Goal: Transaction & Acquisition: Book appointment/travel/reservation

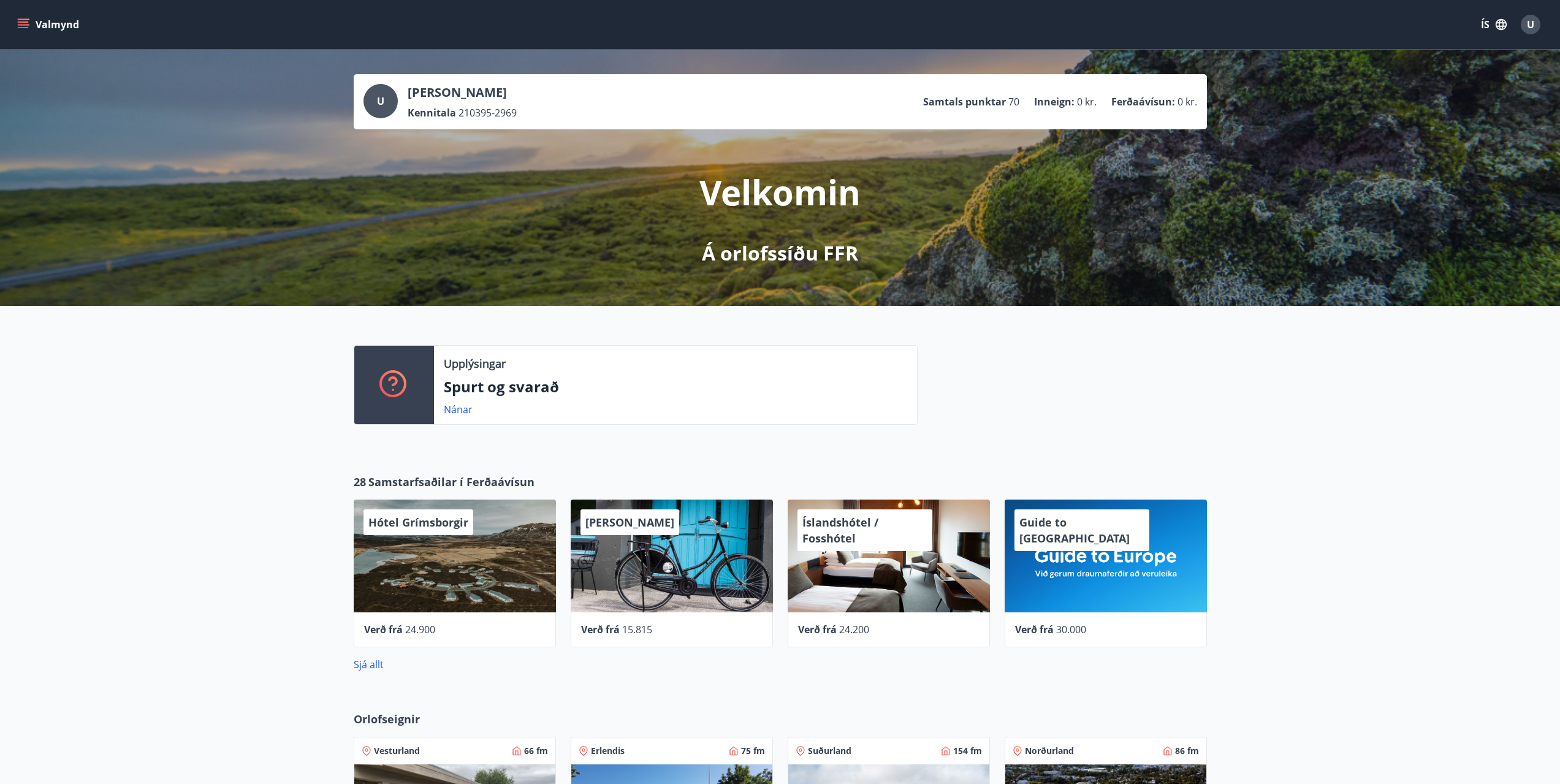
click at [37, 27] on button "Valmynd" at bounding box center [49, 24] width 69 height 22
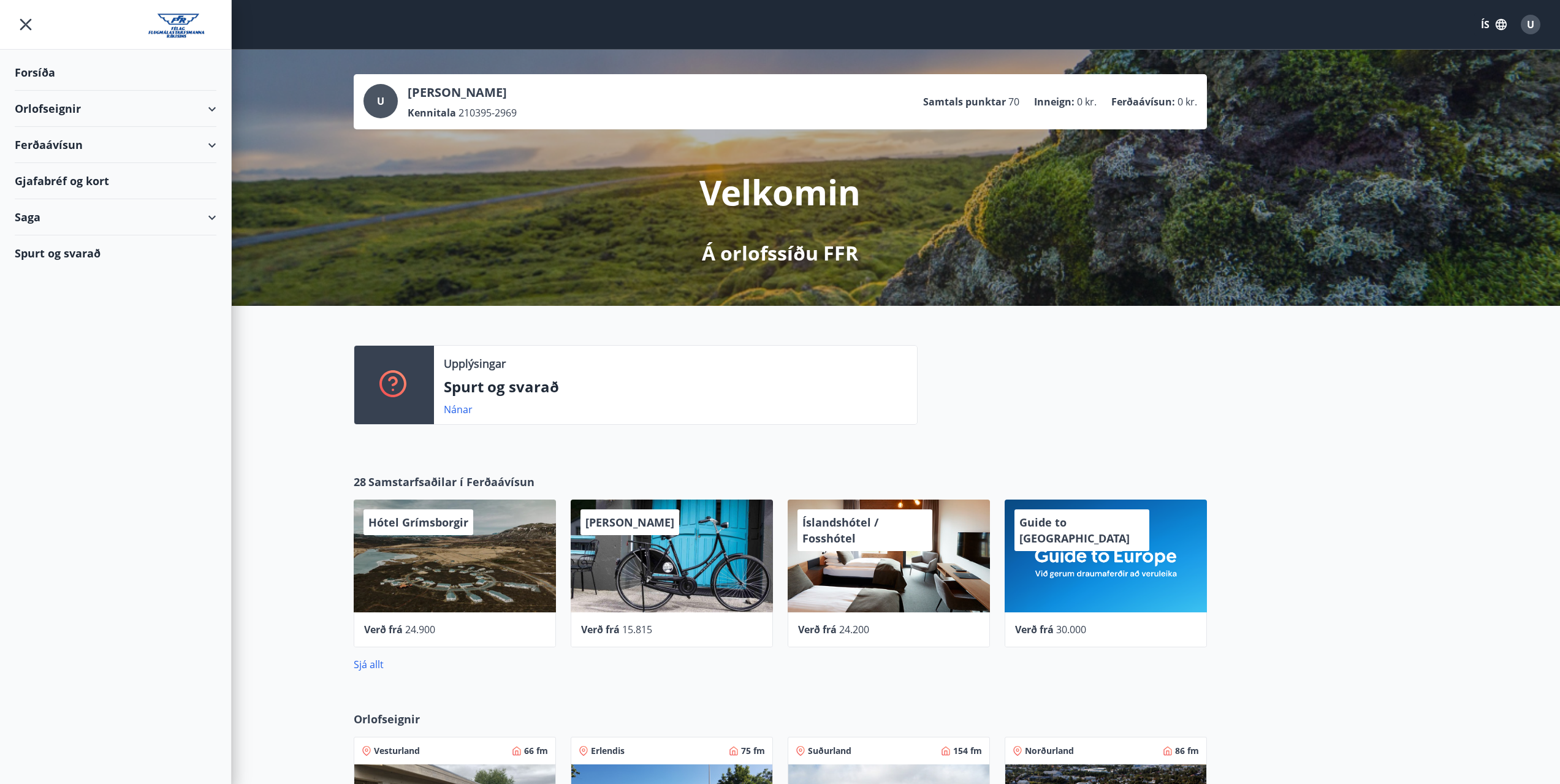
click at [113, 111] on div "Orlofseignir" at bounding box center [115, 108] width 202 height 36
click at [69, 140] on div "Framboð" at bounding box center [116, 140] width 182 height 26
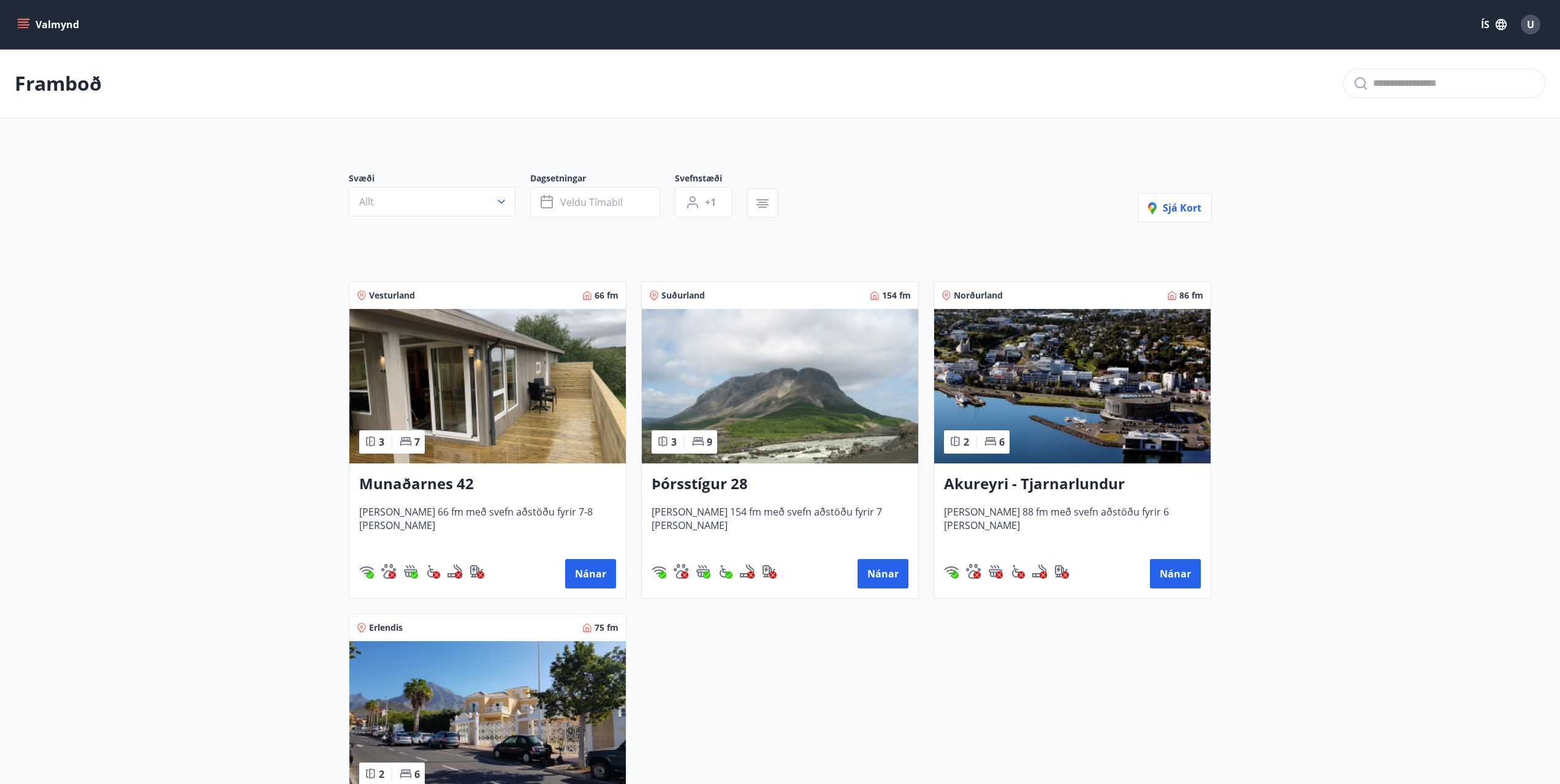
click at [817, 368] on img at bounding box center [780, 386] width 277 height 154
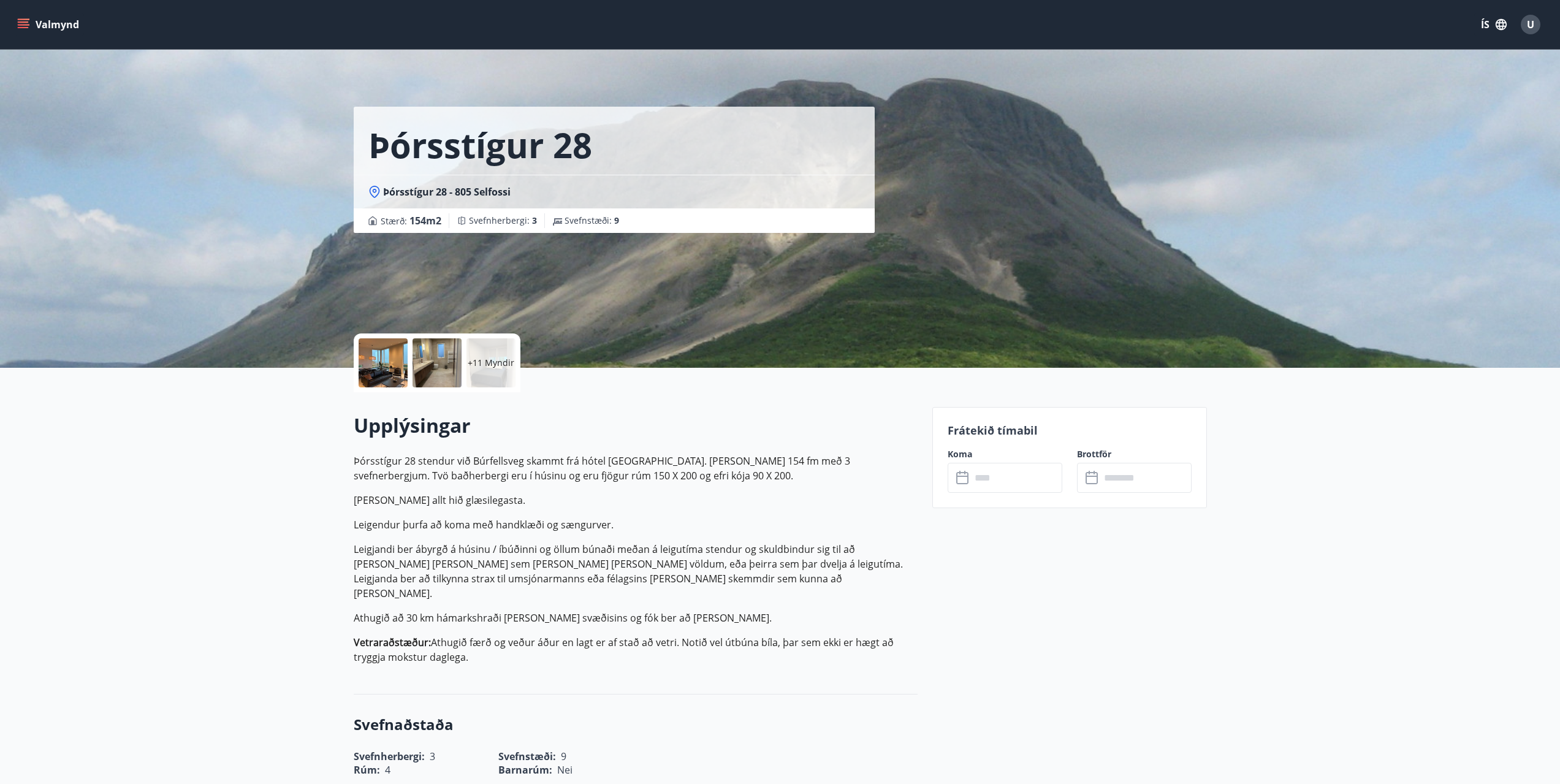
drag, startPoint x: 879, startPoint y: 387, endPoint x: 863, endPoint y: 322, distance: 66.9
click at [985, 478] on input "text" at bounding box center [1016, 477] width 91 height 30
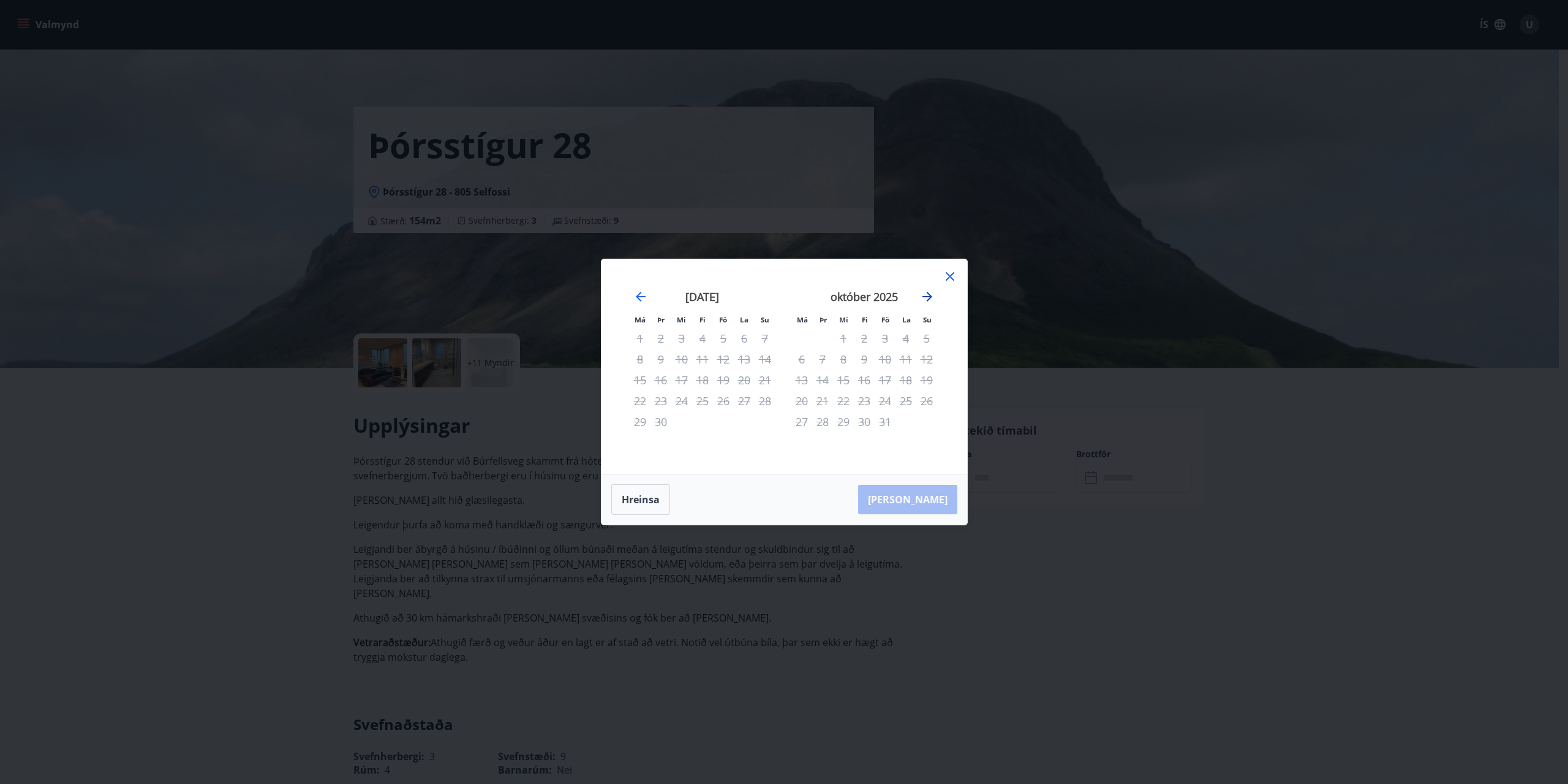
click at [932, 295] on icon "Move forward to switch to the next month." at bounding box center [927, 297] width 15 height 15
click at [951, 273] on icon at bounding box center [950, 277] width 15 height 15
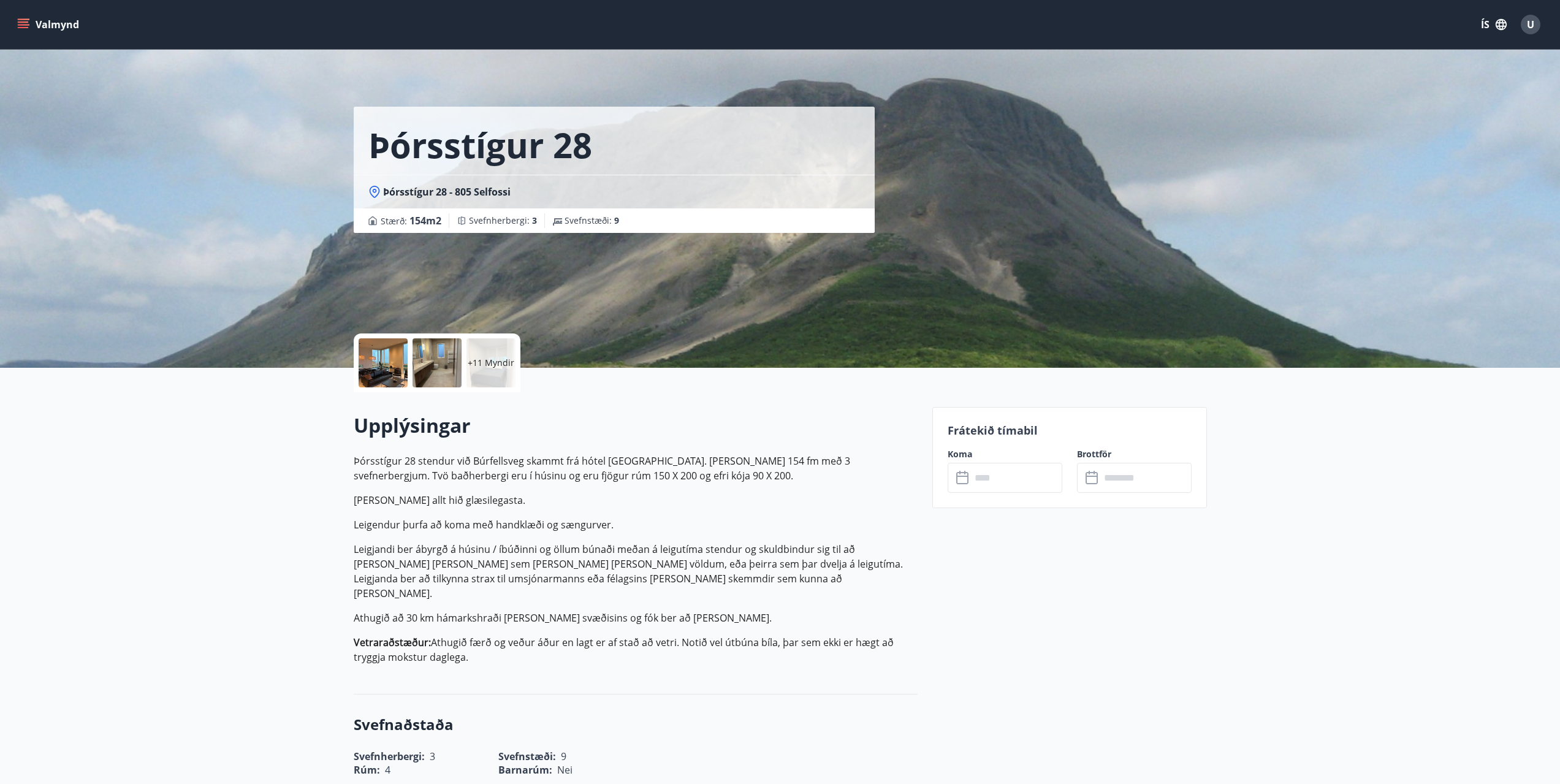
drag, startPoint x: 695, startPoint y: 502, endPoint x: 738, endPoint y: 504, distance: 43.0
click at [695, 502] on p "Húsið er allt hið glæsilegasta." at bounding box center [636, 500] width 564 height 15
click at [659, 480] on p "Þórsstígur 28 stendur við Búrfellsveg skammt frá hótel Grímsborg. Húsið er 154 …" at bounding box center [636, 468] width 564 height 29
click at [1008, 490] on input "text" at bounding box center [1016, 477] width 91 height 30
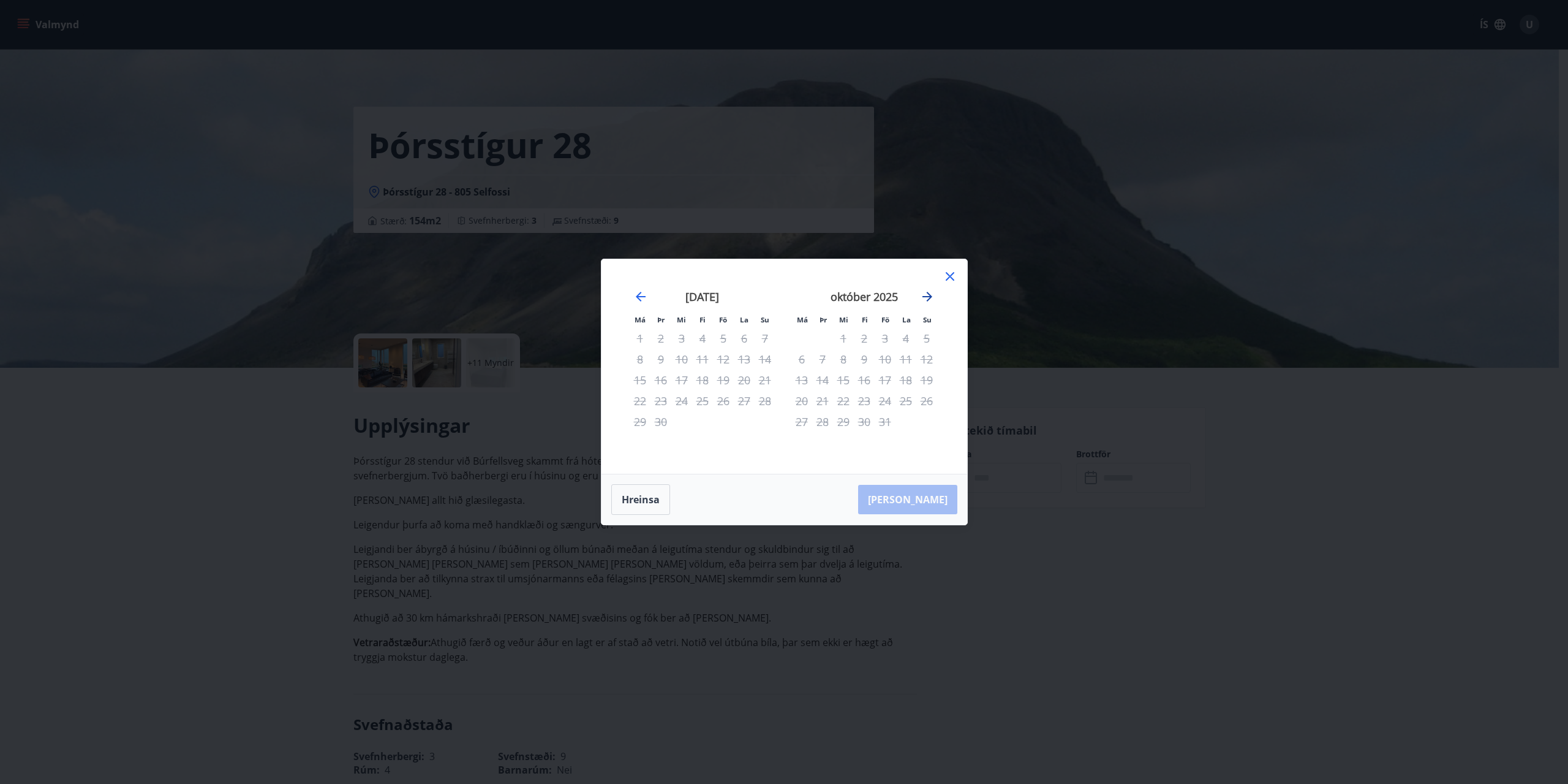
click at [921, 295] on icon "Move forward to switch to the next month." at bounding box center [927, 297] width 15 height 15
click at [945, 274] on icon at bounding box center [950, 277] width 15 height 15
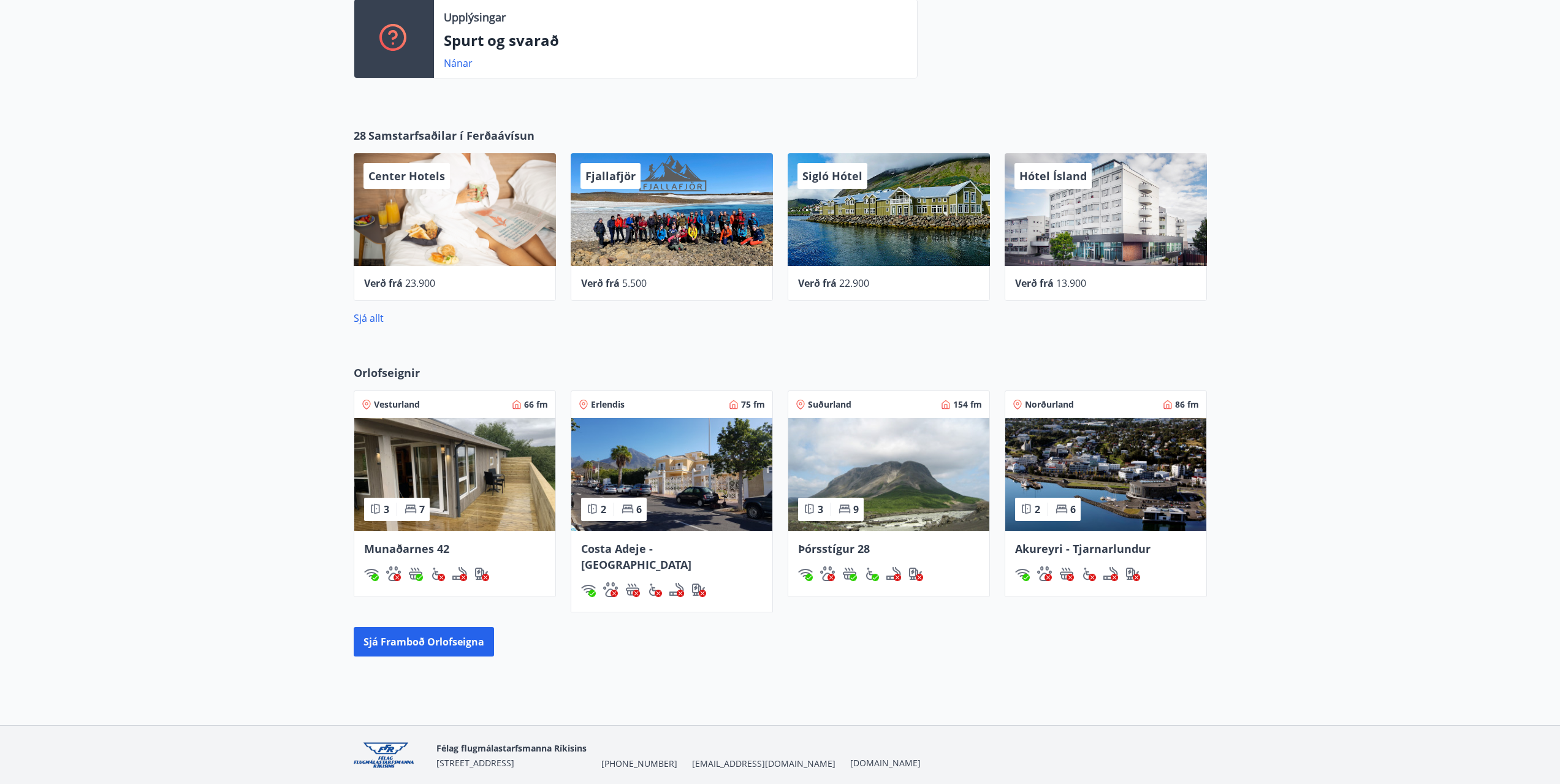
scroll to position [368, 0]
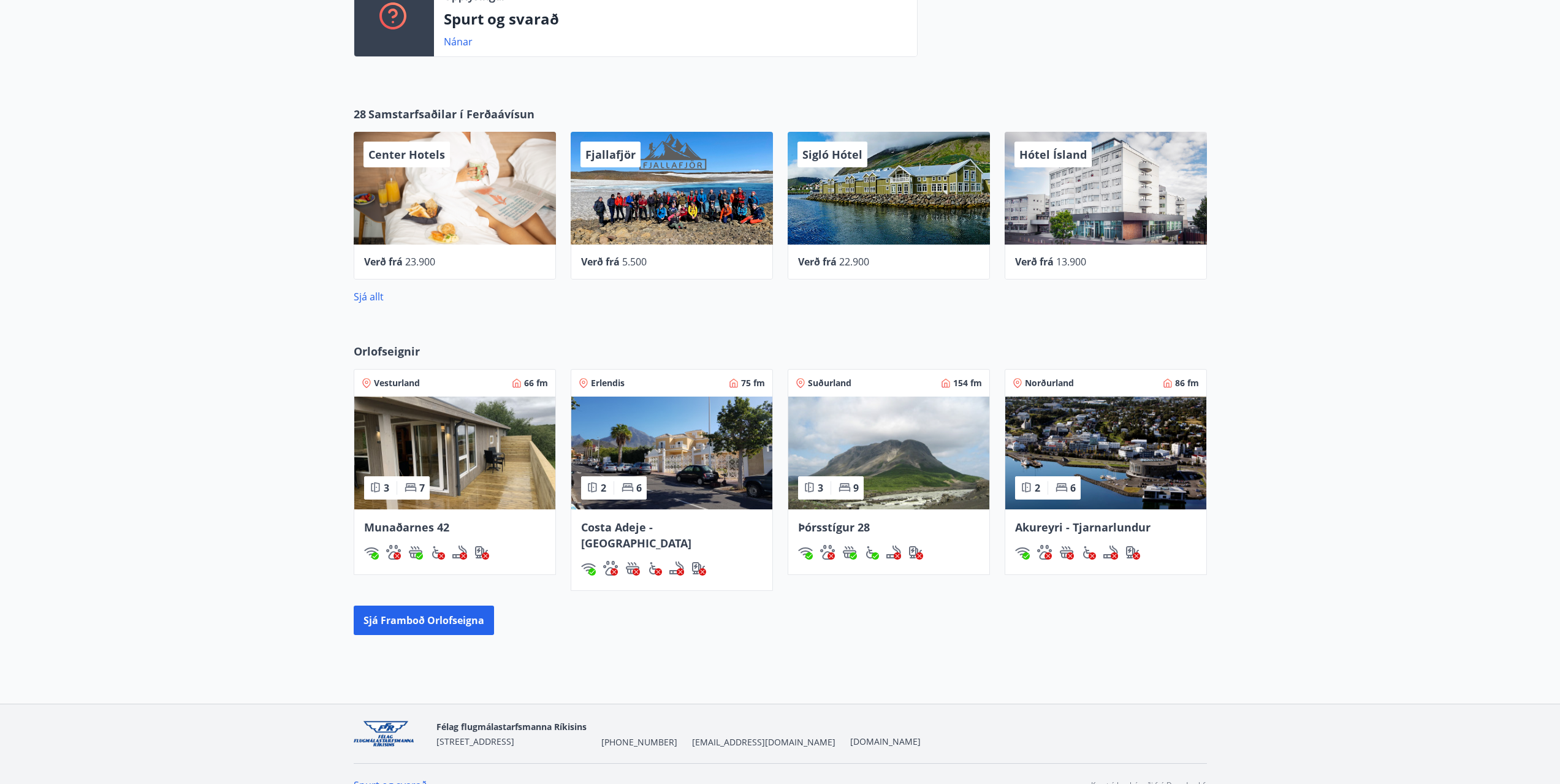
click at [489, 447] on img at bounding box center [455, 453] width 201 height 113
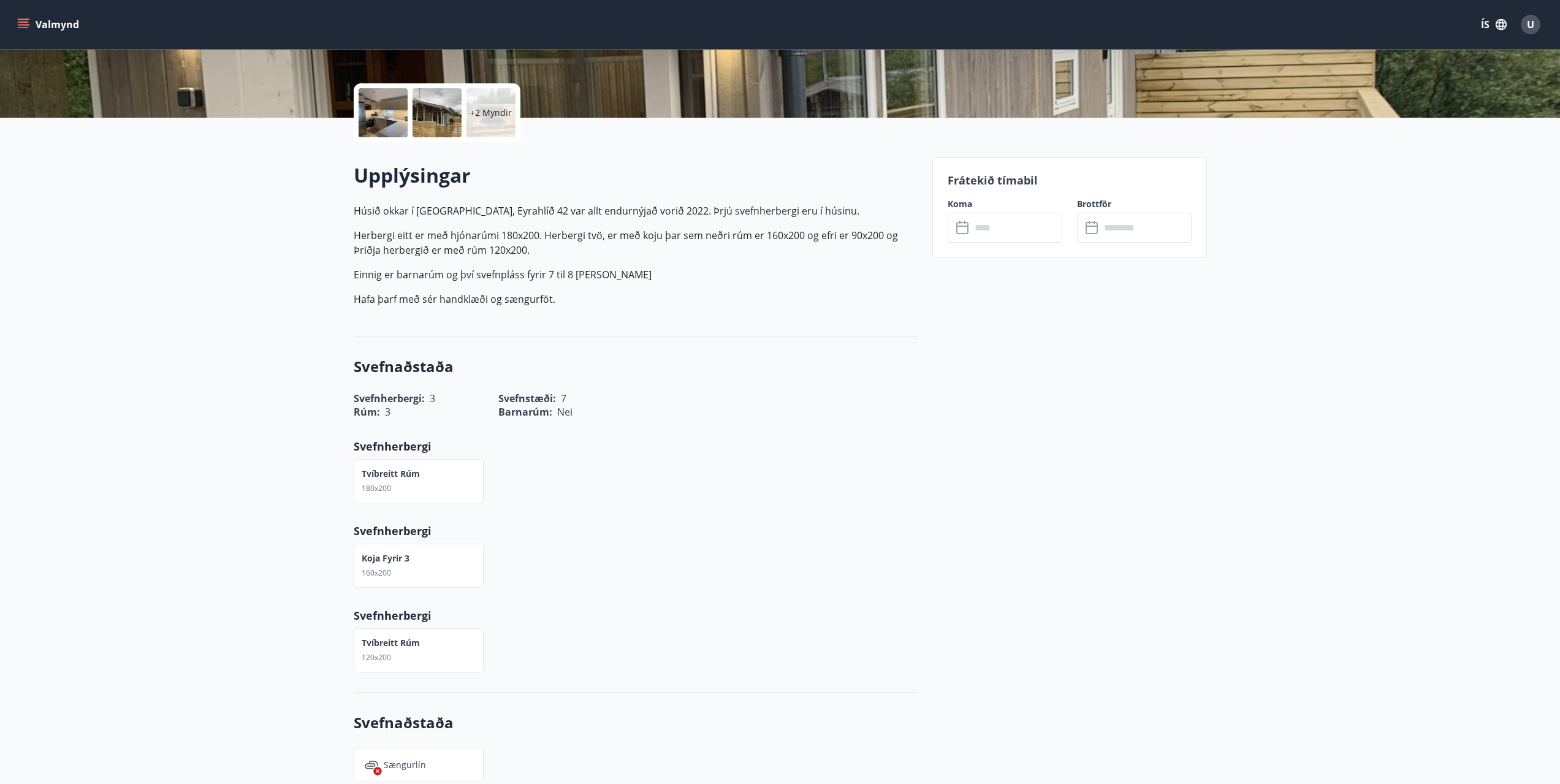
scroll to position [245, 0]
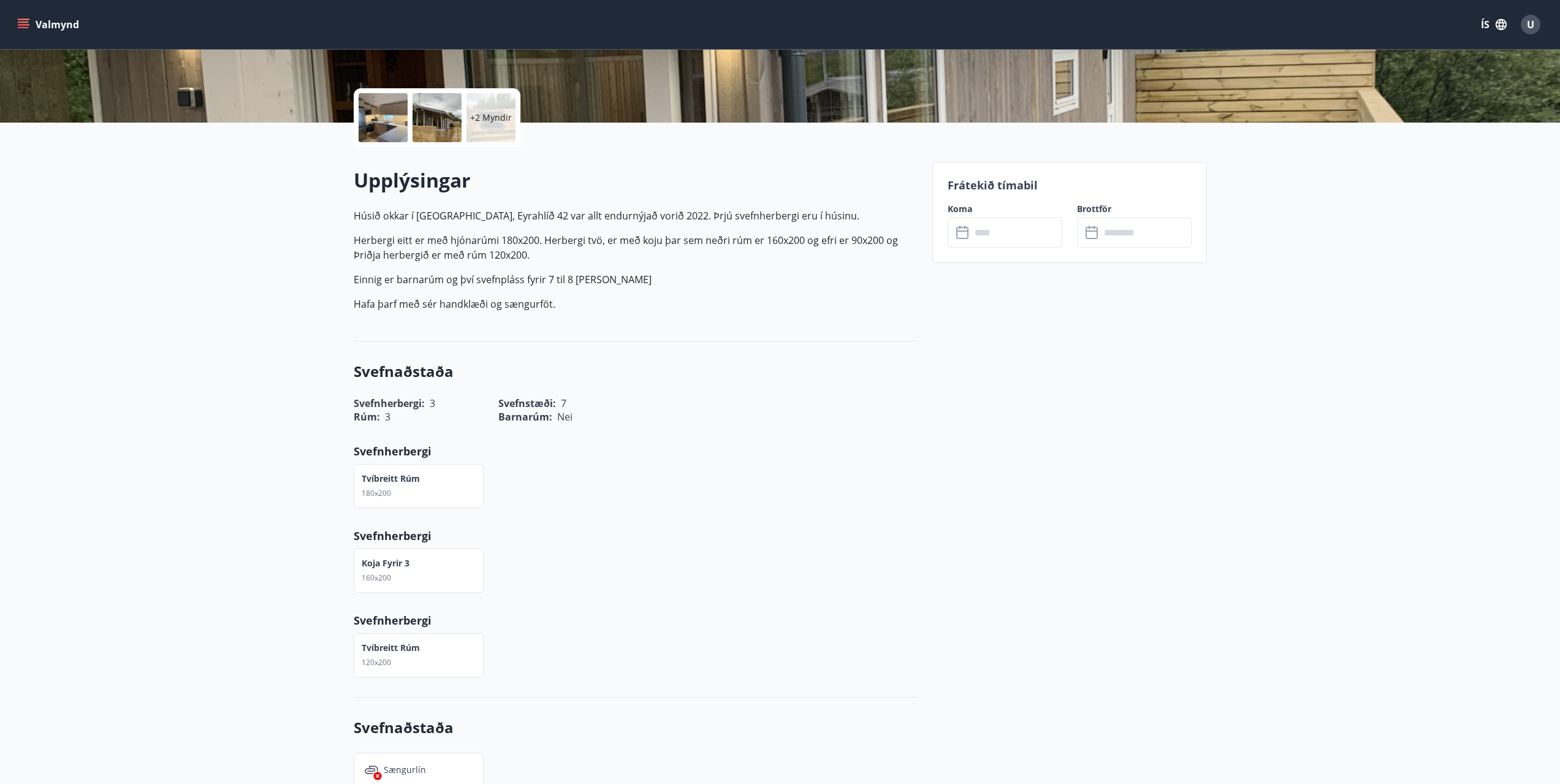
click at [995, 201] on div "Frátekið tímabil Koma ​ ​ Brottför ​ ​" at bounding box center [1070, 212] width 275 height 101
click at [1003, 231] on input "text" at bounding box center [1016, 232] width 91 height 30
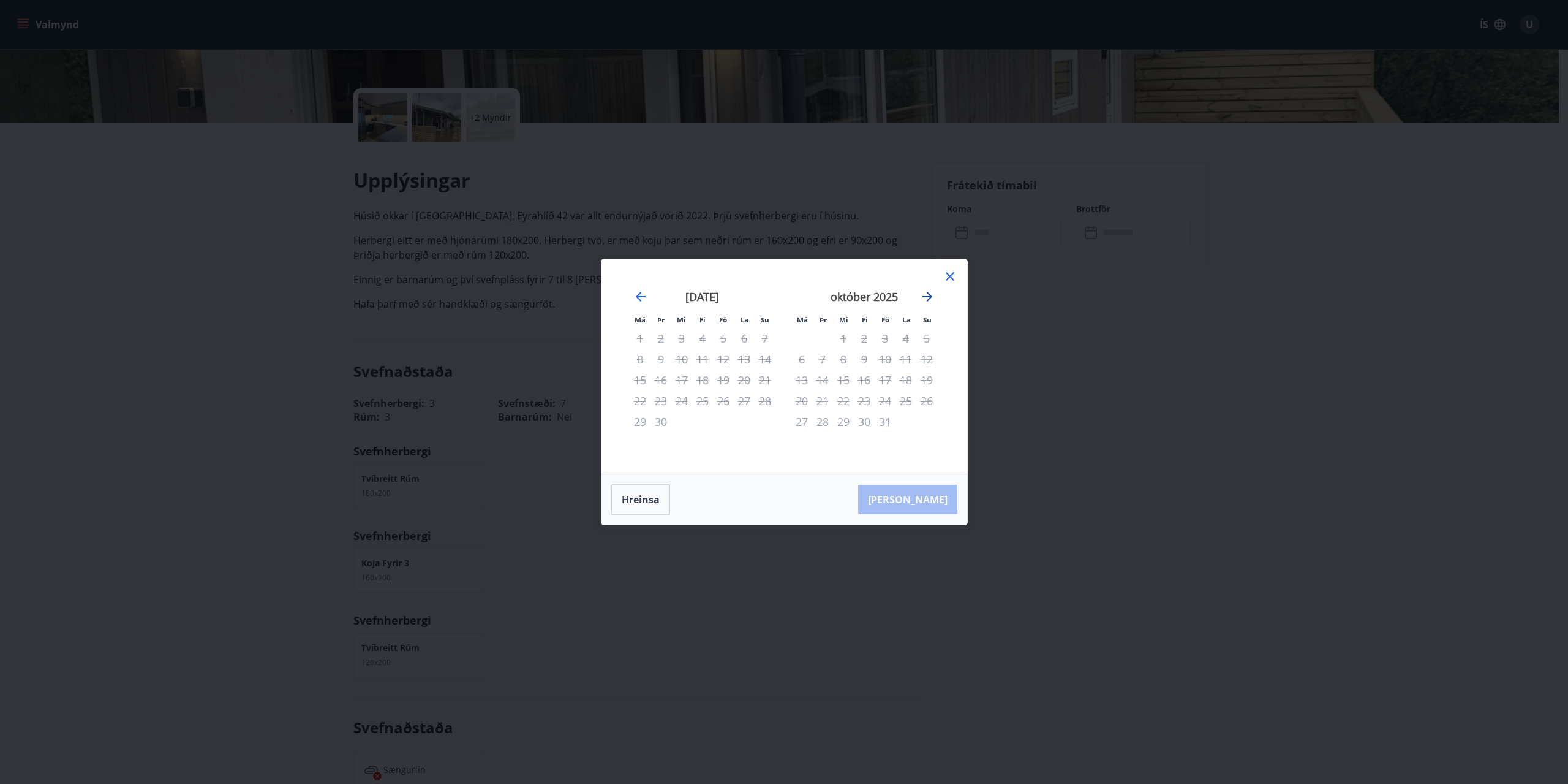
click at [933, 295] on icon "Move forward to switch to the next month." at bounding box center [927, 297] width 15 height 15
click at [958, 278] on div "Má Þr Mi Fi Fö La Su Má Þr Mi Fi Fö La Su október 2025 1 2 3 4 5 6 7 8 9 10 11 …" at bounding box center [784, 366] width 366 height 215
click at [944, 279] on icon at bounding box center [950, 277] width 15 height 15
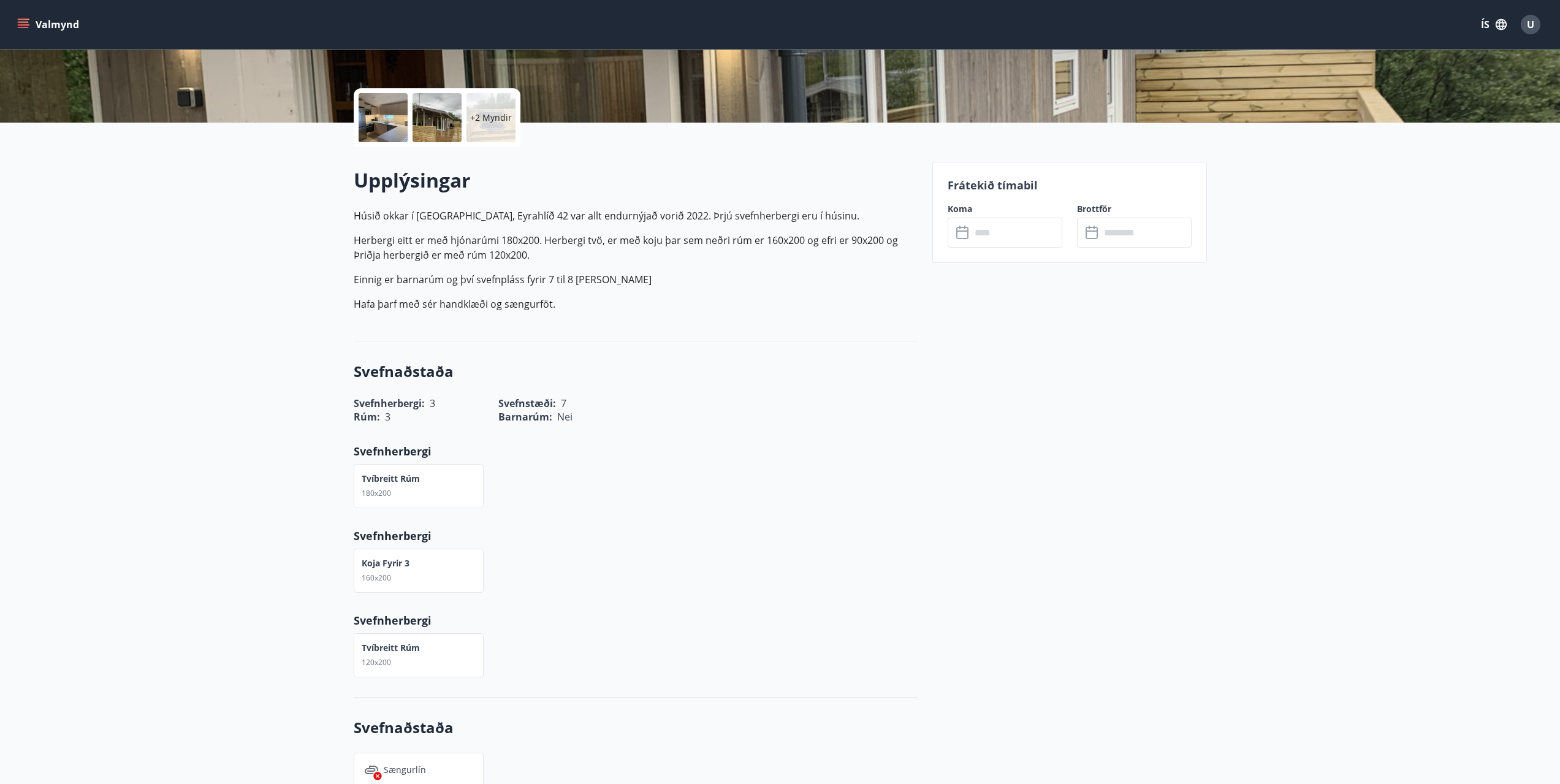
click at [726, 497] on div "Tvíbreitt rúm 180x200" at bounding box center [629, 479] width 579 height 59
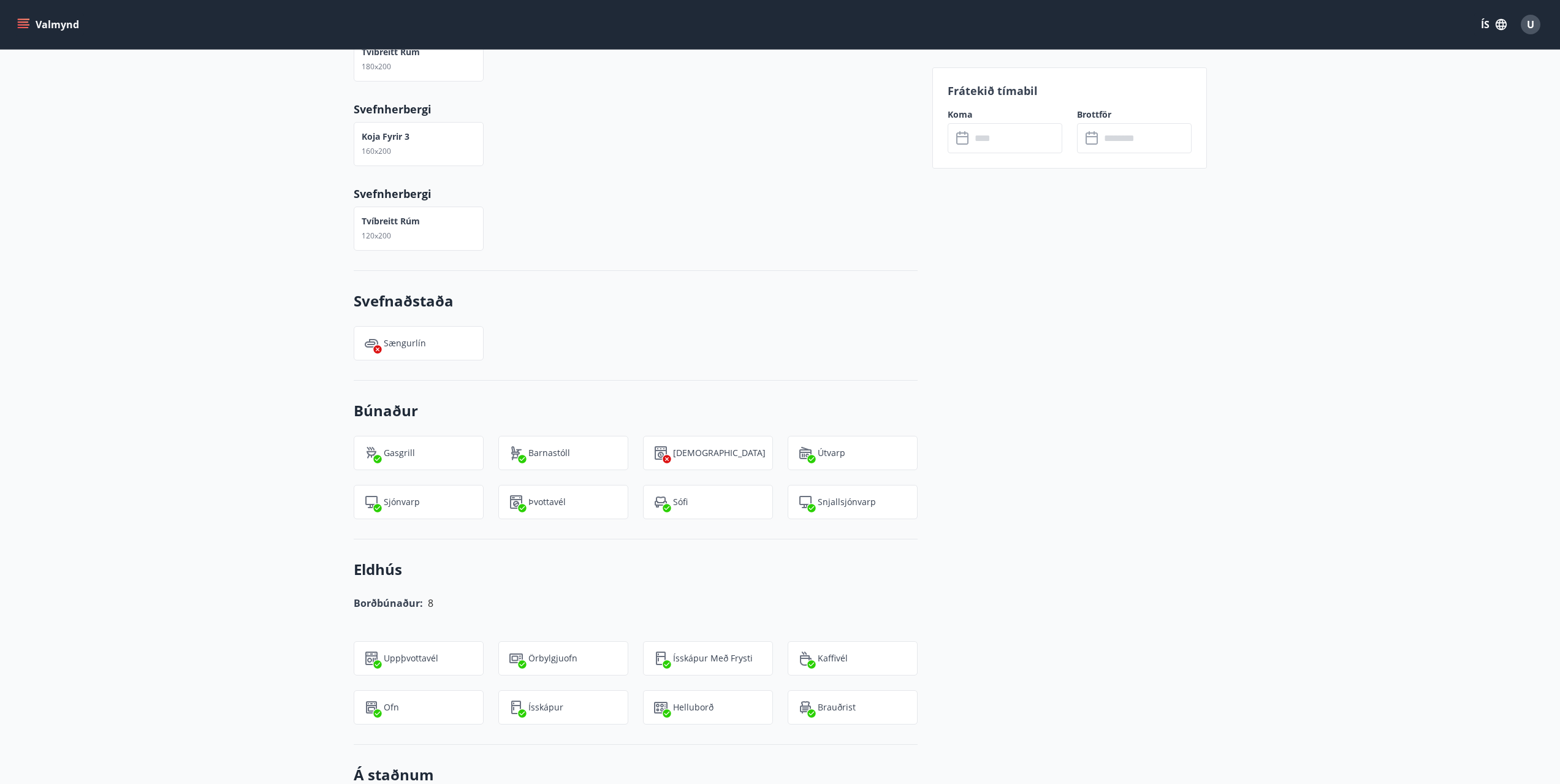
scroll to position [0, 0]
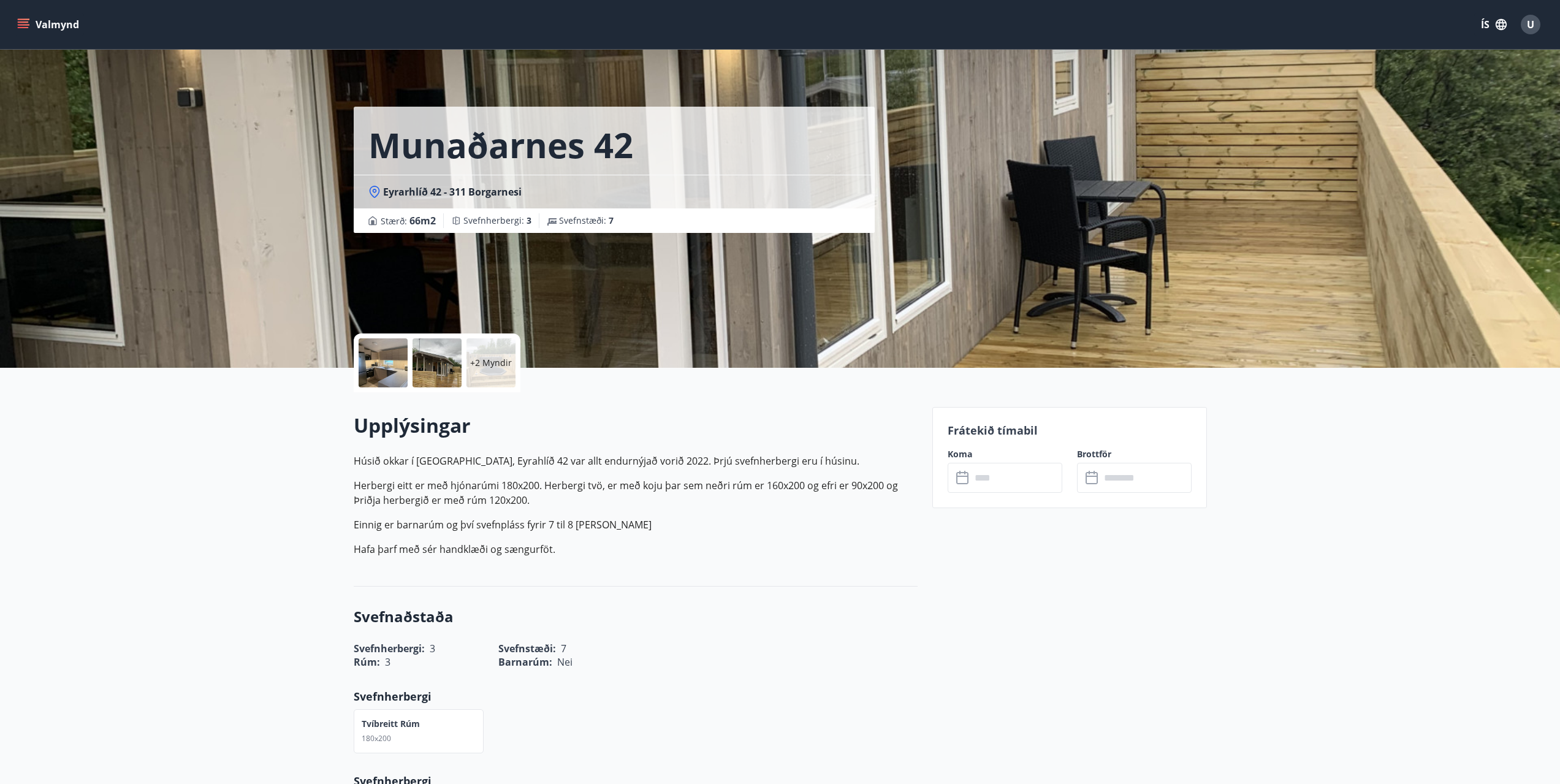
drag, startPoint x: 241, startPoint y: 471, endPoint x: 254, endPoint y: 291, distance: 180.5
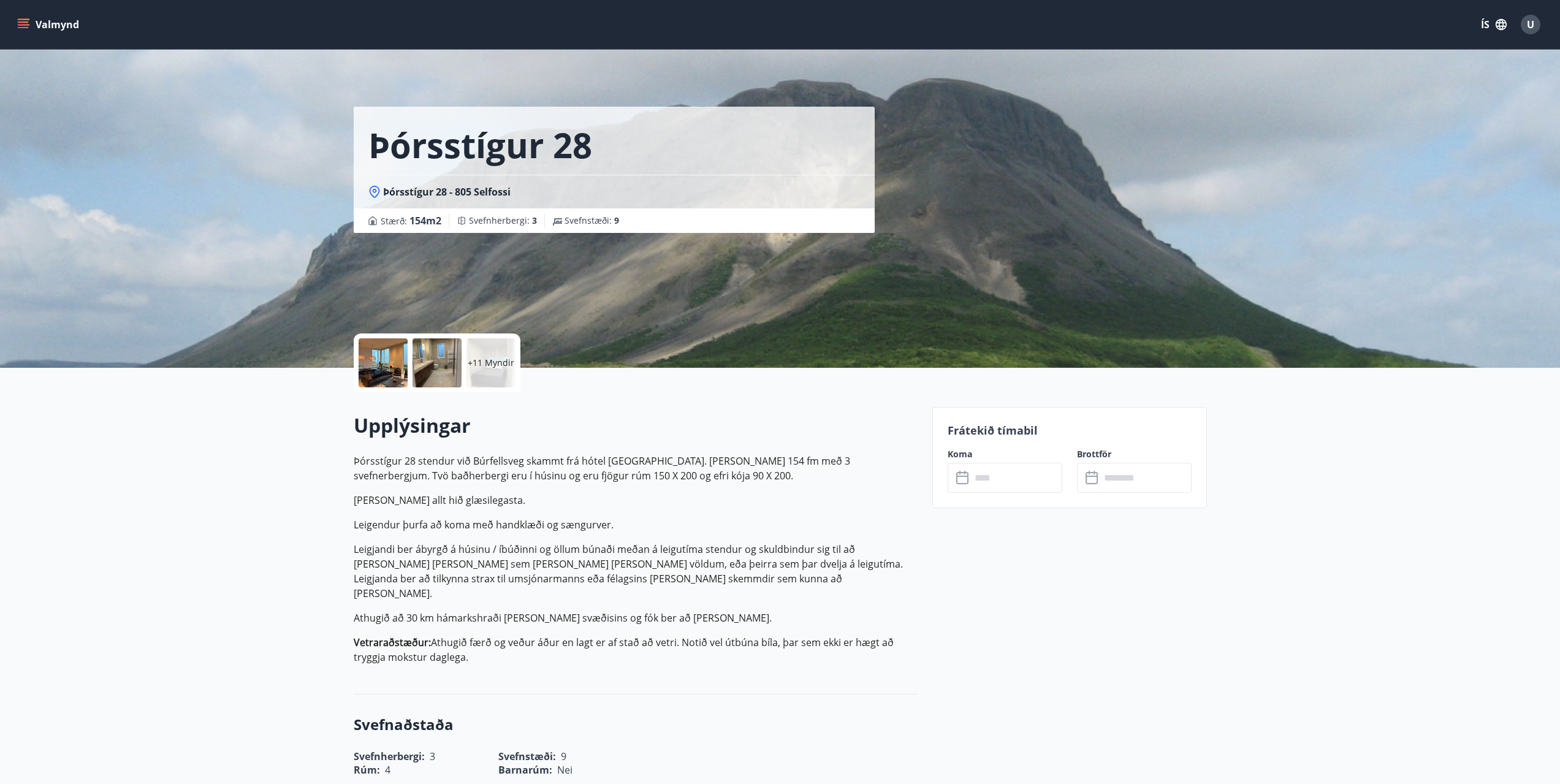
click at [990, 475] on input "text" at bounding box center [1016, 477] width 91 height 30
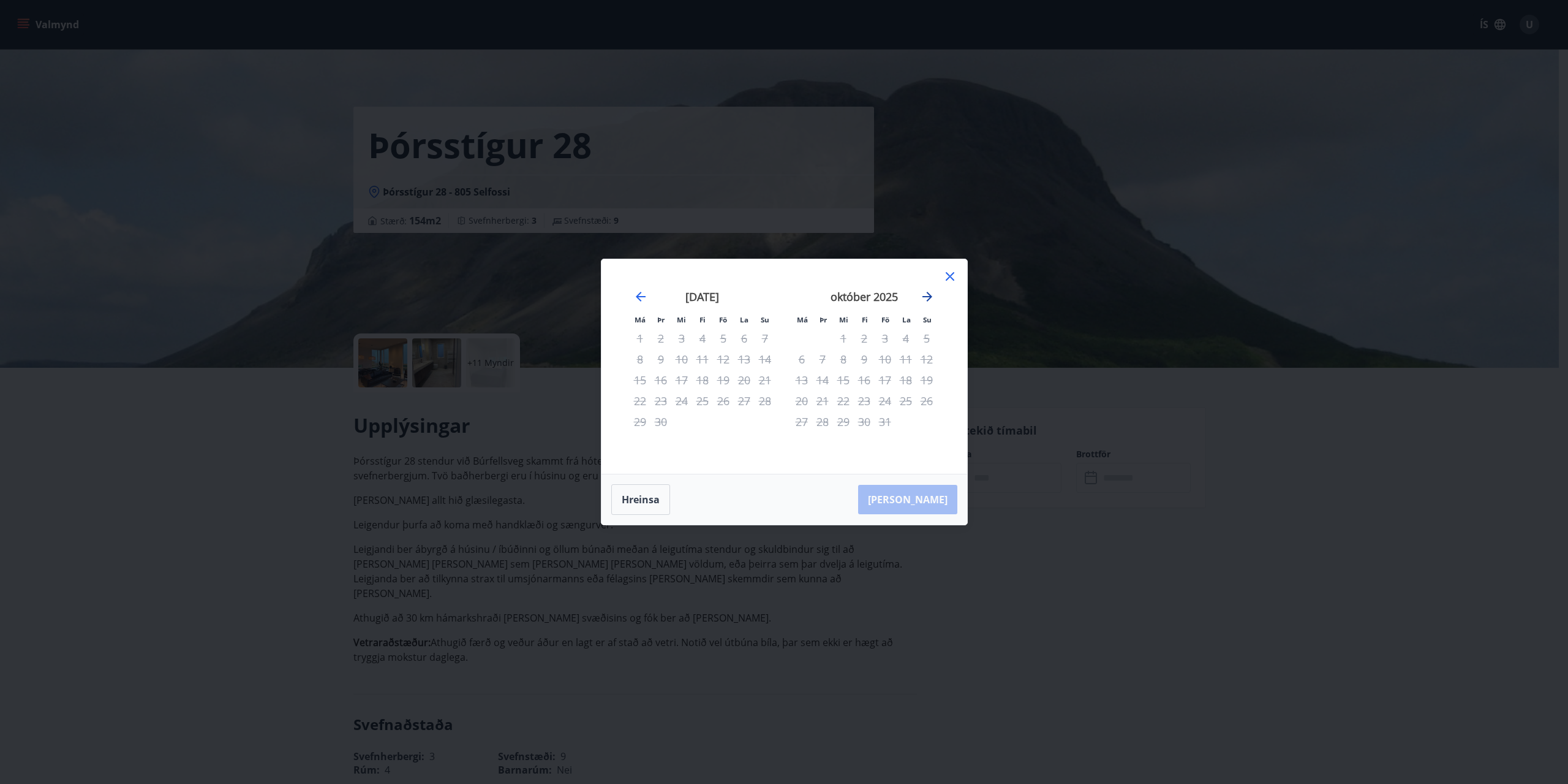
click at [922, 293] on icon "Move forward to switch to the next month." at bounding box center [927, 297] width 15 height 15
click at [949, 269] on icon at bounding box center [950, 277] width 15 height 15
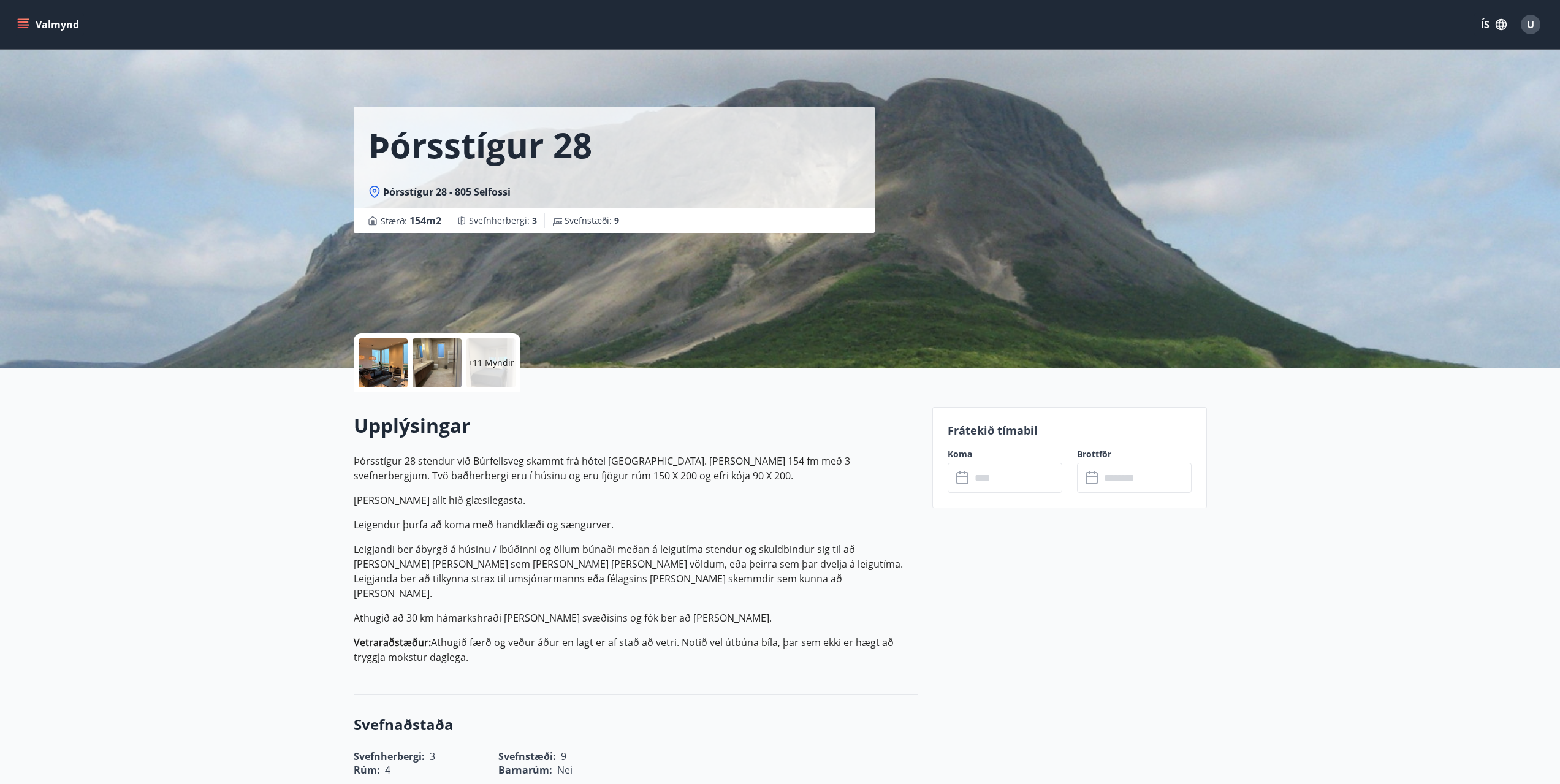
click at [377, 359] on div at bounding box center [383, 363] width 49 height 49
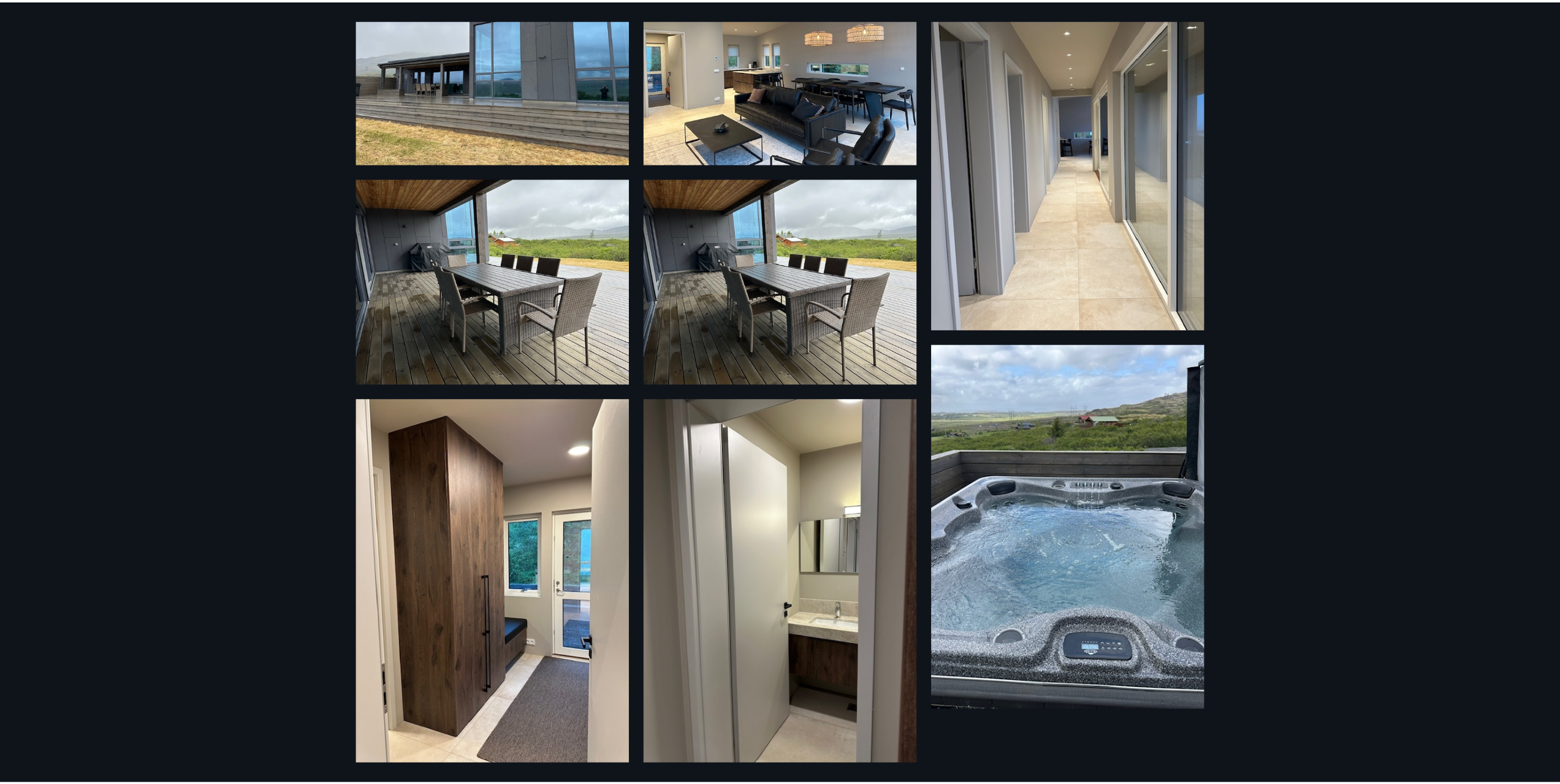
scroll to position [937, 0]
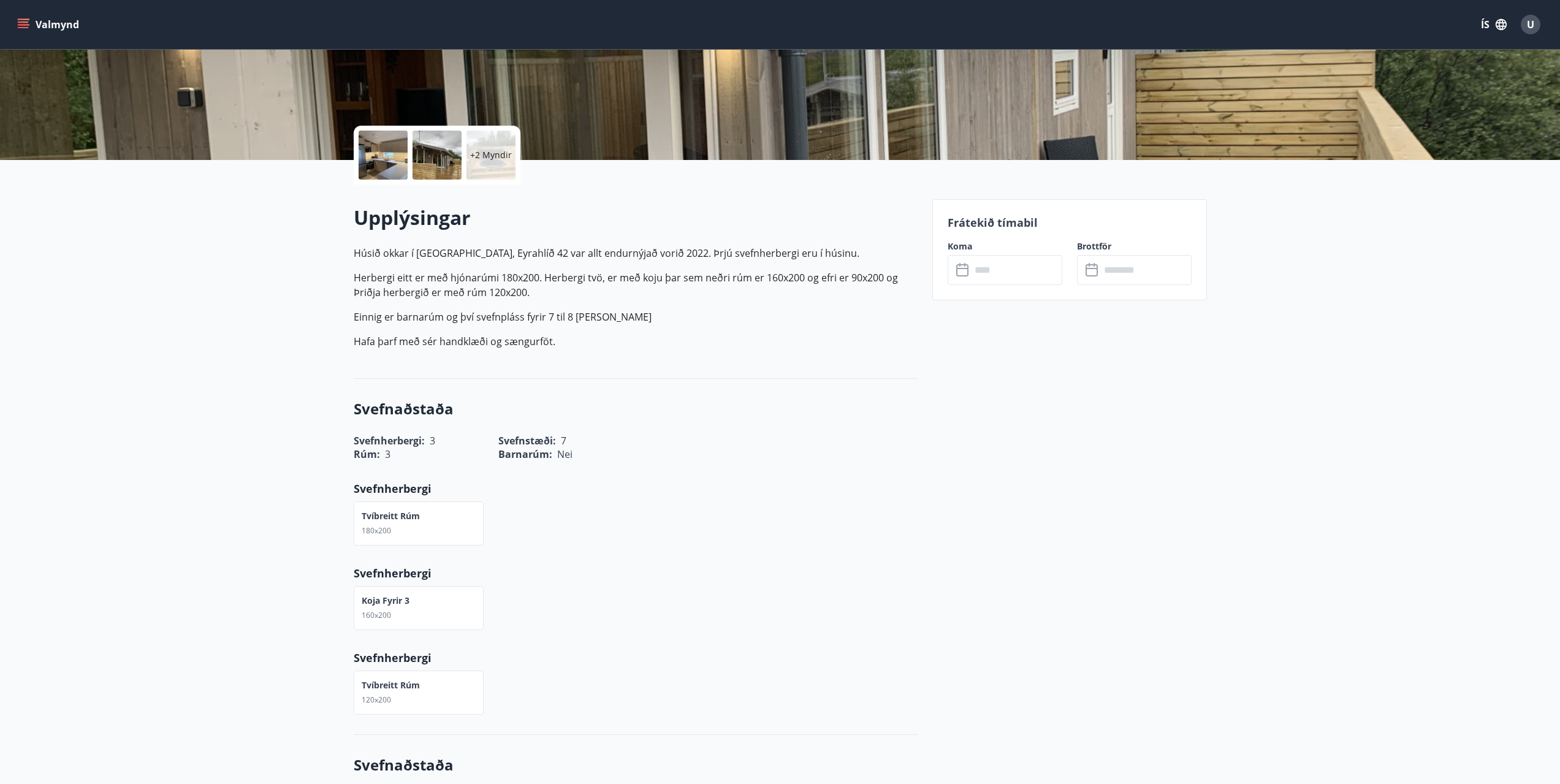
scroll to position [245, 0]
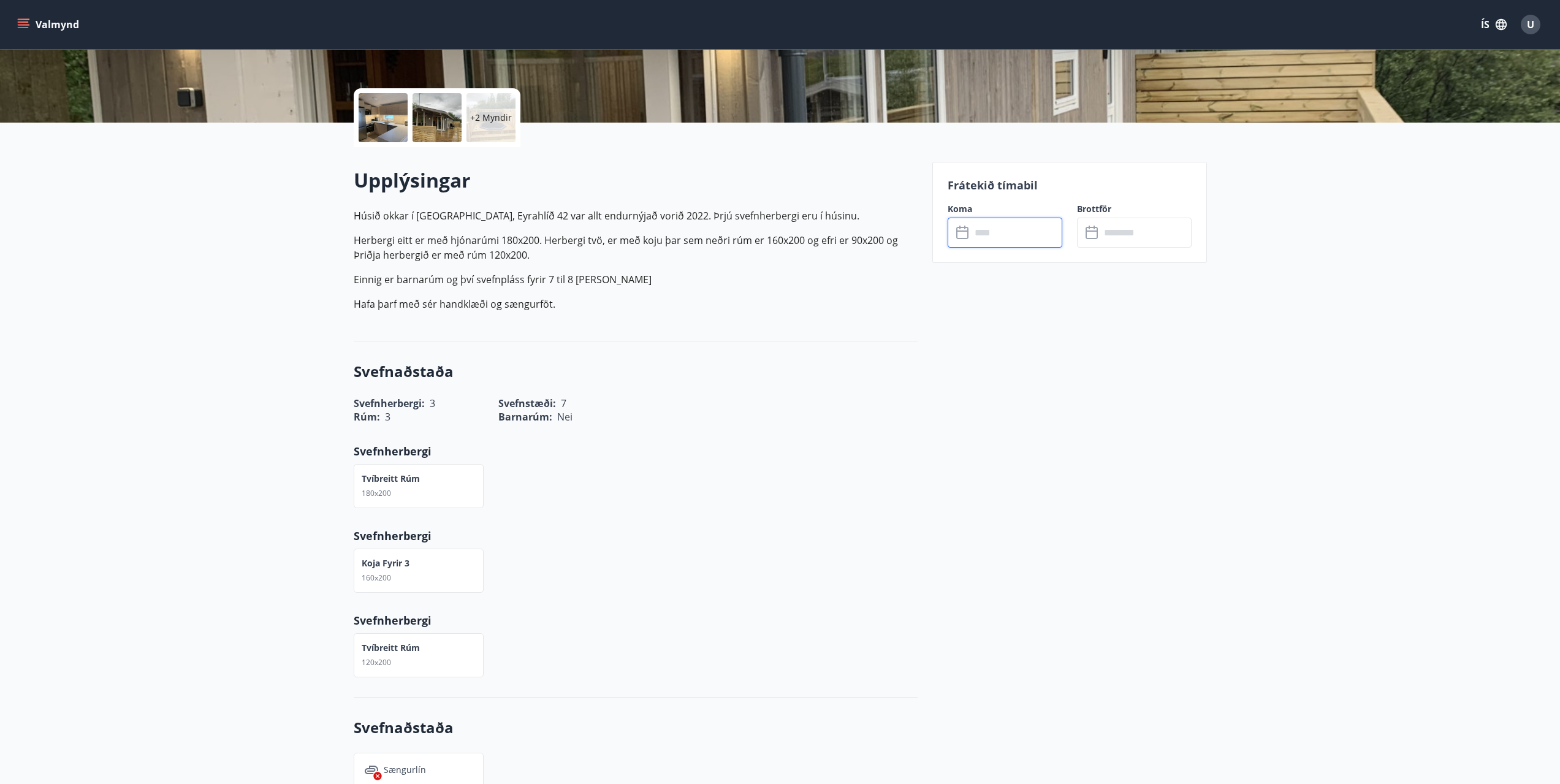
click at [1014, 233] on input "text" at bounding box center [1016, 232] width 91 height 30
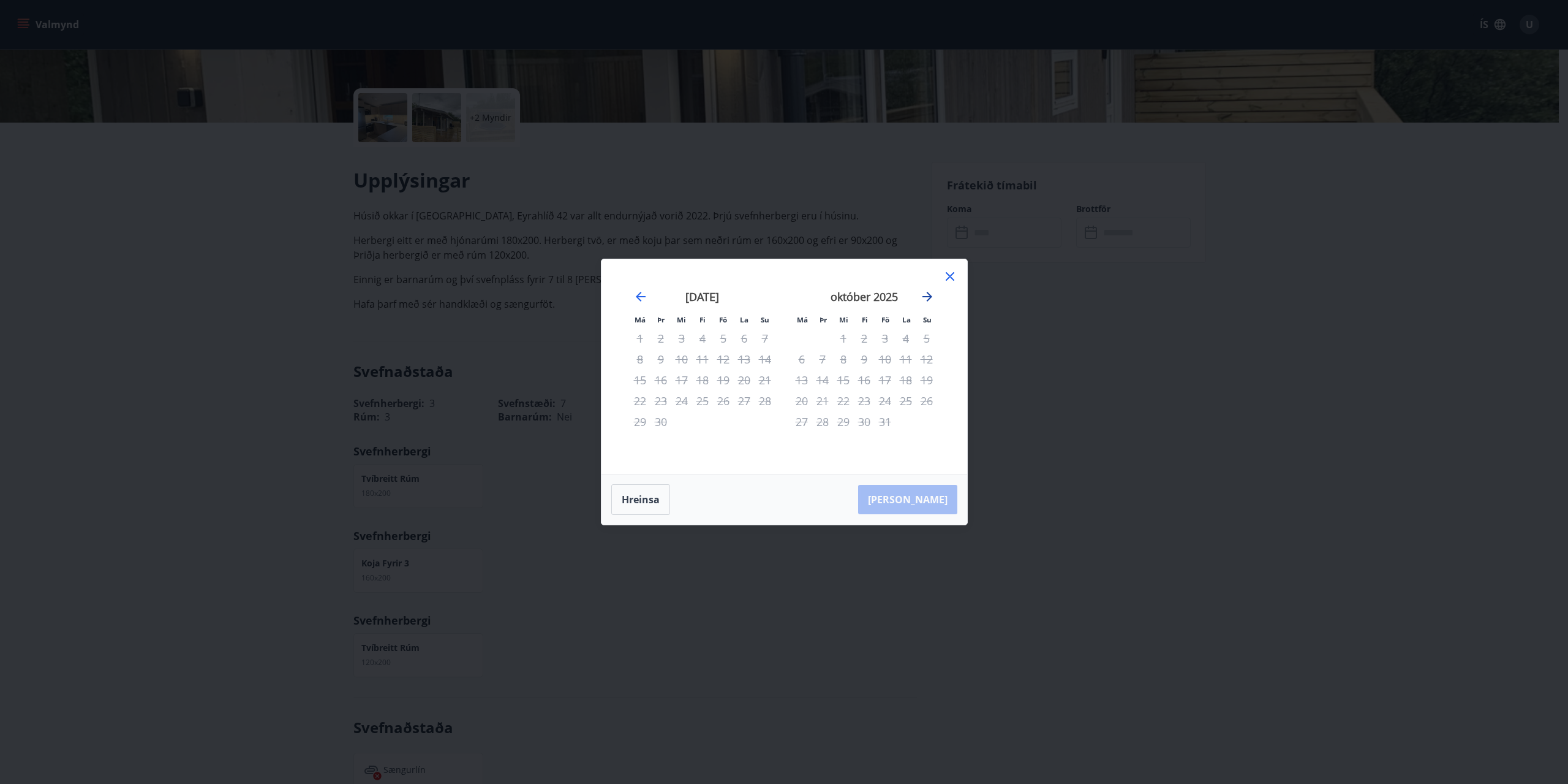
click at [920, 299] on icon "Move forward to switch to the next month." at bounding box center [927, 297] width 15 height 15
click at [921, 299] on icon "Move forward to switch to the next month." at bounding box center [927, 297] width 15 height 15
click at [923, 297] on icon "Move forward to switch to the next month." at bounding box center [927, 297] width 10 height 10
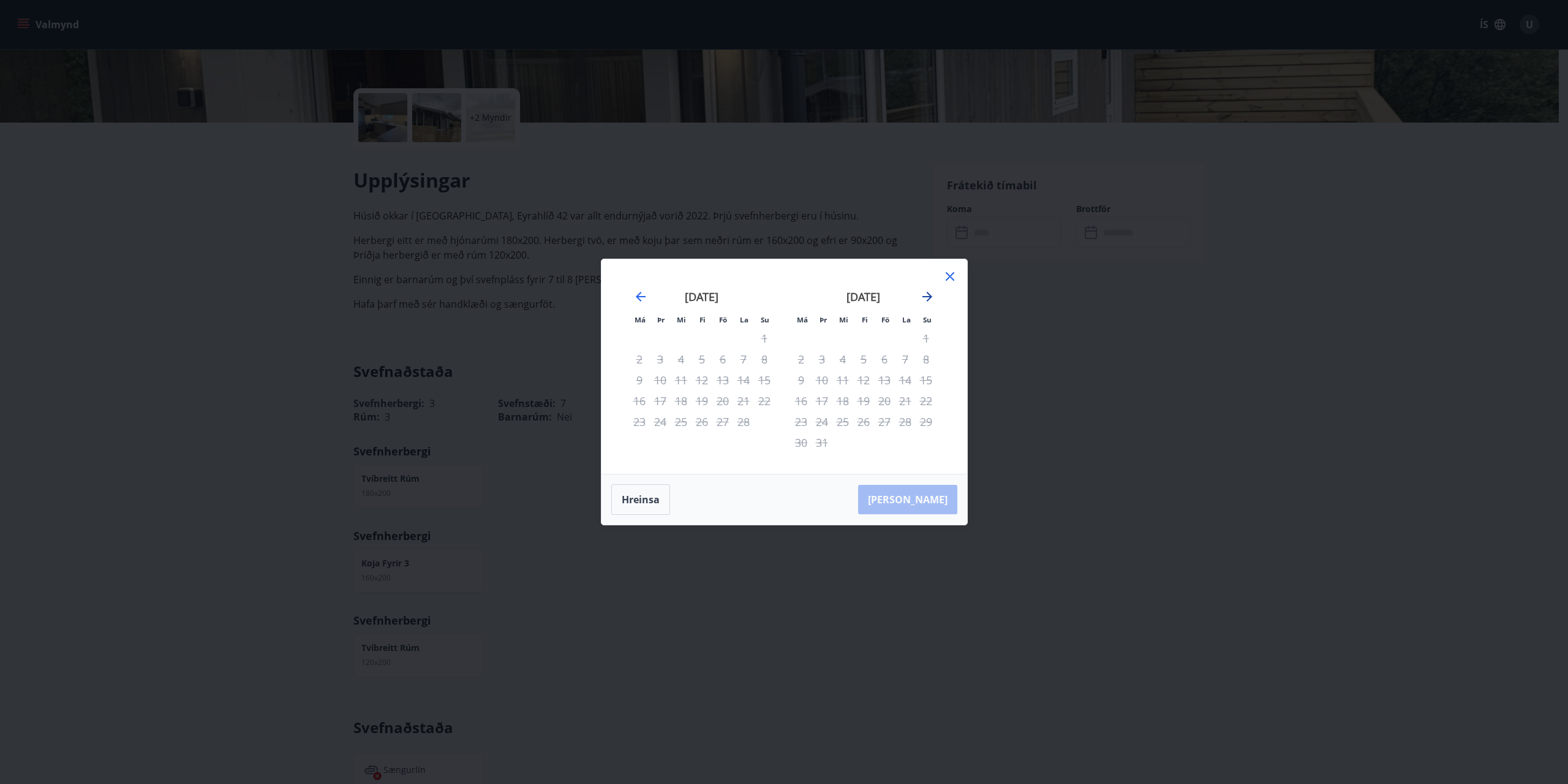
click at [923, 297] on icon "Move forward to switch to the next month." at bounding box center [927, 297] width 10 height 10
click at [927, 295] on icon "Move forward to switch to the next month." at bounding box center [927, 297] width 15 height 15
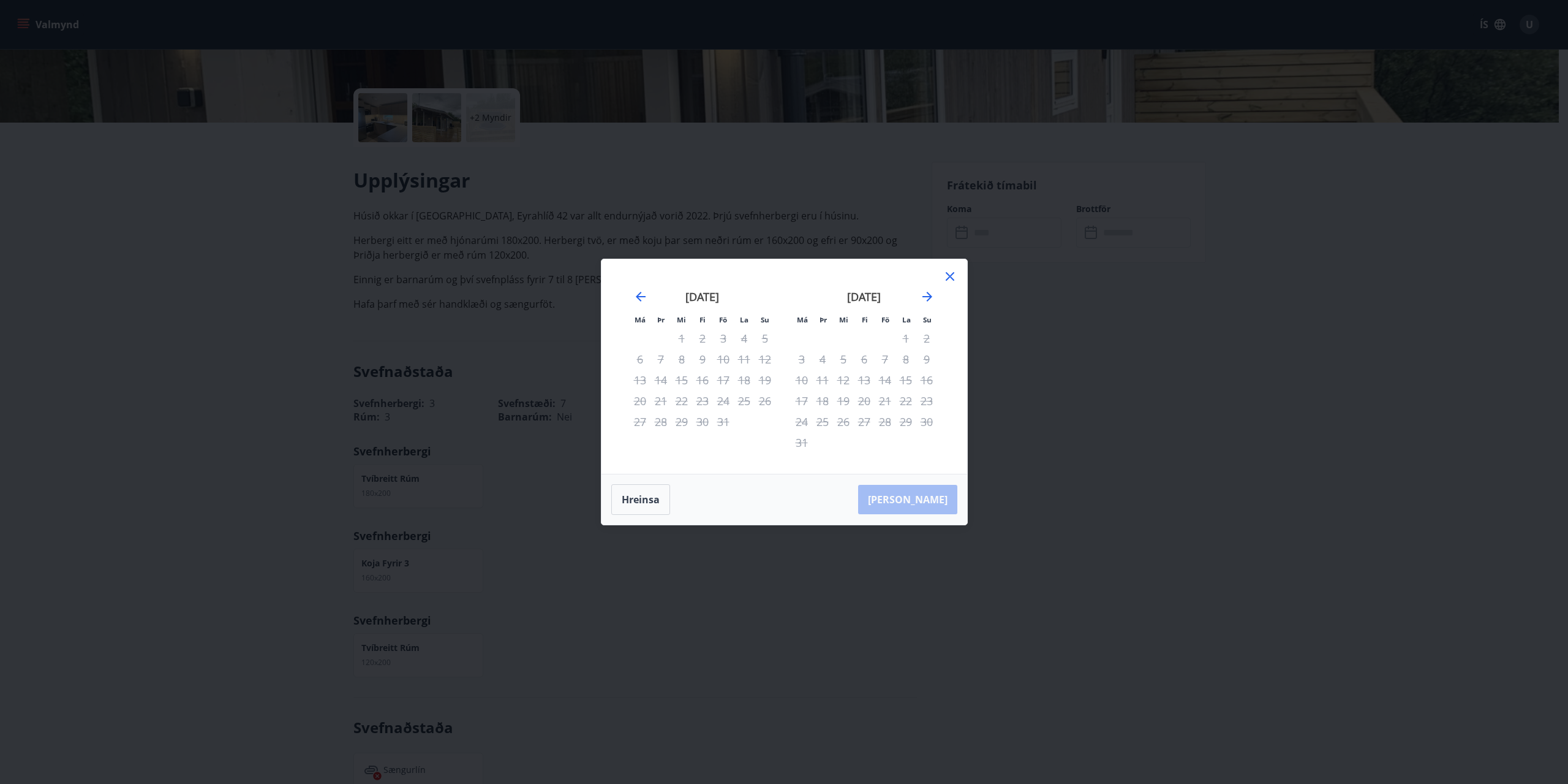
click at [949, 272] on icon at bounding box center [950, 277] width 15 height 15
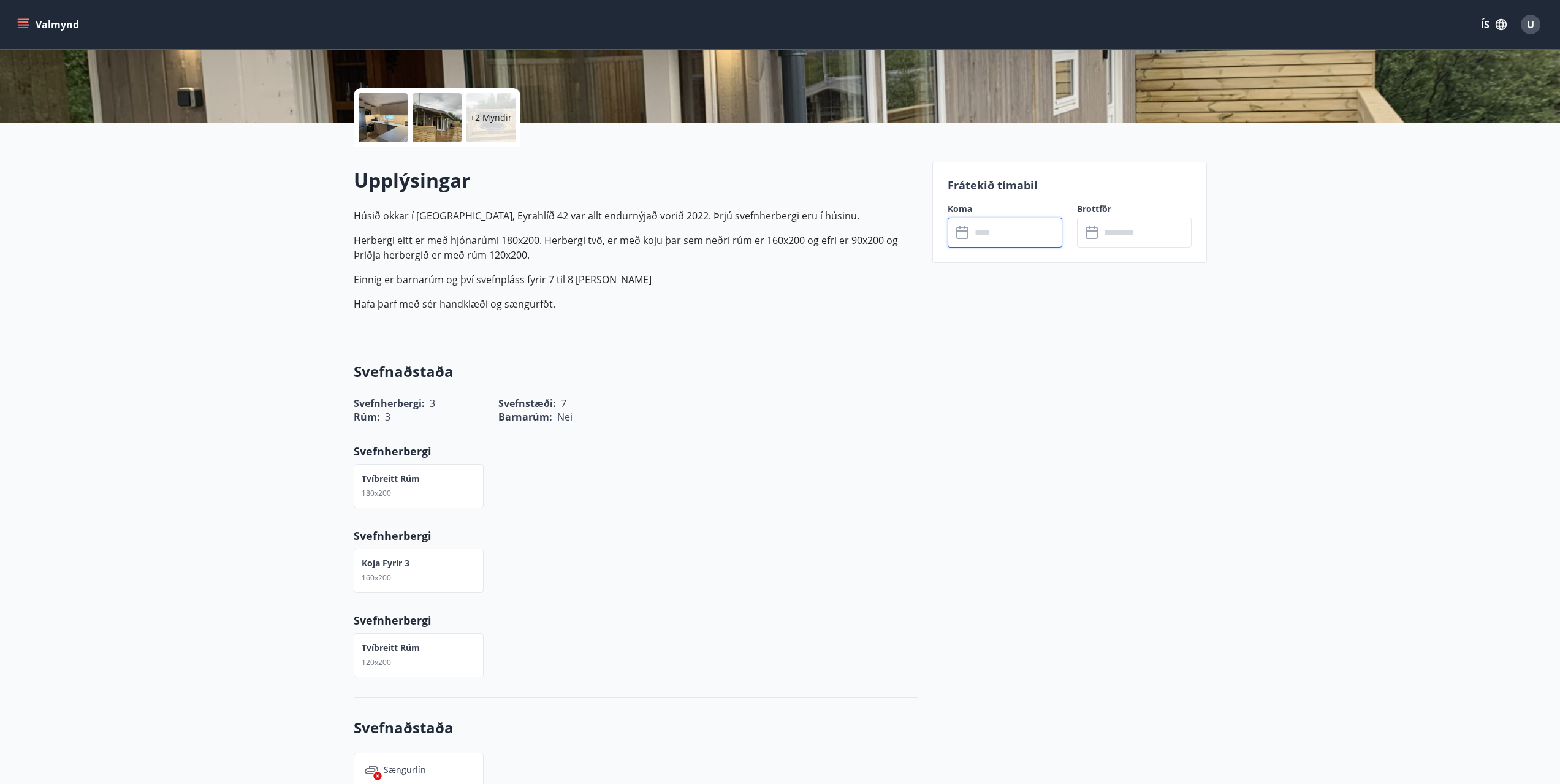
click at [1091, 259] on div "Frátekið tímabil Koma ​ ​ Brottför ​ ​" at bounding box center [1070, 212] width 275 height 101
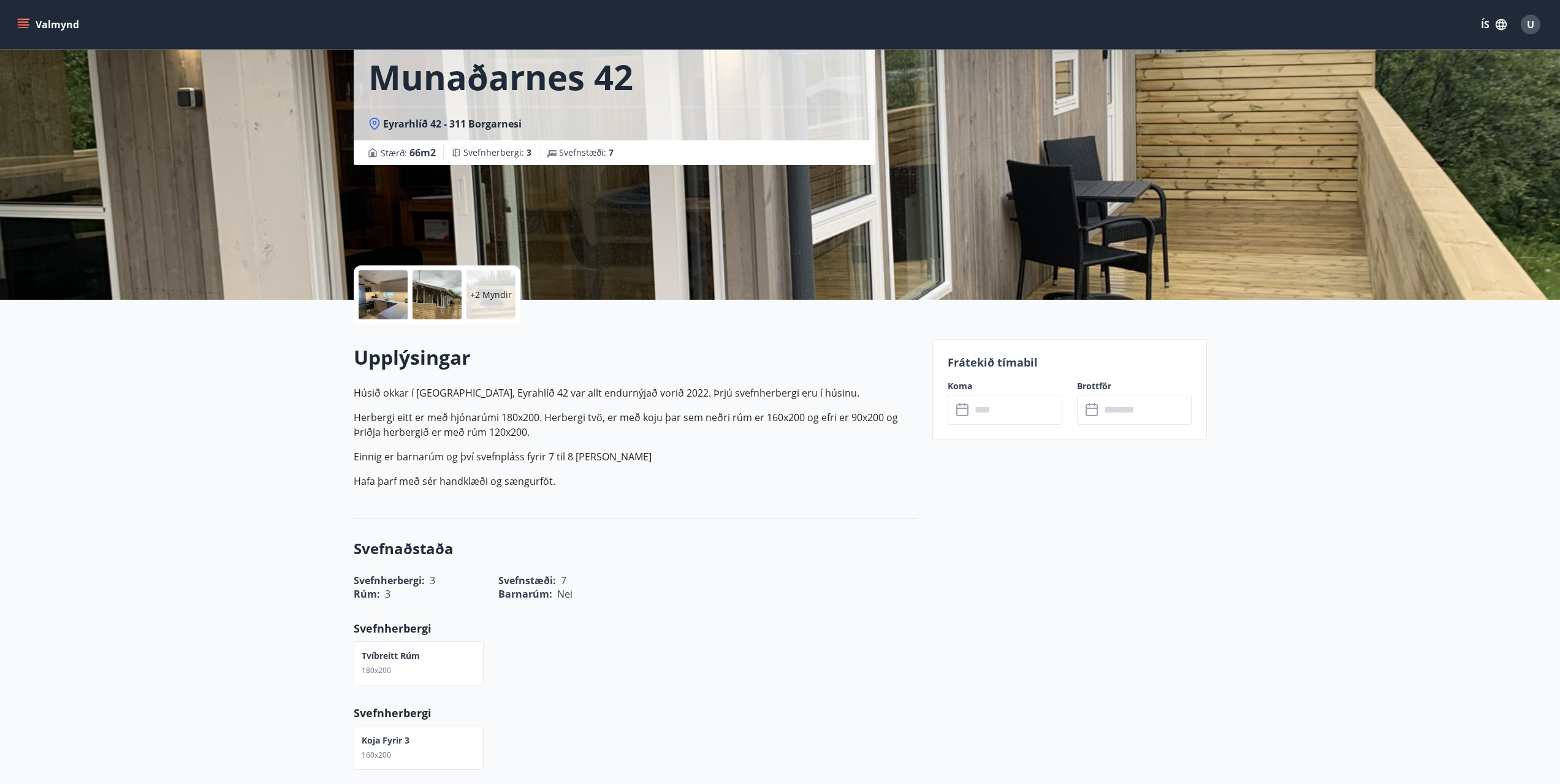
scroll to position [0, 0]
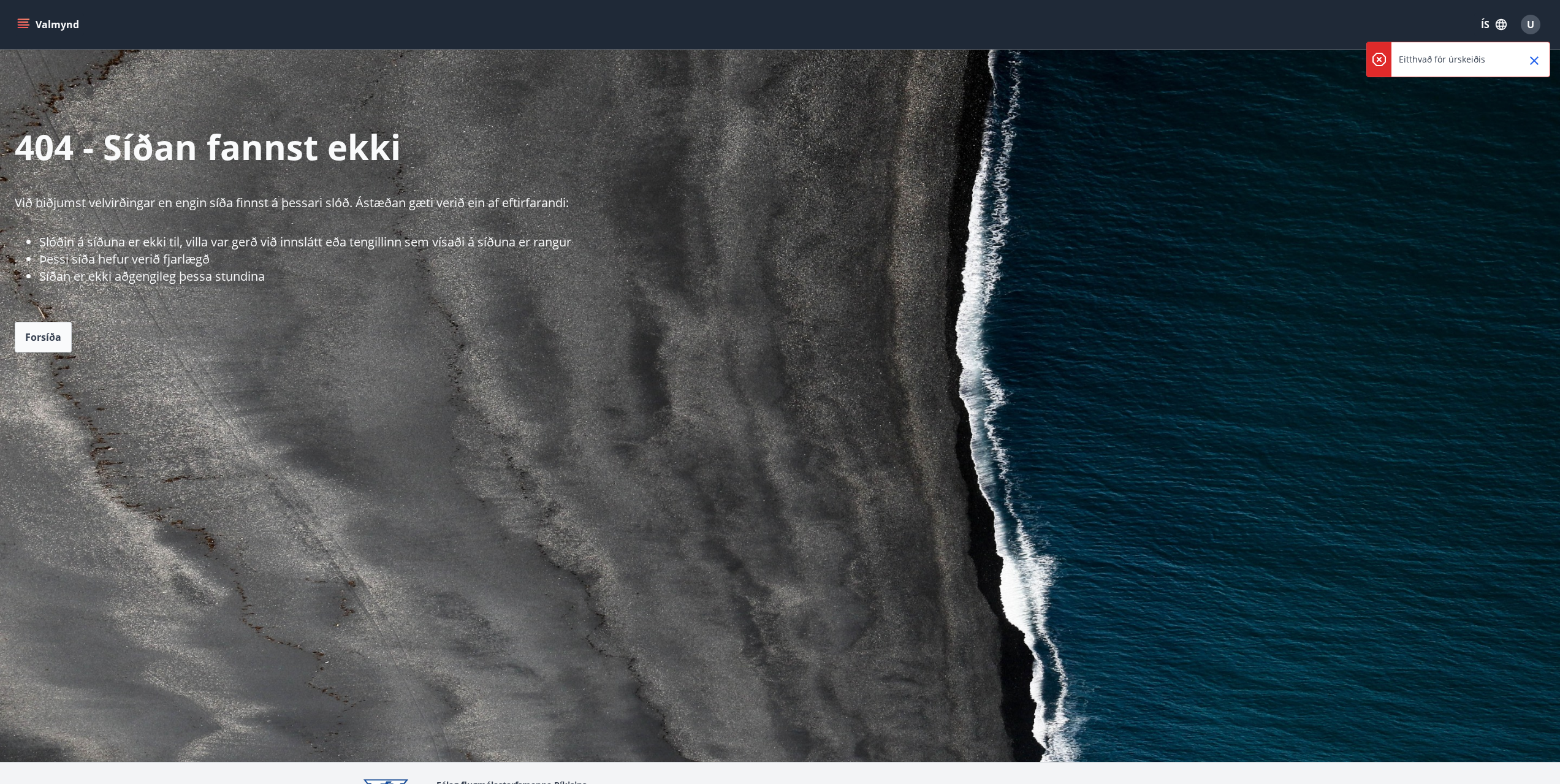
click at [1532, 59] on icon "Close" at bounding box center [1534, 61] width 9 height 9
click at [61, 24] on button "Valmynd" at bounding box center [49, 24] width 69 height 22
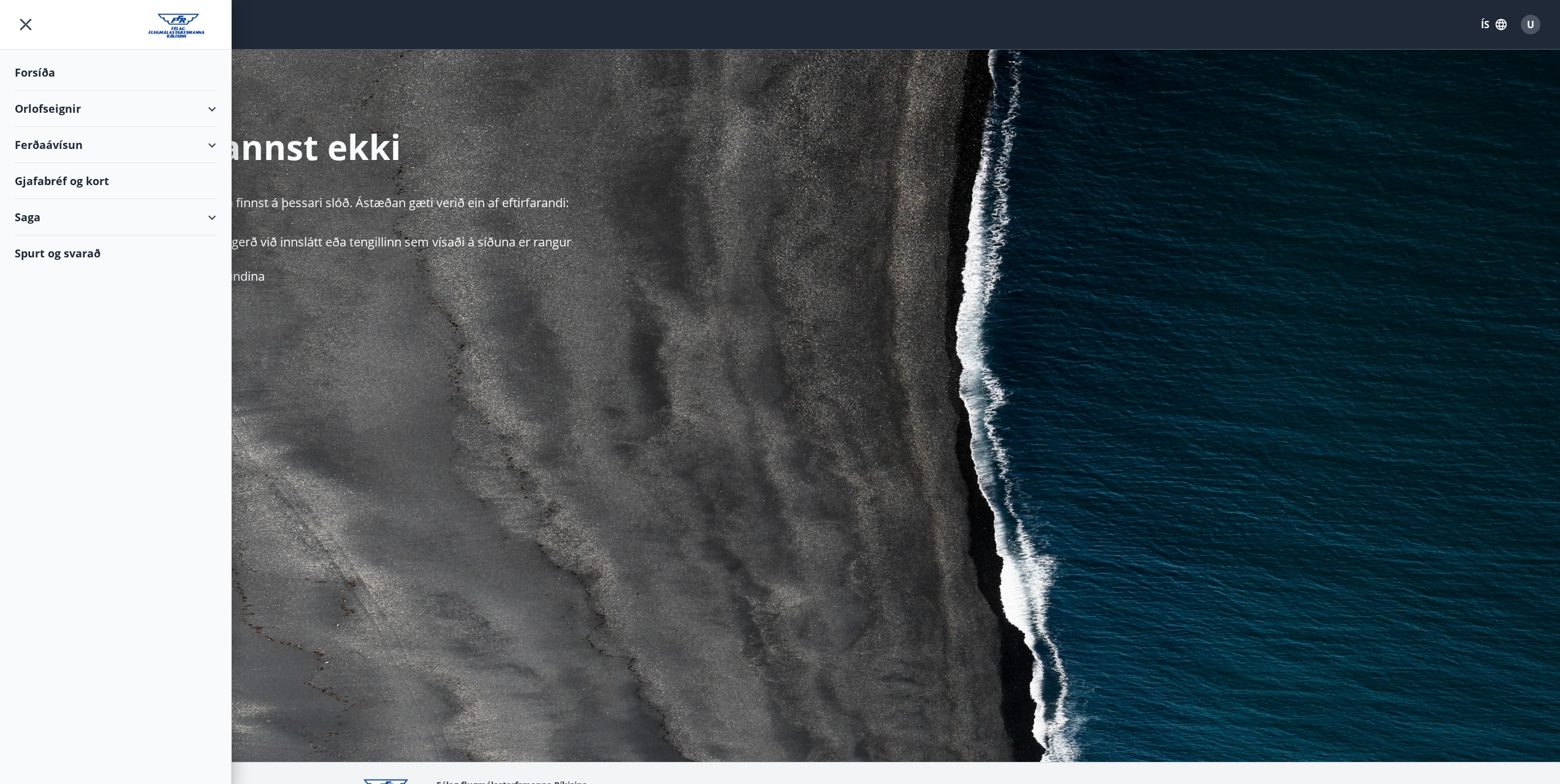
click at [29, 74] on div "Forsíða" at bounding box center [115, 72] width 202 height 36
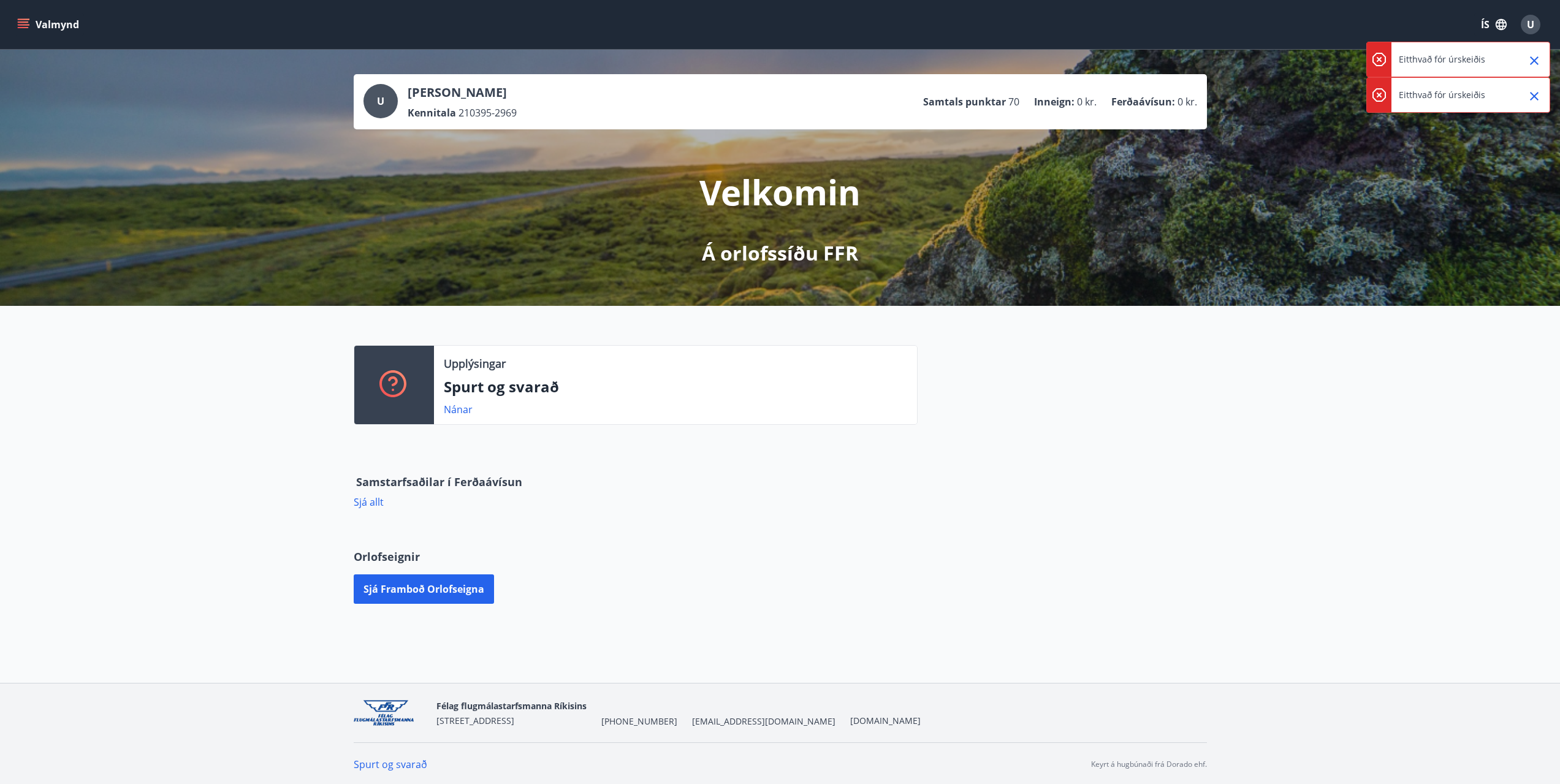
click at [1535, 23] on div "U" at bounding box center [1531, 24] width 19 height 19
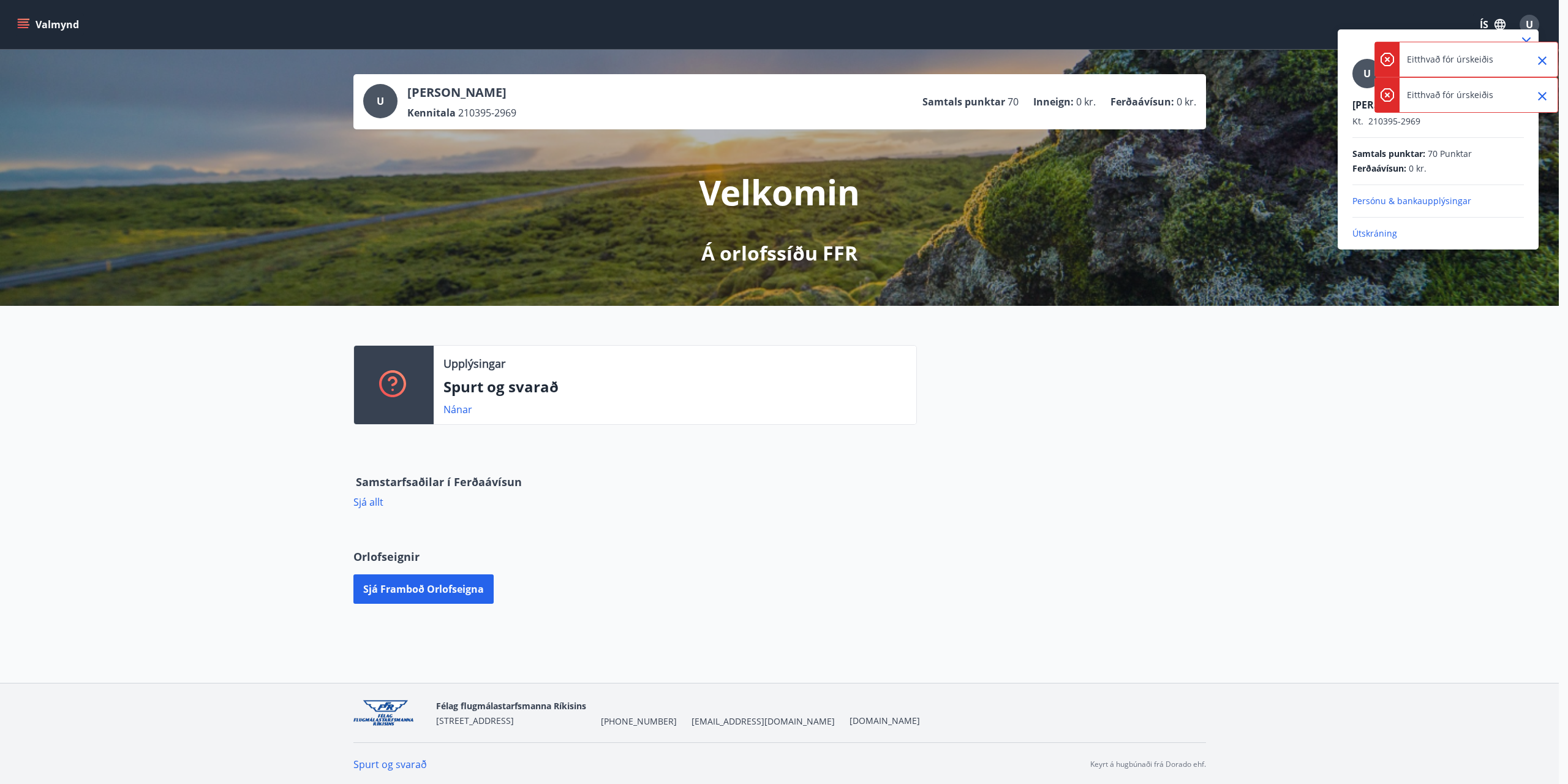
click at [19, 20] on div at bounding box center [784, 392] width 1568 height 784
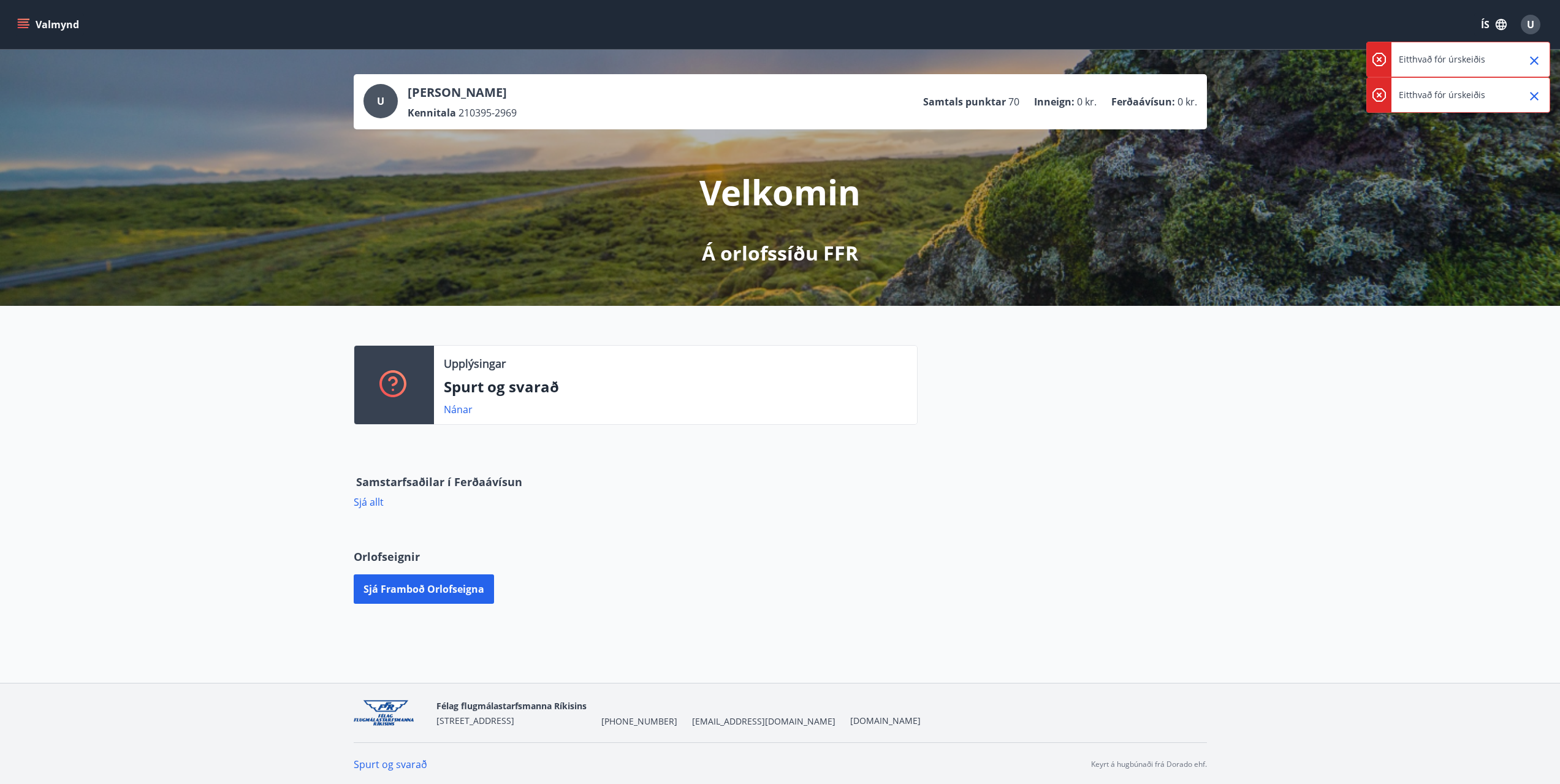
click at [47, 26] on button "Valmynd" at bounding box center [49, 24] width 69 height 22
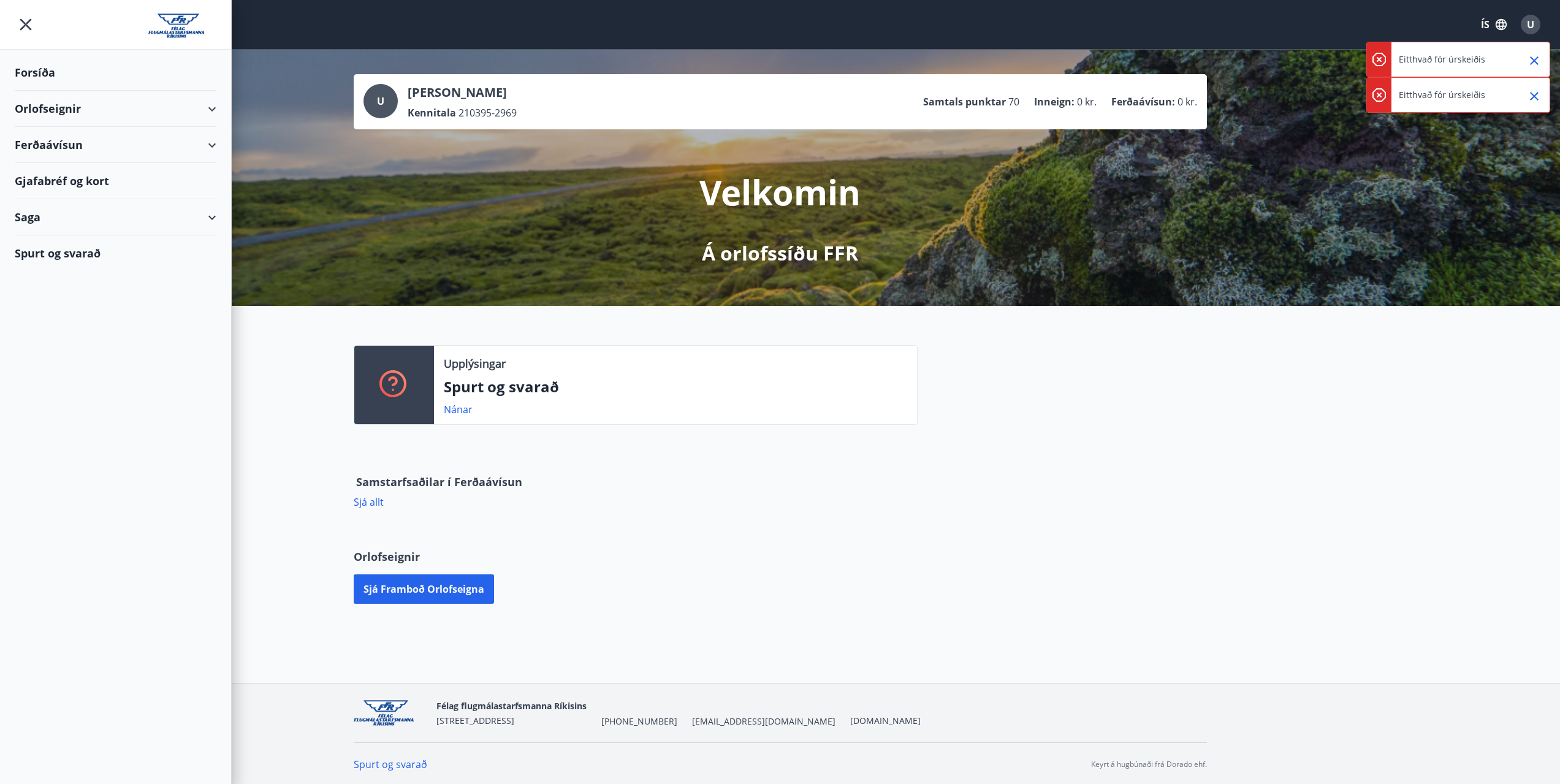
click at [73, 103] on div "Orlofseignir" at bounding box center [115, 108] width 202 height 36
click at [61, 145] on div "Framboð" at bounding box center [116, 140] width 182 height 26
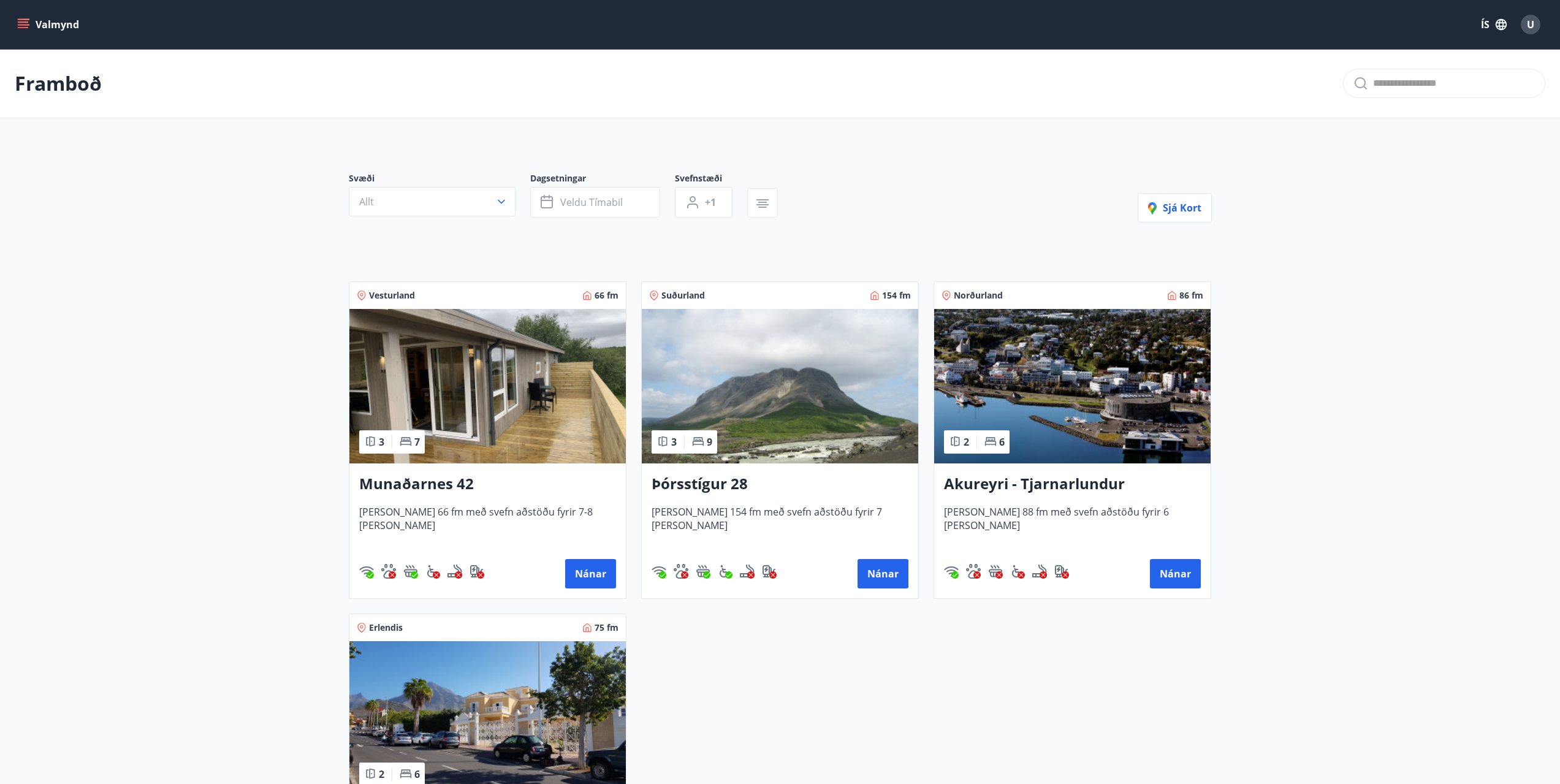
click at [750, 398] on img at bounding box center [780, 386] width 277 height 154
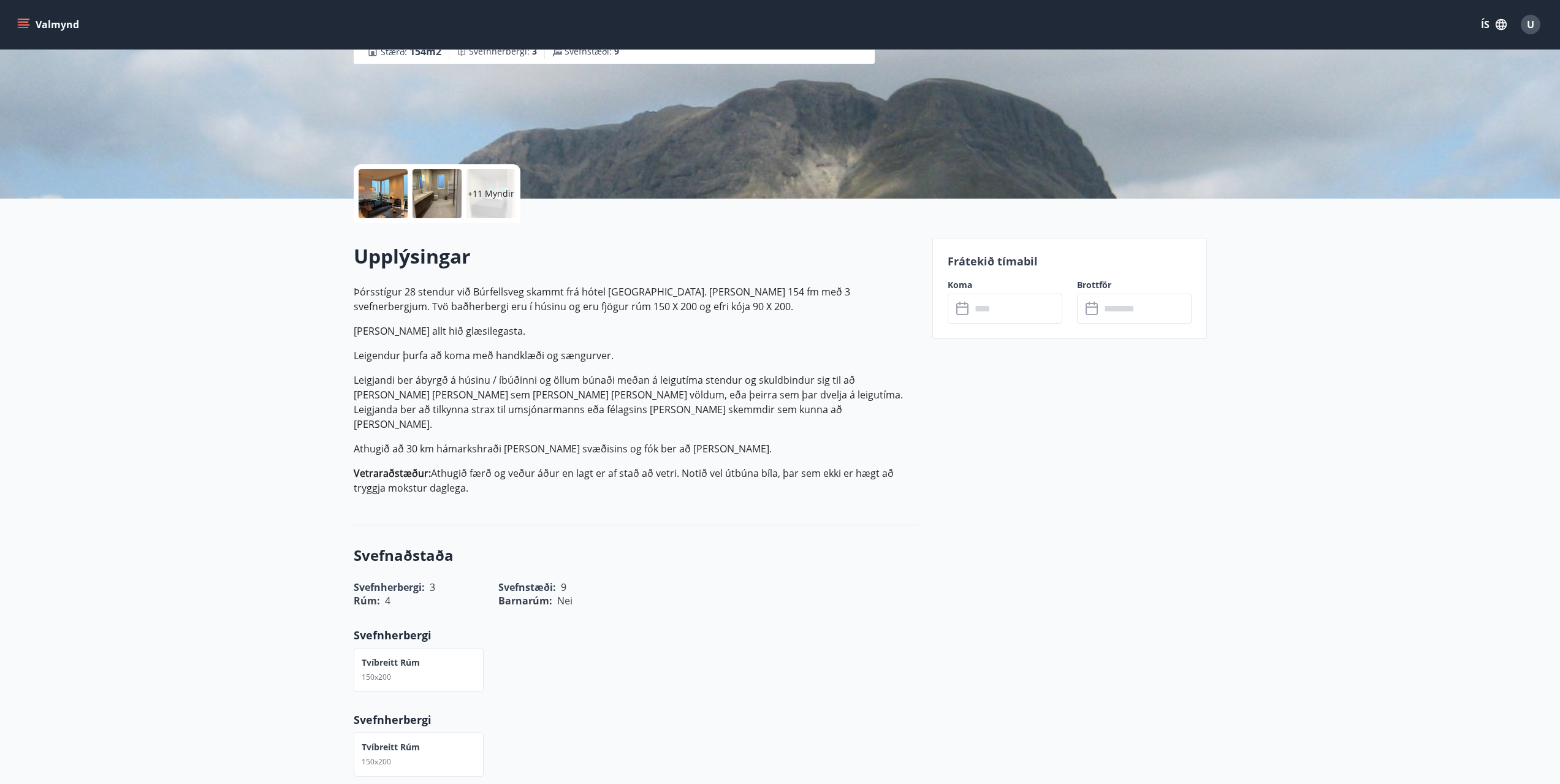
scroll to position [184, 0]
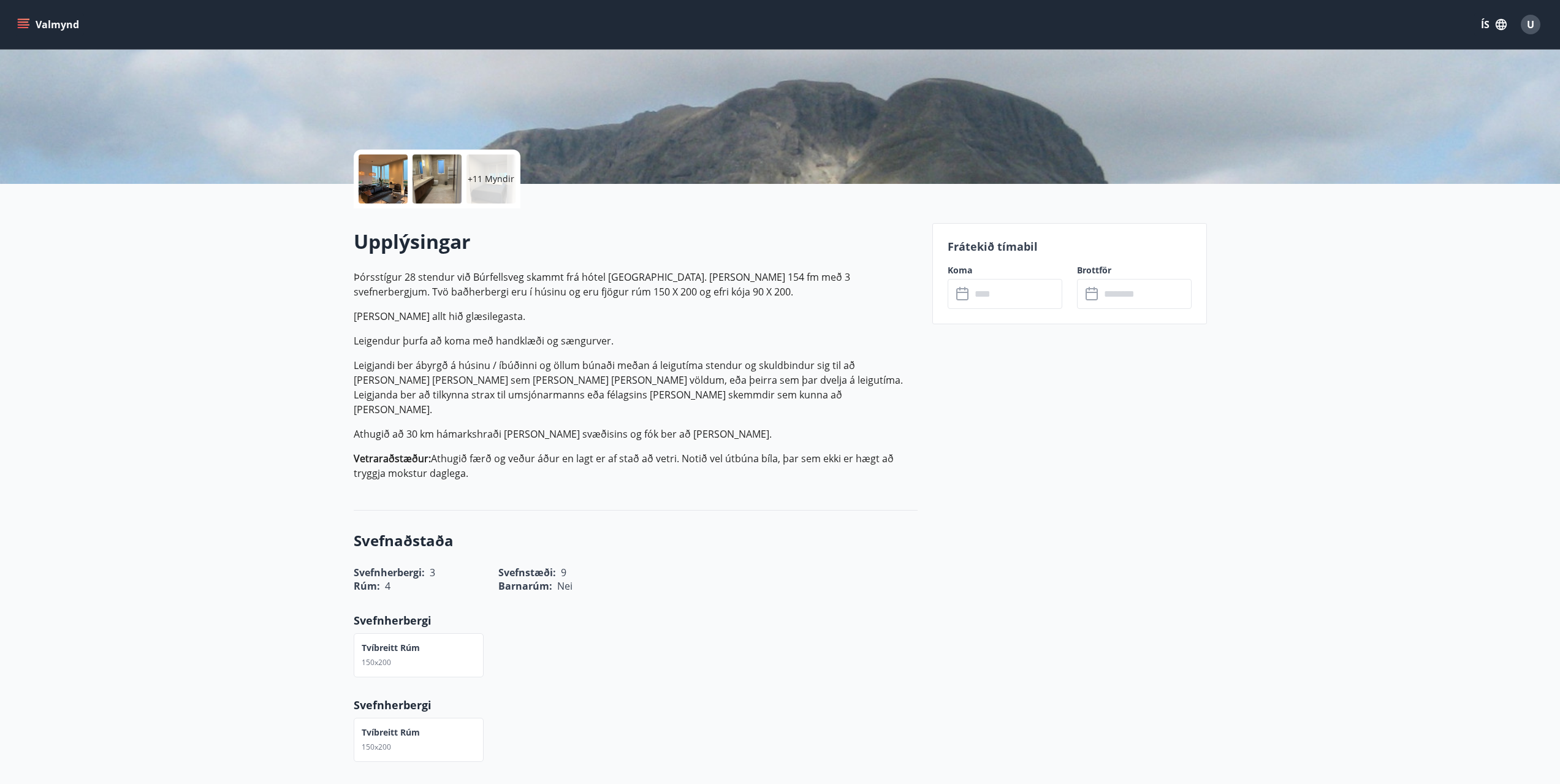
click at [997, 297] on input "text" at bounding box center [1016, 293] width 91 height 30
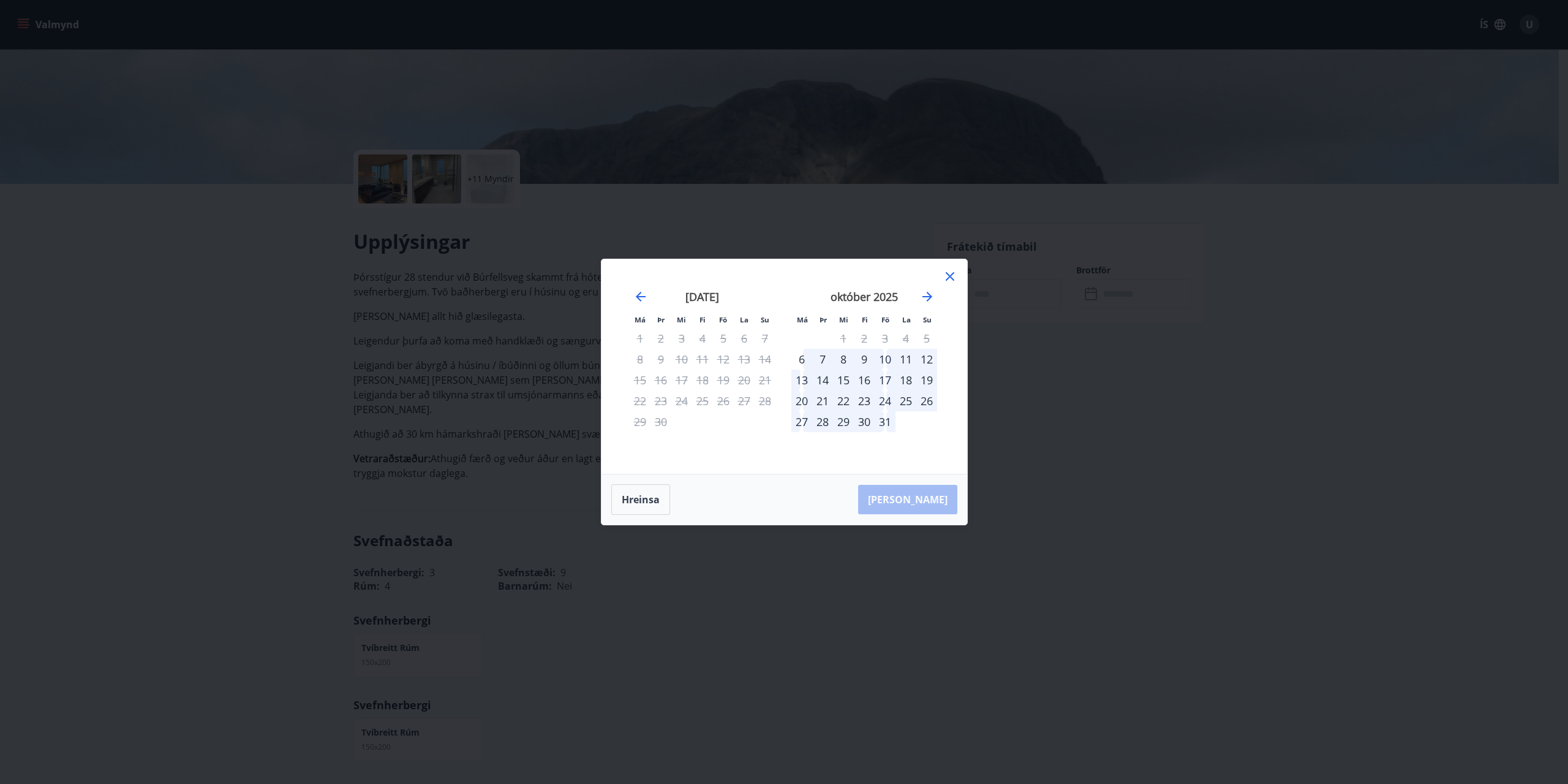
click at [885, 382] on div "17" at bounding box center [885, 380] width 21 height 21
click at [804, 402] on div "20" at bounding box center [802, 400] width 21 height 21
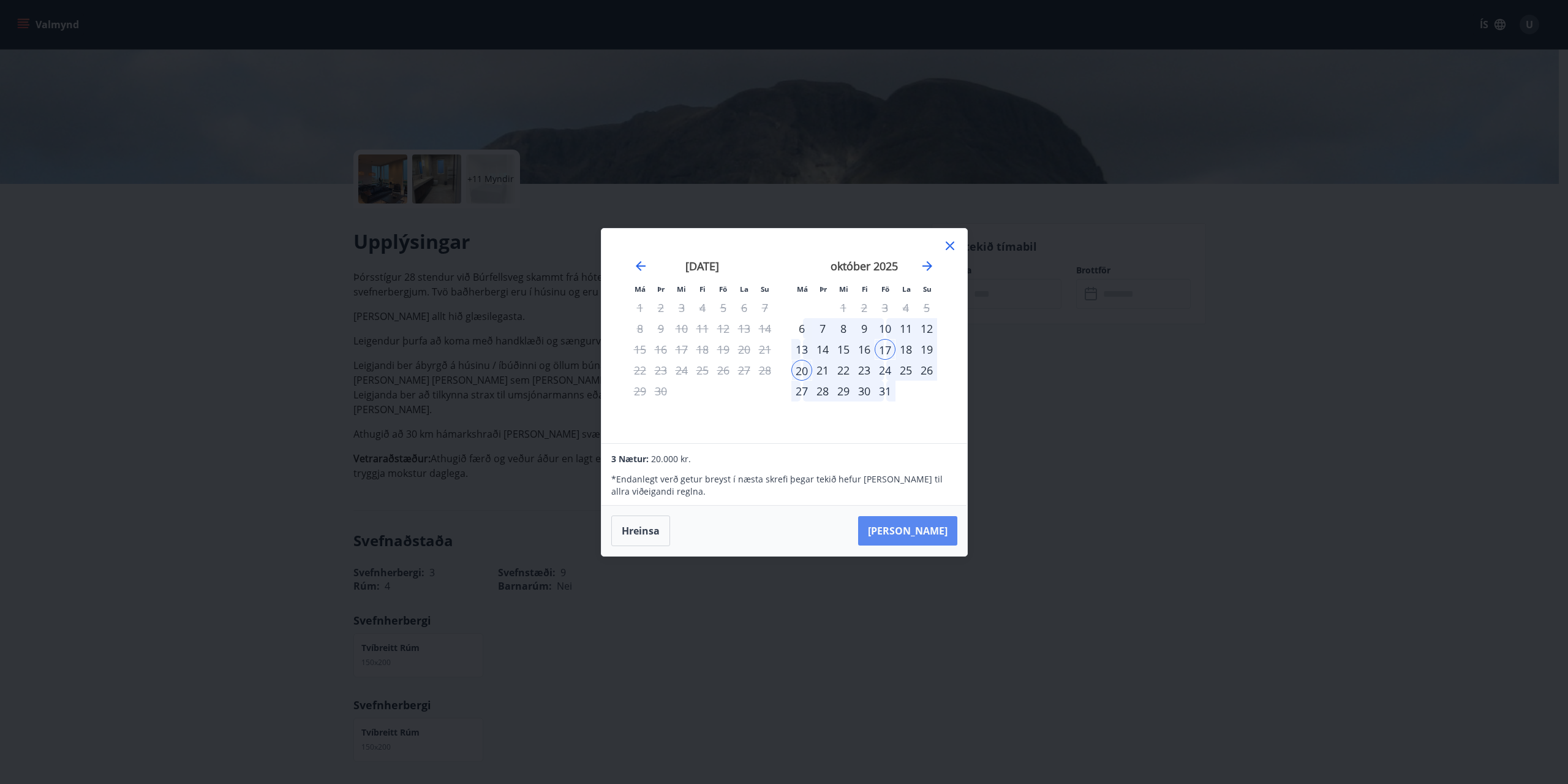
click at [927, 529] on button "[PERSON_NAME]" at bounding box center [907, 531] width 99 height 29
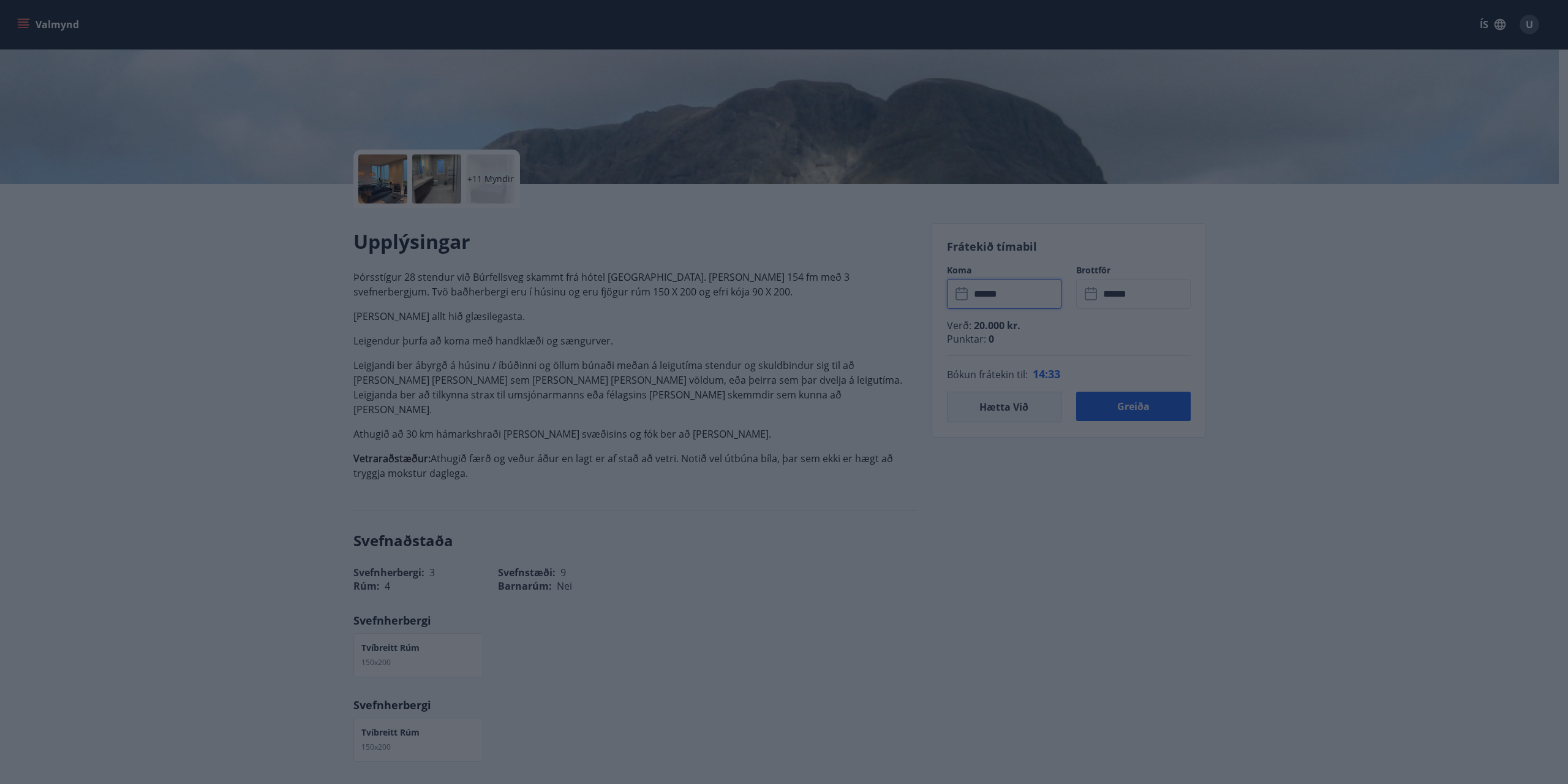
type input "******"
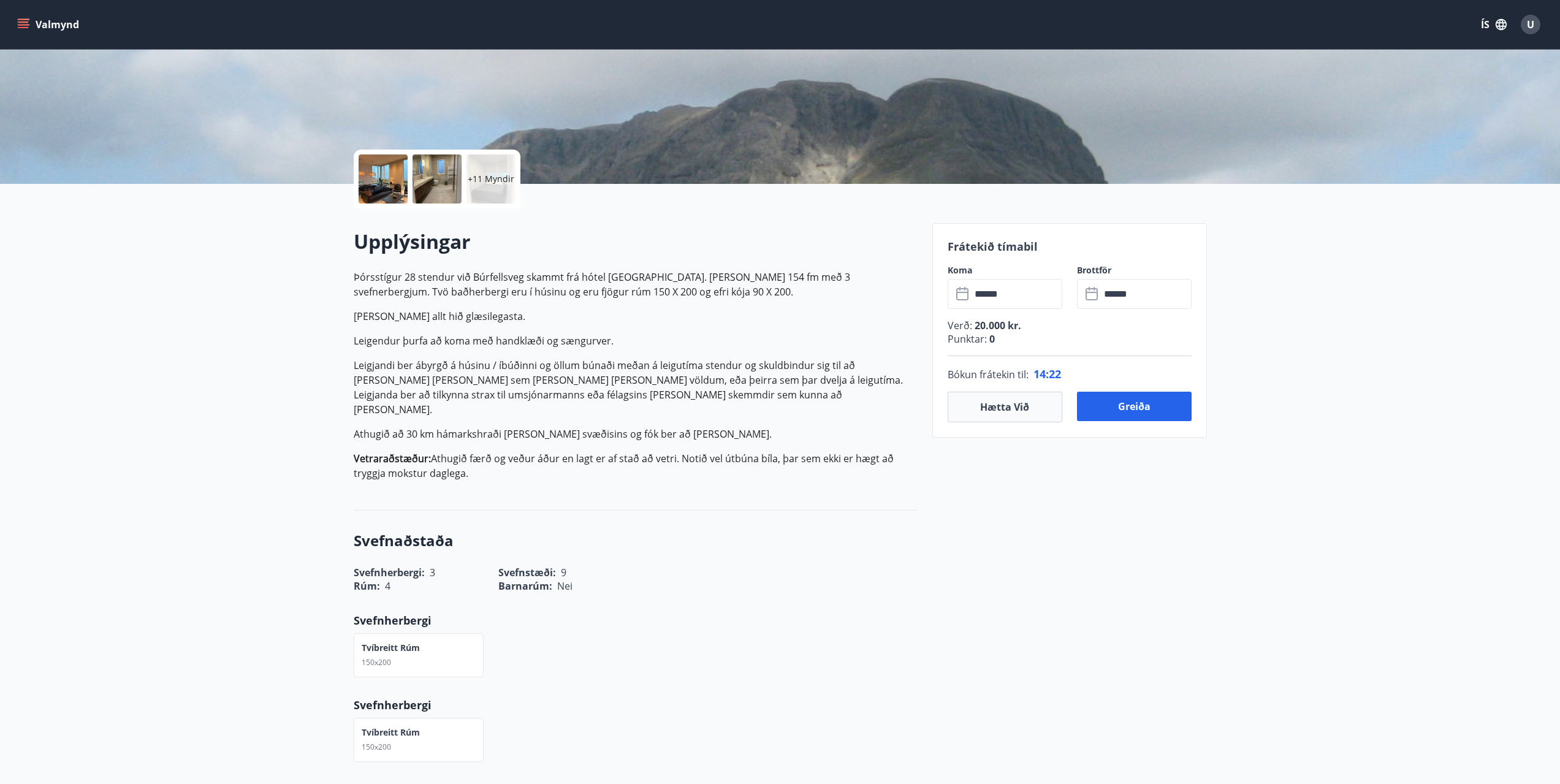
click at [1128, 293] on input "******" at bounding box center [1146, 293] width 91 height 30
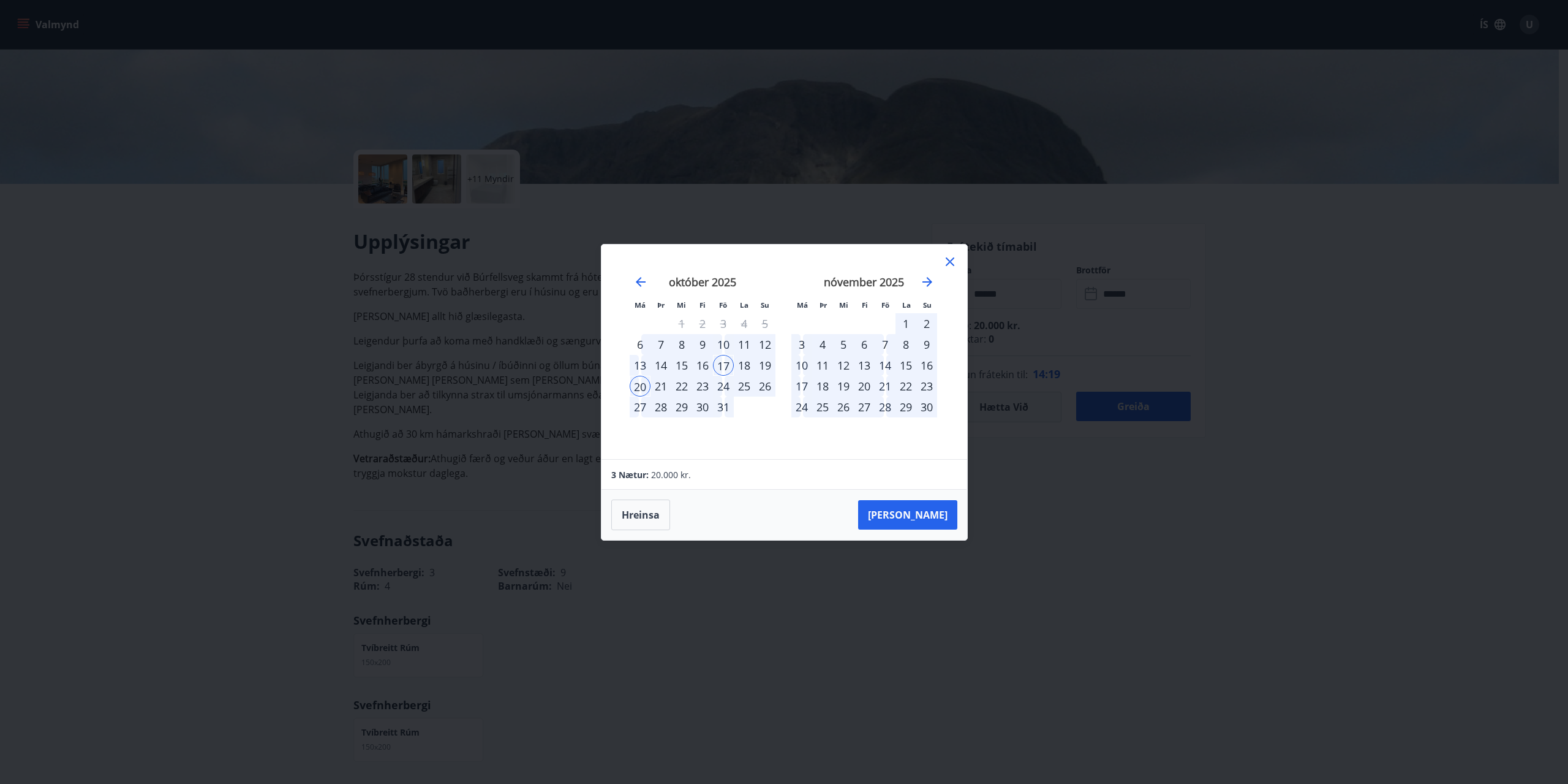
click at [659, 388] on div "21" at bounding box center [661, 386] width 21 height 21
click at [643, 386] on div "20" at bounding box center [639, 386] width 21 height 21
click at [952, 259] on icon at bounding box center [950, 261] width 9 height 9
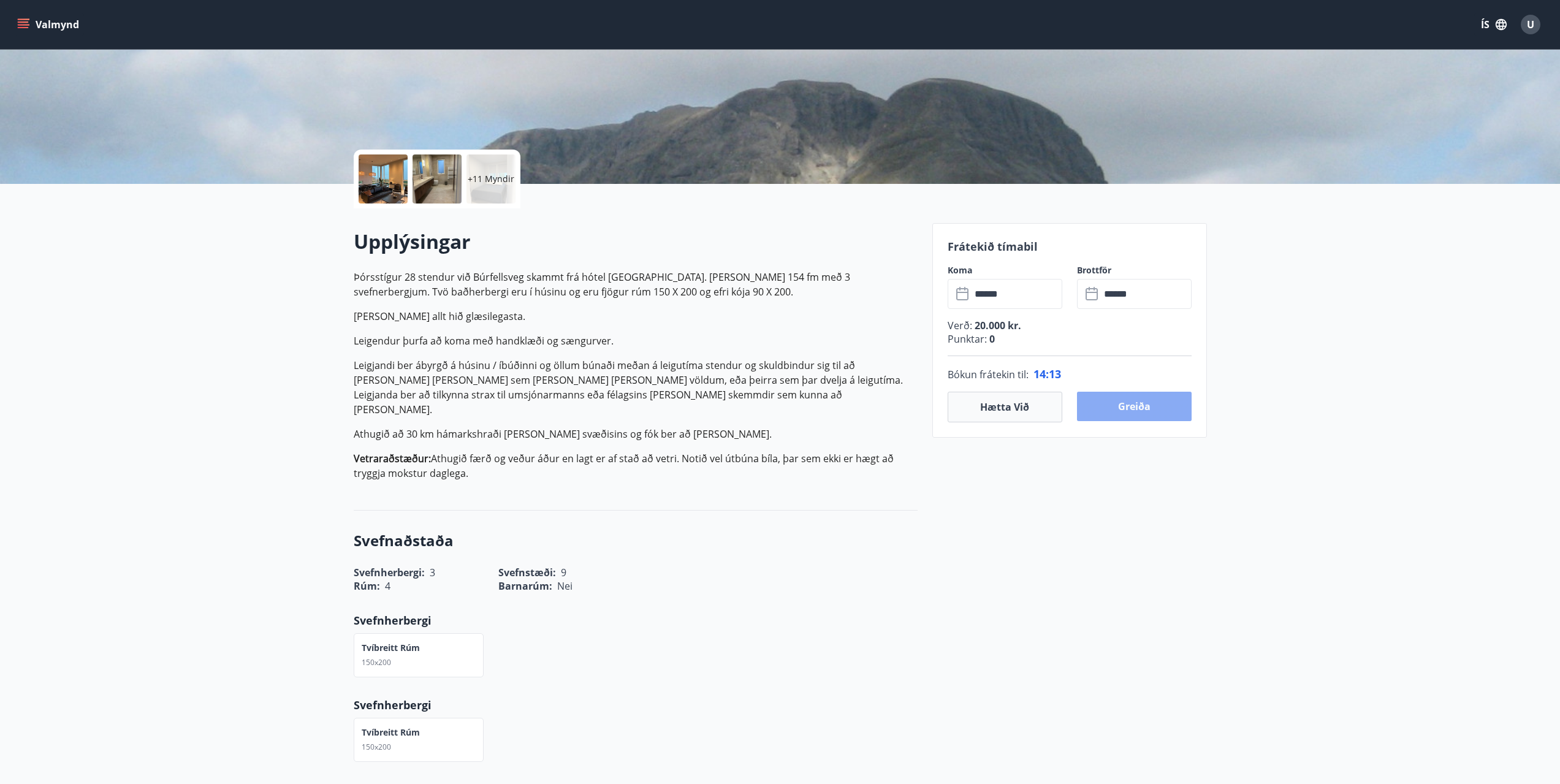
click at [1137, 404] on button "Greiða" at bounding box center [1134, 406] width 114 height 29
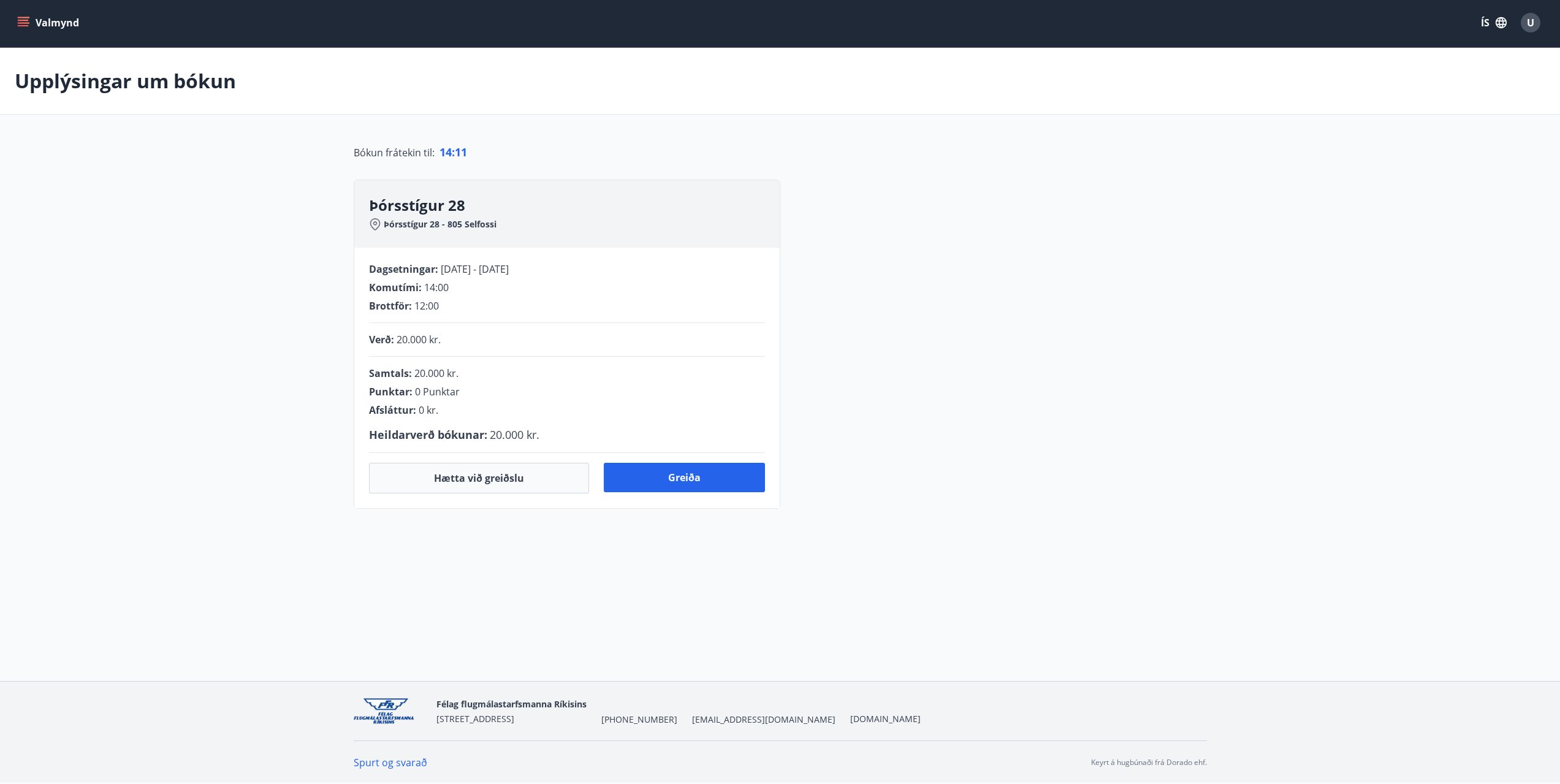
scroll to position [27, 0]
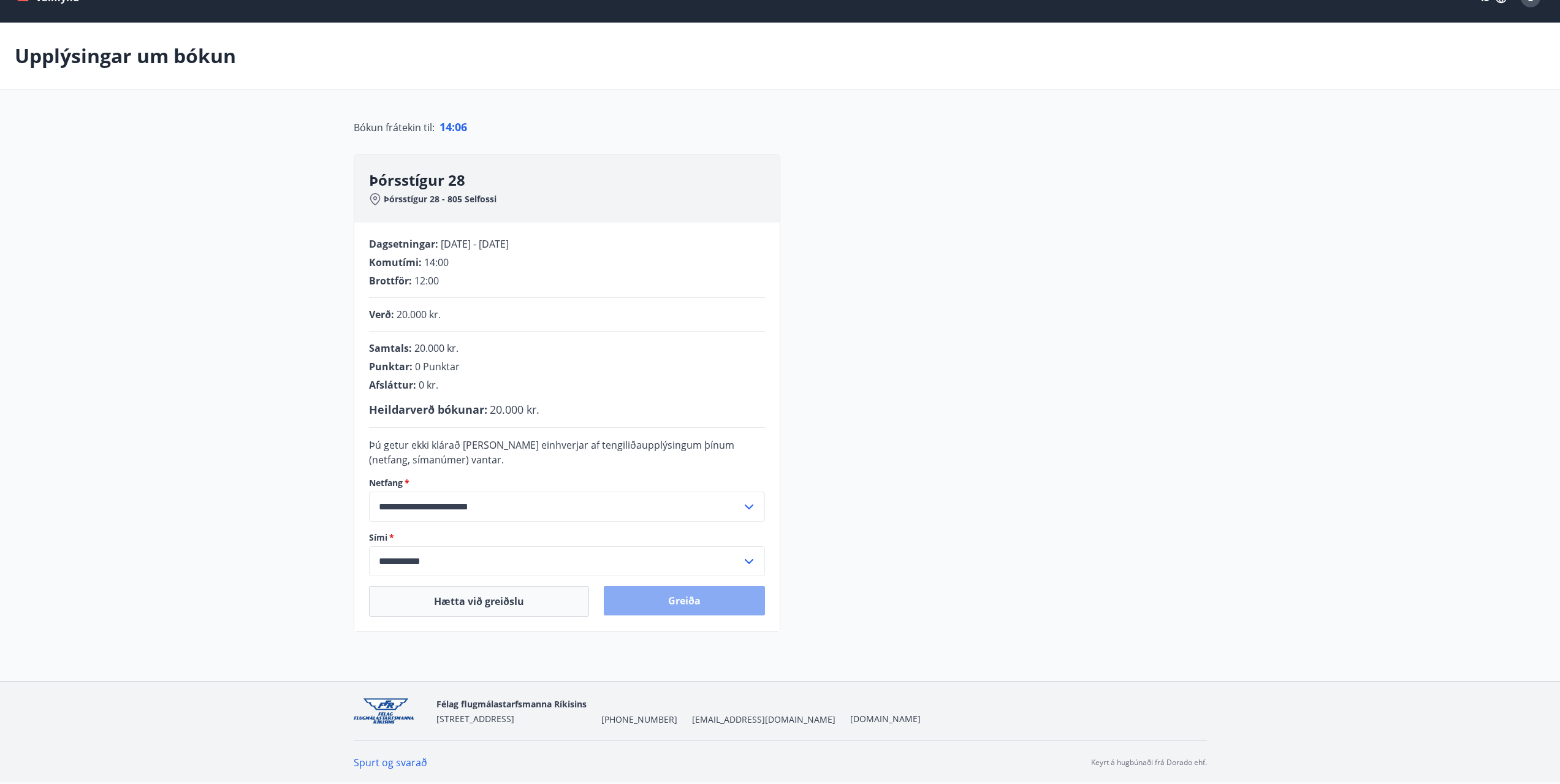
click at [666, 604] on button "Greiða" at bounding box center [685, 600] width 161 height 29
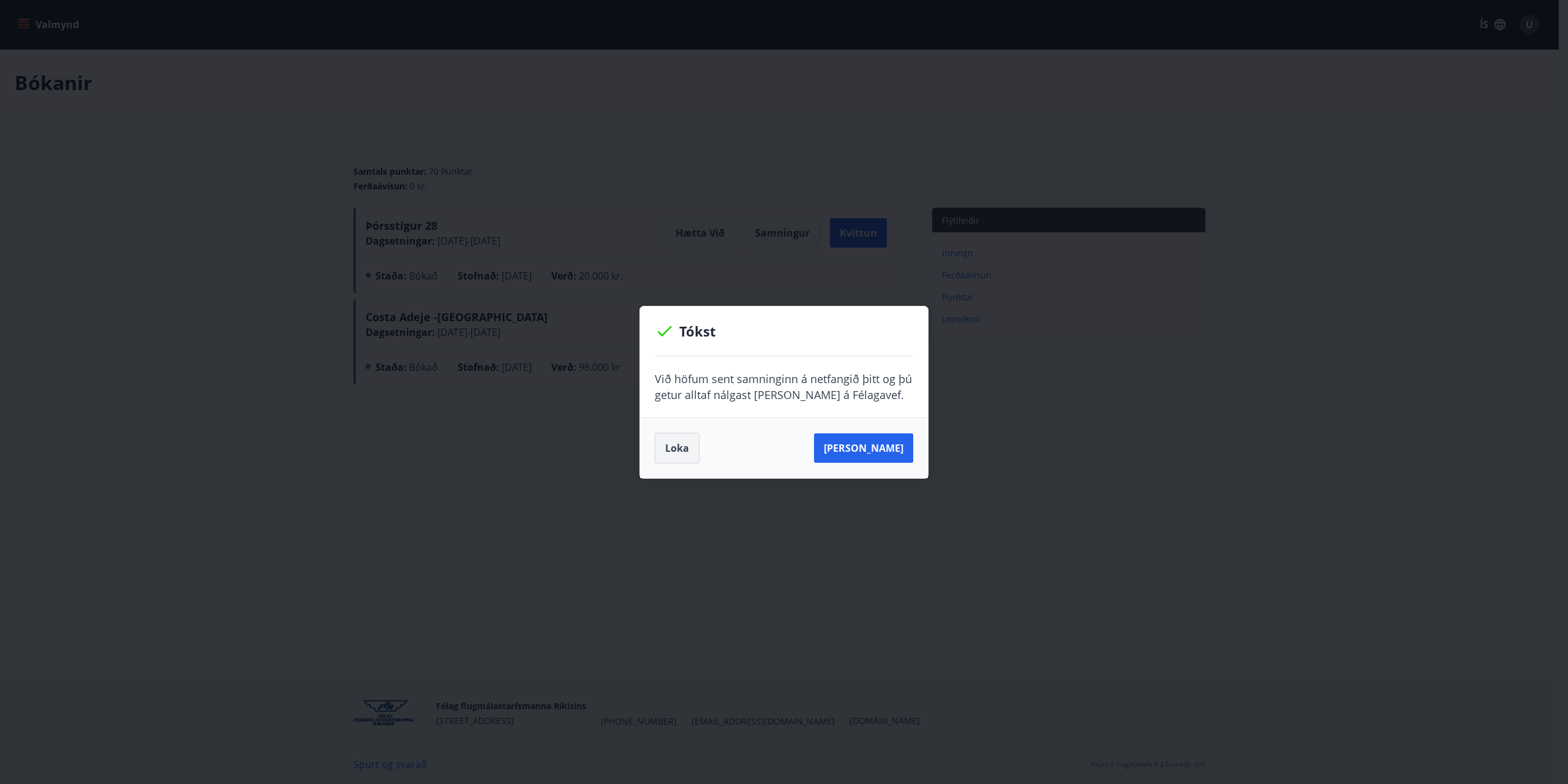
click at [676, 450] on button "Loka" at bounding box center [677, 448] width 45 height 31
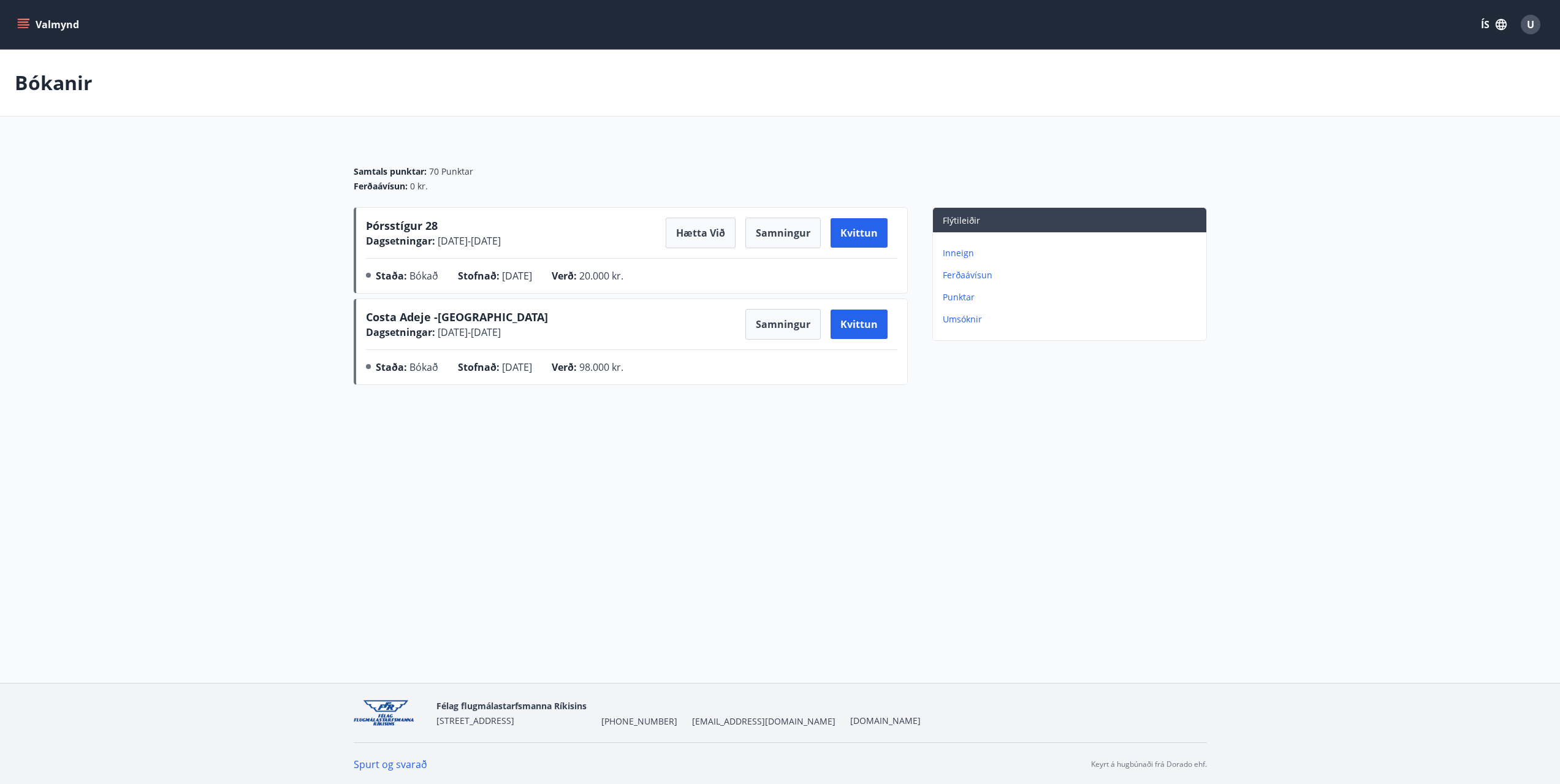
drag, startPoint x: 604, startPoint y: 551, endPoint x: 613, endPoint y: 489, distance: 62.6
click at [604, 551] on div "Valmynd ÍS U Bókanir Samtals punktar : 70 Punktar Ferðaávísun : 0 kr. Þórsstígu…" at bounding box center [780, 341] width 1560 height 683
click at [65, 32] on button "Valmynd" at bounding box center [49, 24] width 69 height 22
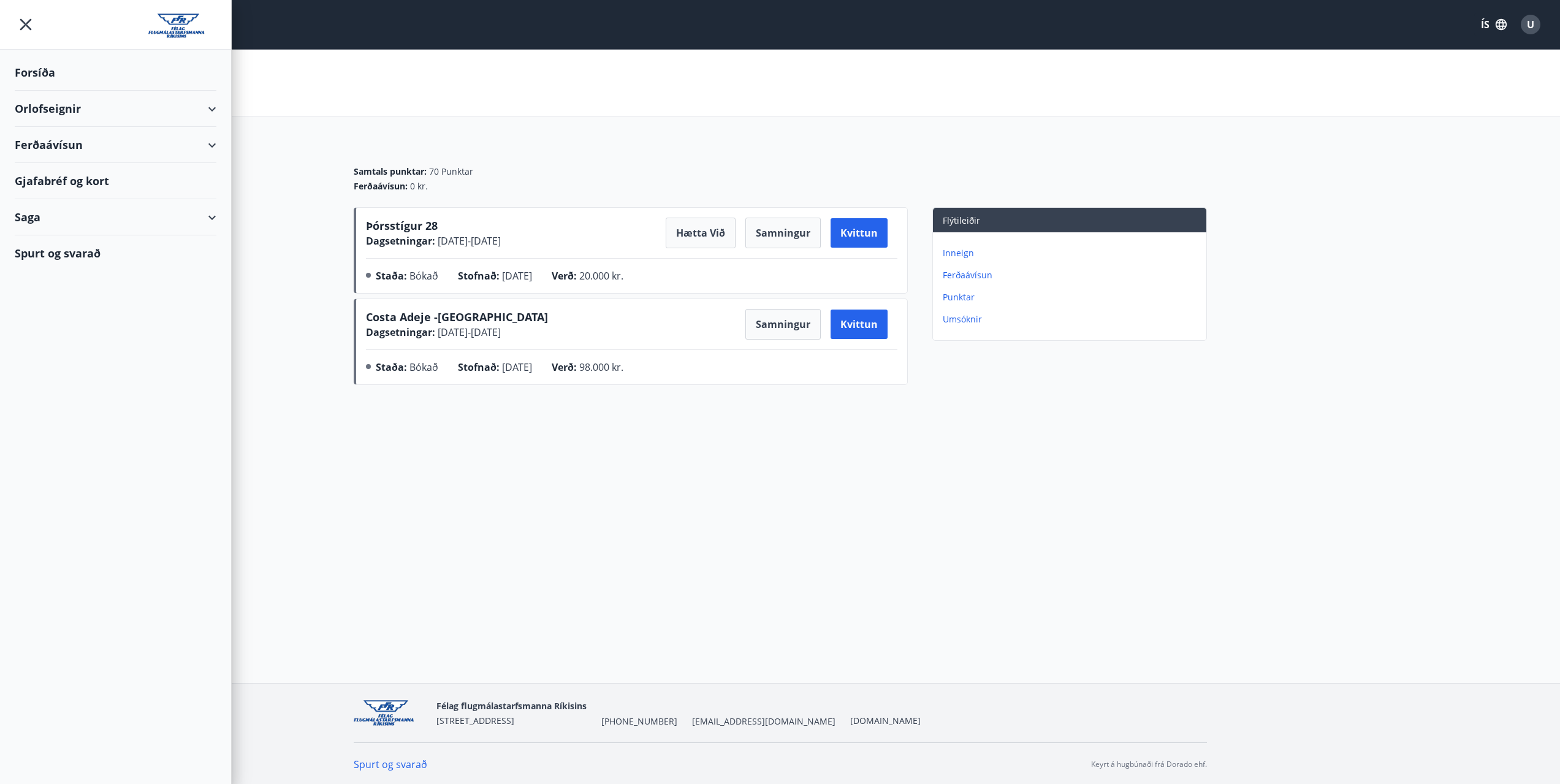
click at [103, 144] on div "Ferðaávísun" at bounding box center [115, 145] width 202 height 36
click at [94, 110] on div "Orlofseignir" at bounding box center [115, 108] width 202 height 36
click at [67, 145] on div "Framboð" at bounding box center [116, 140] width 182 height 26
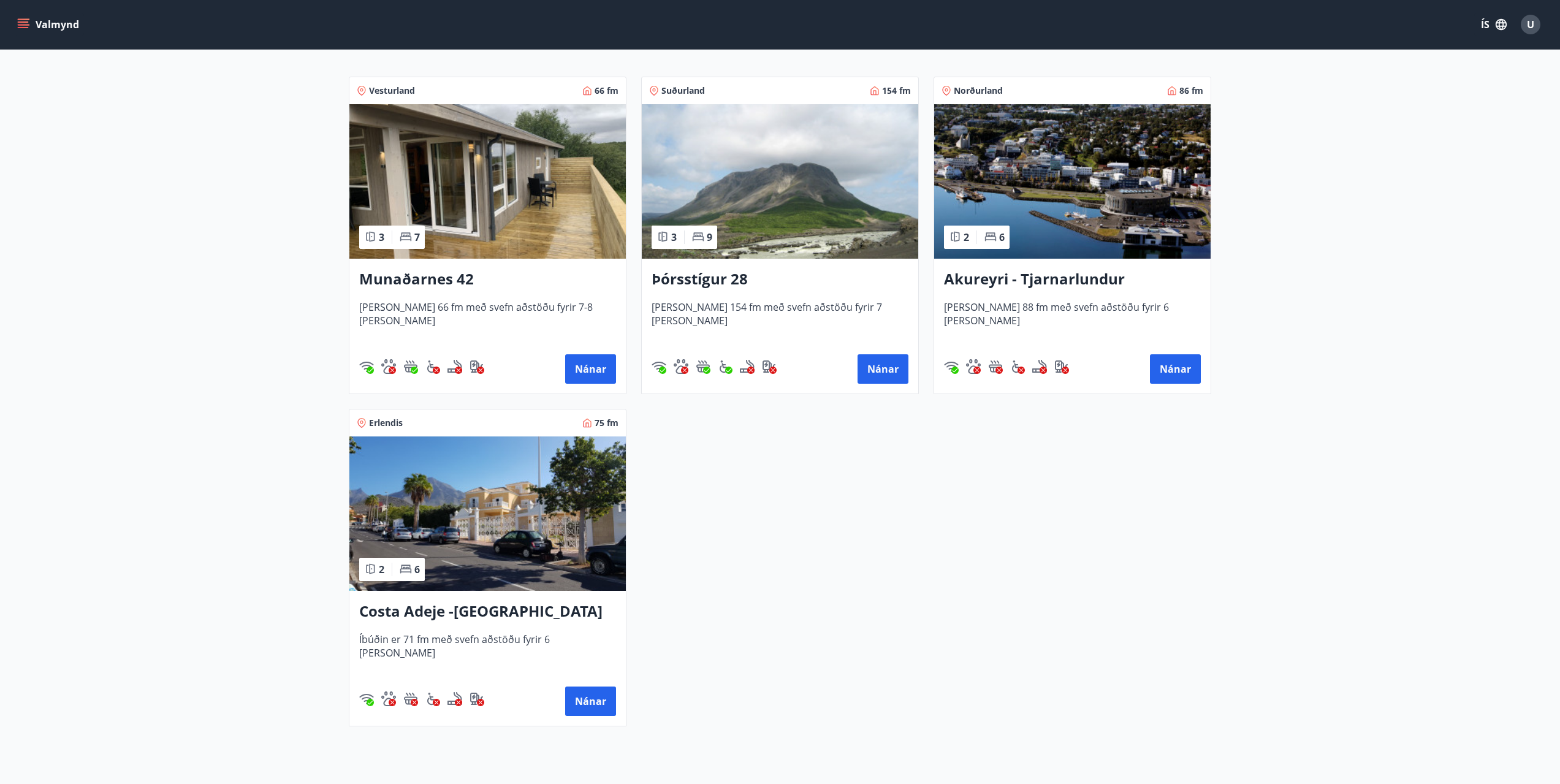
scroll to position [245, 0]
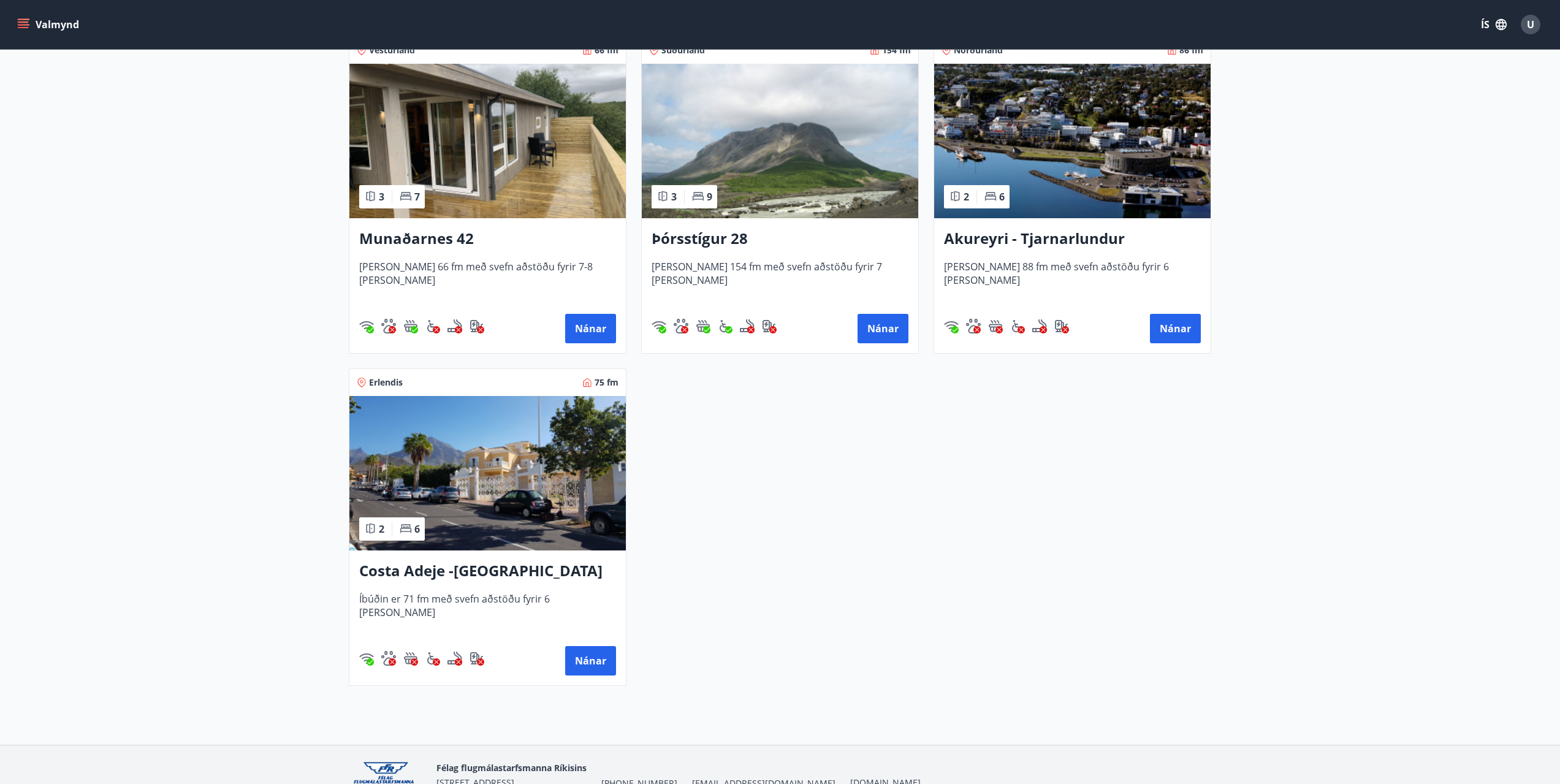
click at [496, 467] on img at bounding box center [488, 473] width 277 height 154
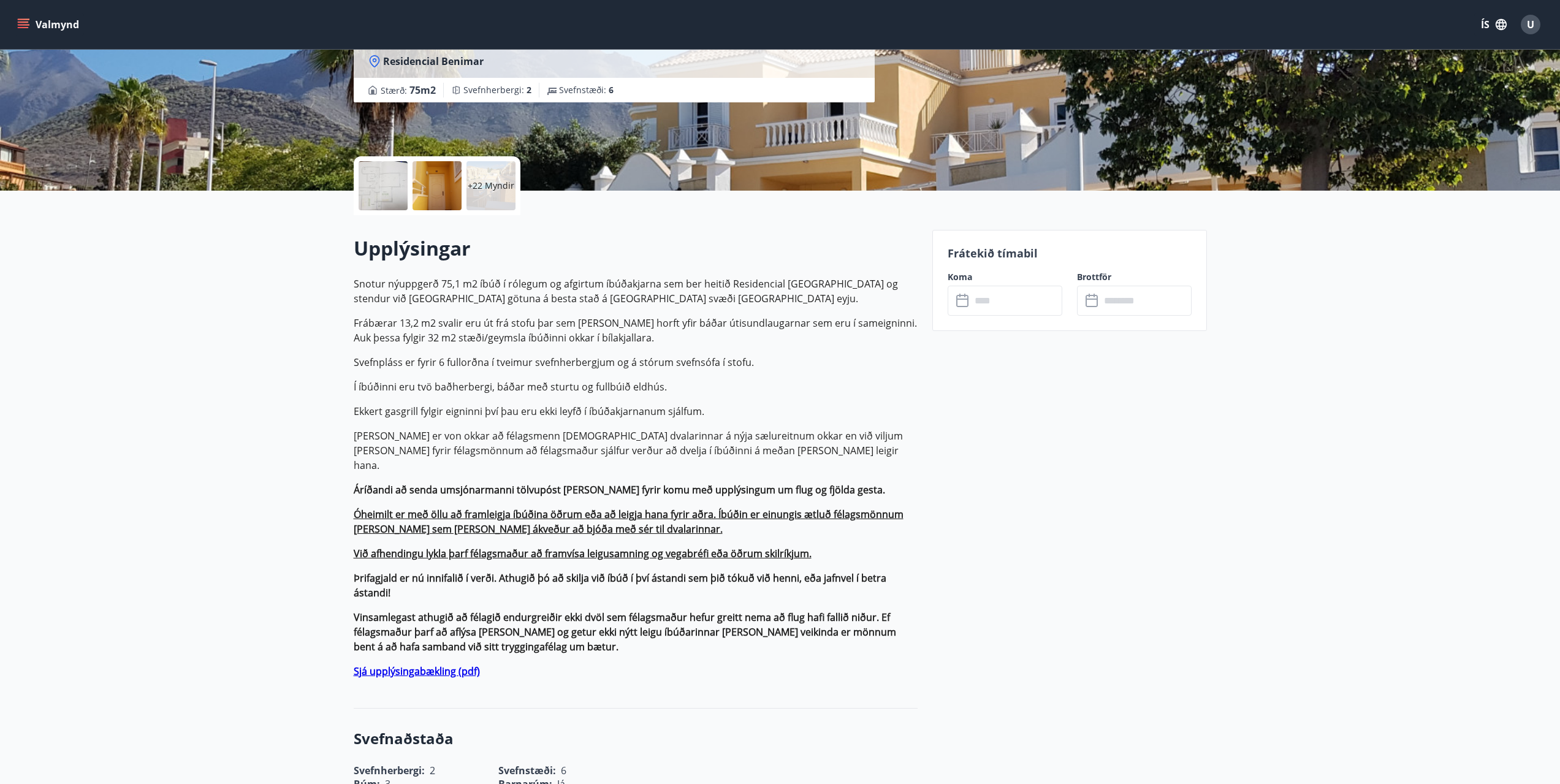
scroll to position [184, 0]
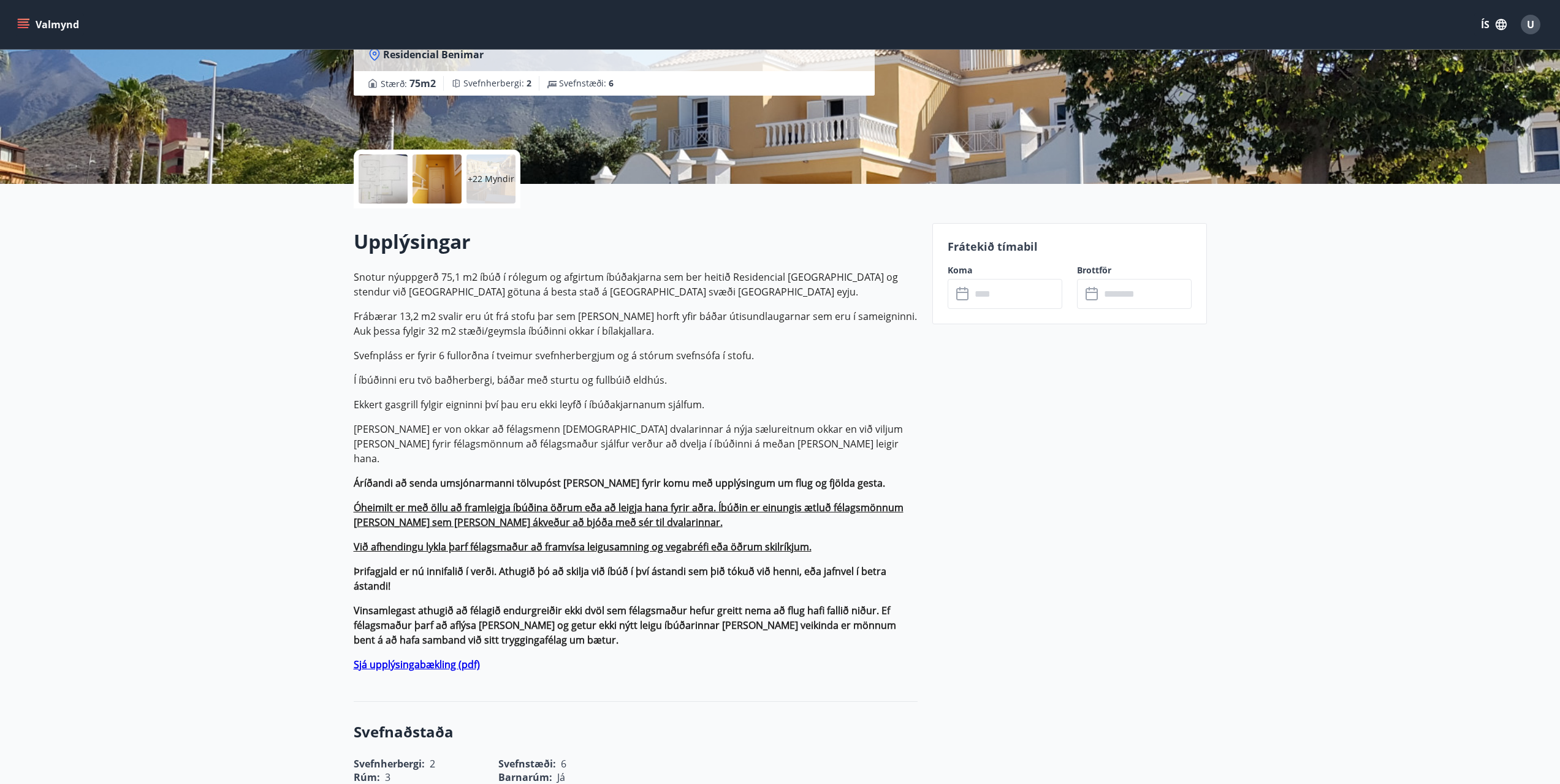
click at [995, 301] on input "text" at bounding box center [1016, 293] width 91 height 30
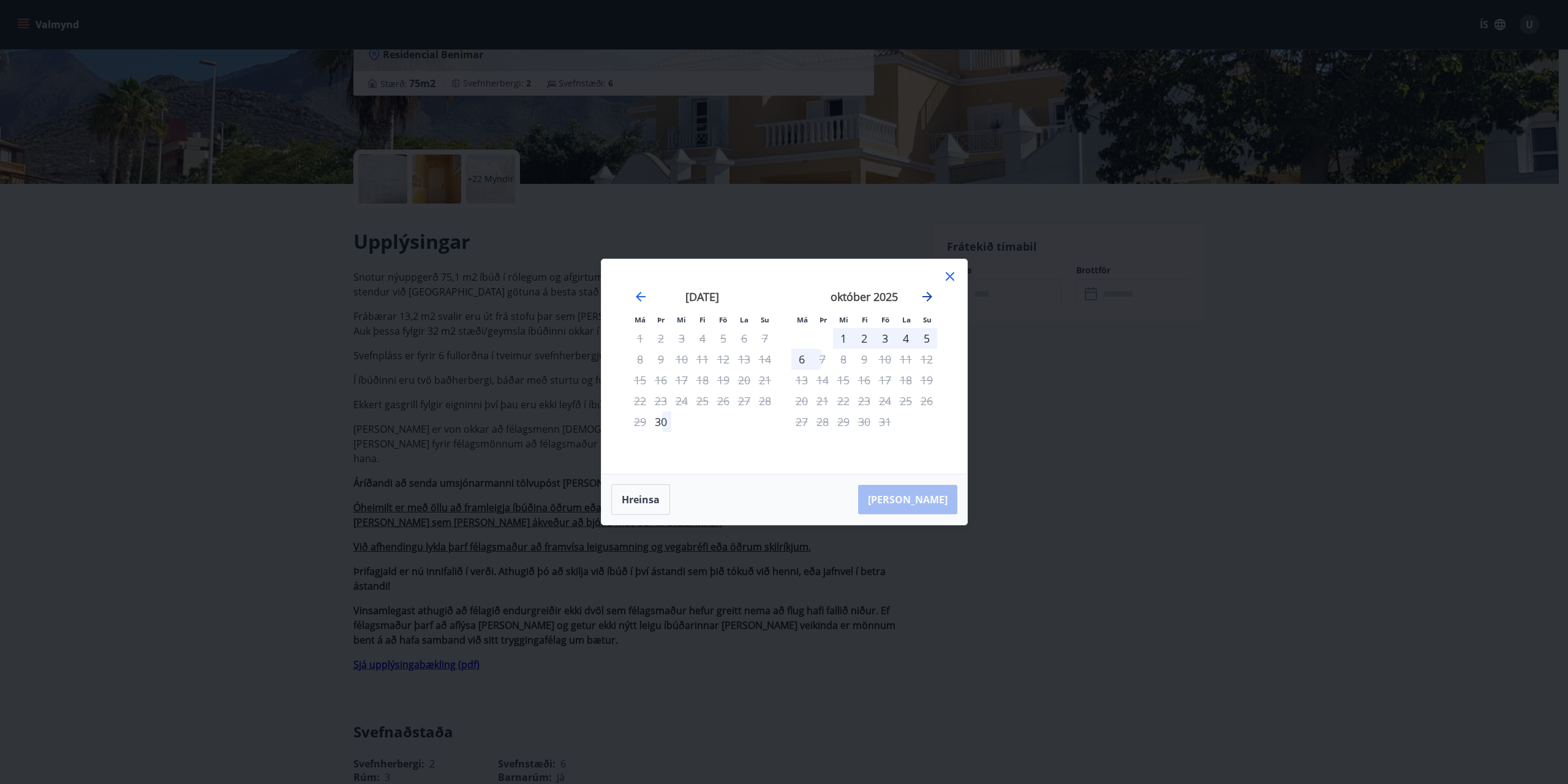
click at [931, 295] on icon "Move forward to switch to the next month." at bounding box center [927, 297] width 10 height 10
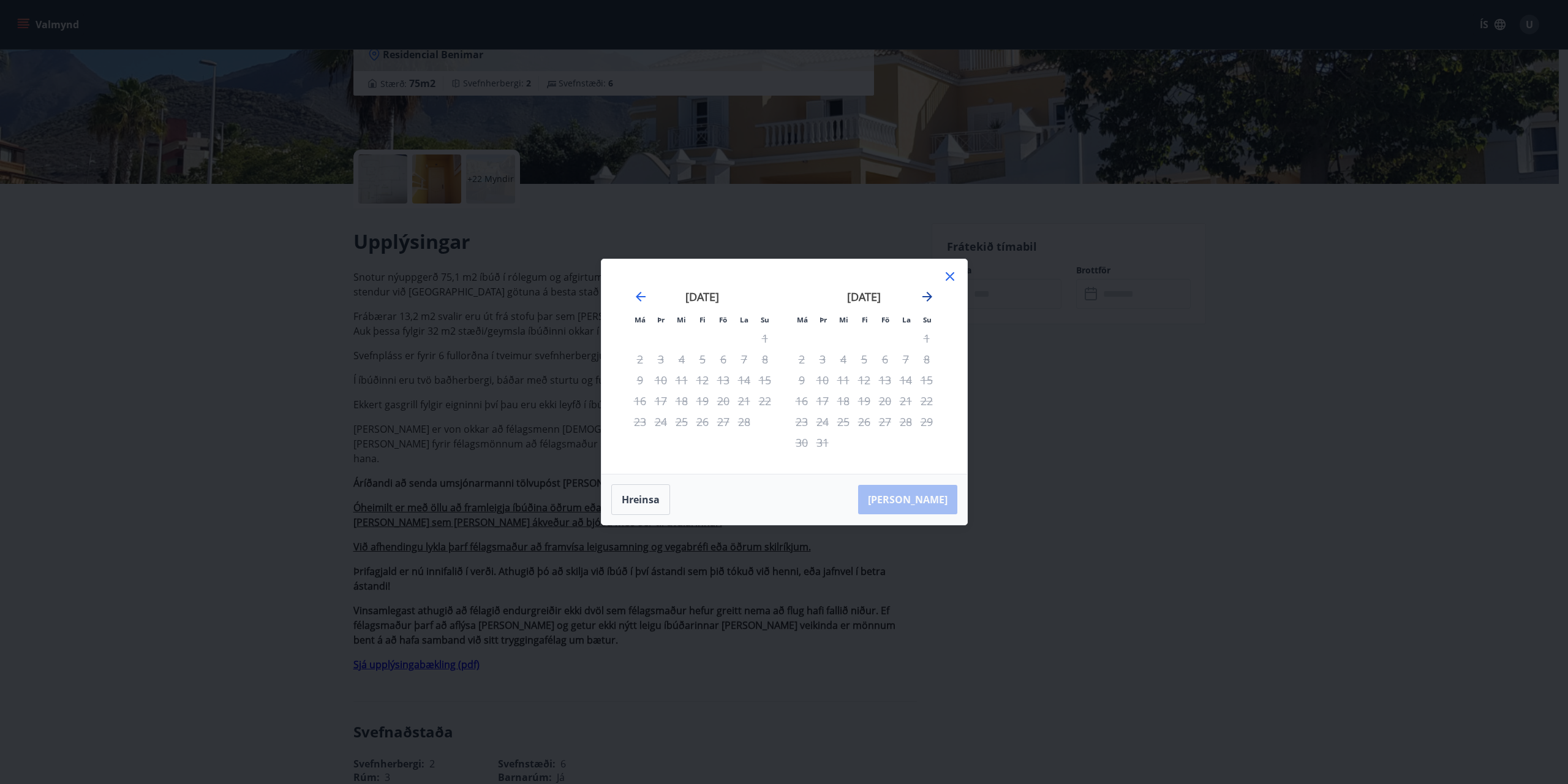
click at [931, 295] on icon "Move forward to switch to the next month." at bounding box center [927, 297] width 10 height 10
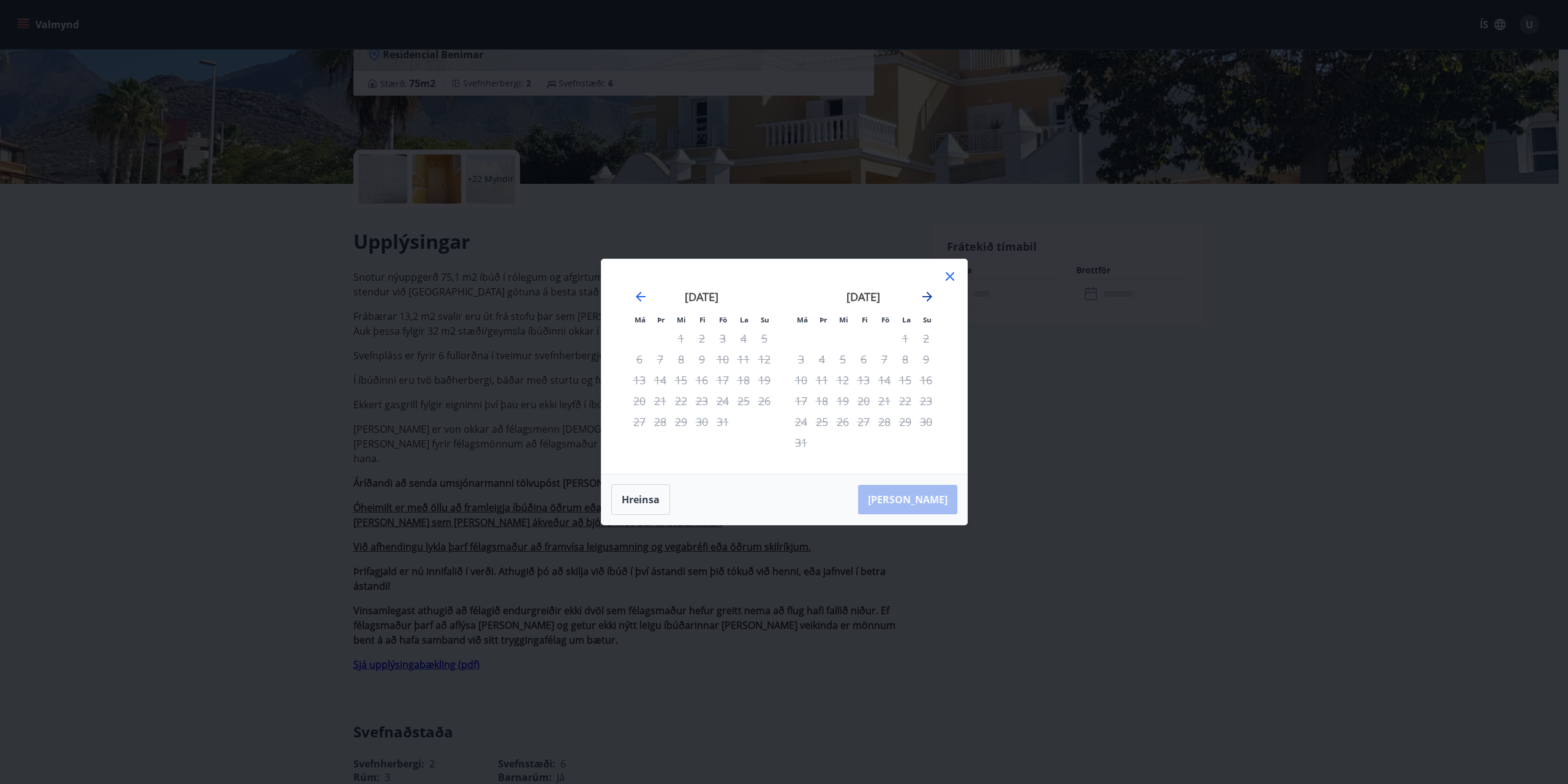
click at [931, 295] on icon "Move forward to switch to the next month." at bounding box center [927, 297] width 10 height 10
click at [932, 296] on icon "Move forward to switch to the next month." at bounding box center [927, 297] width 15 height 15
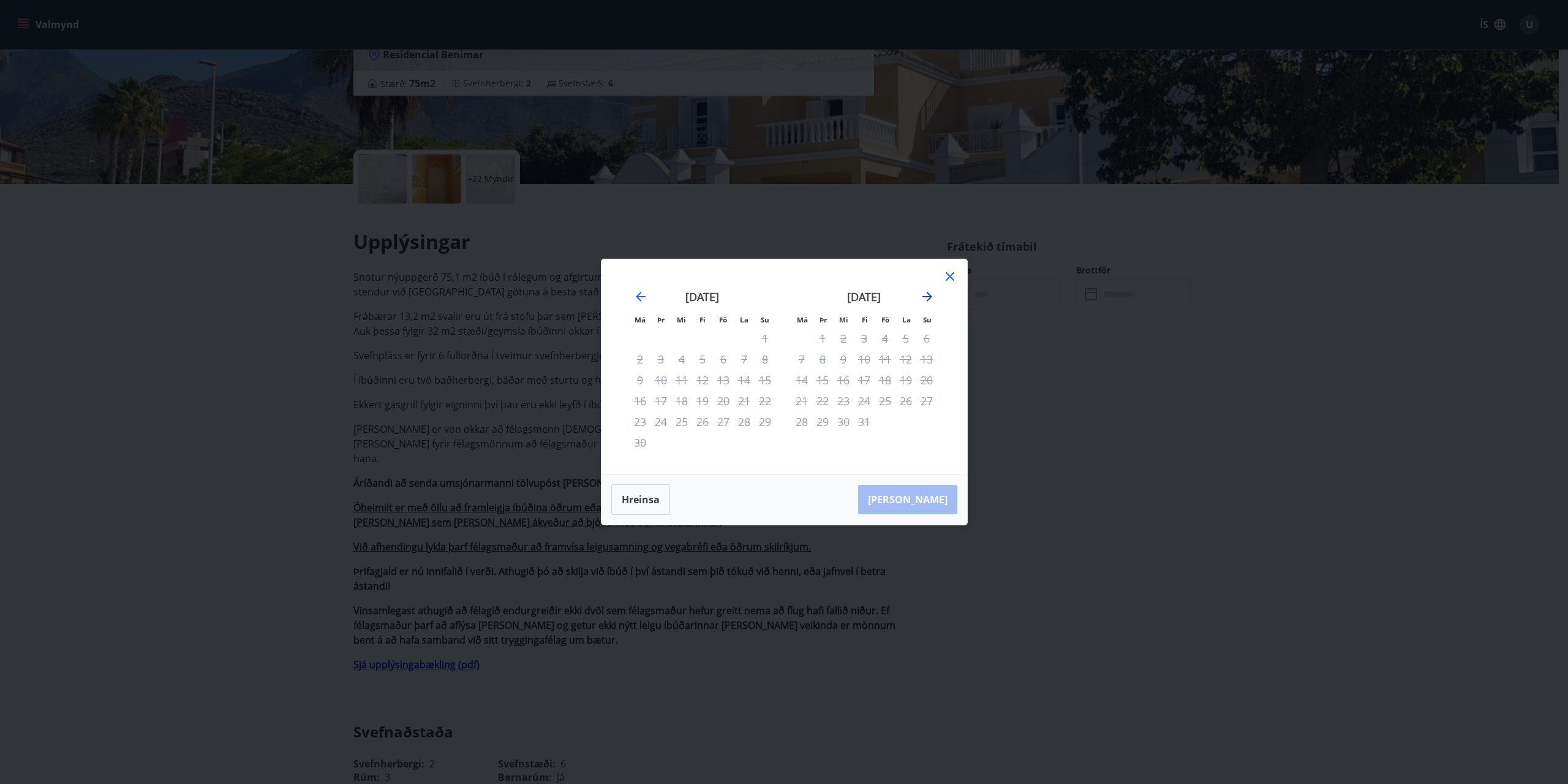
click at [932, 296] on icon "Move forward to switch to the next month." at bounding box center [927, 297] width 15 height 15
click at [949, 274] on icon at bounding box center [950, 277] width 15 height 15
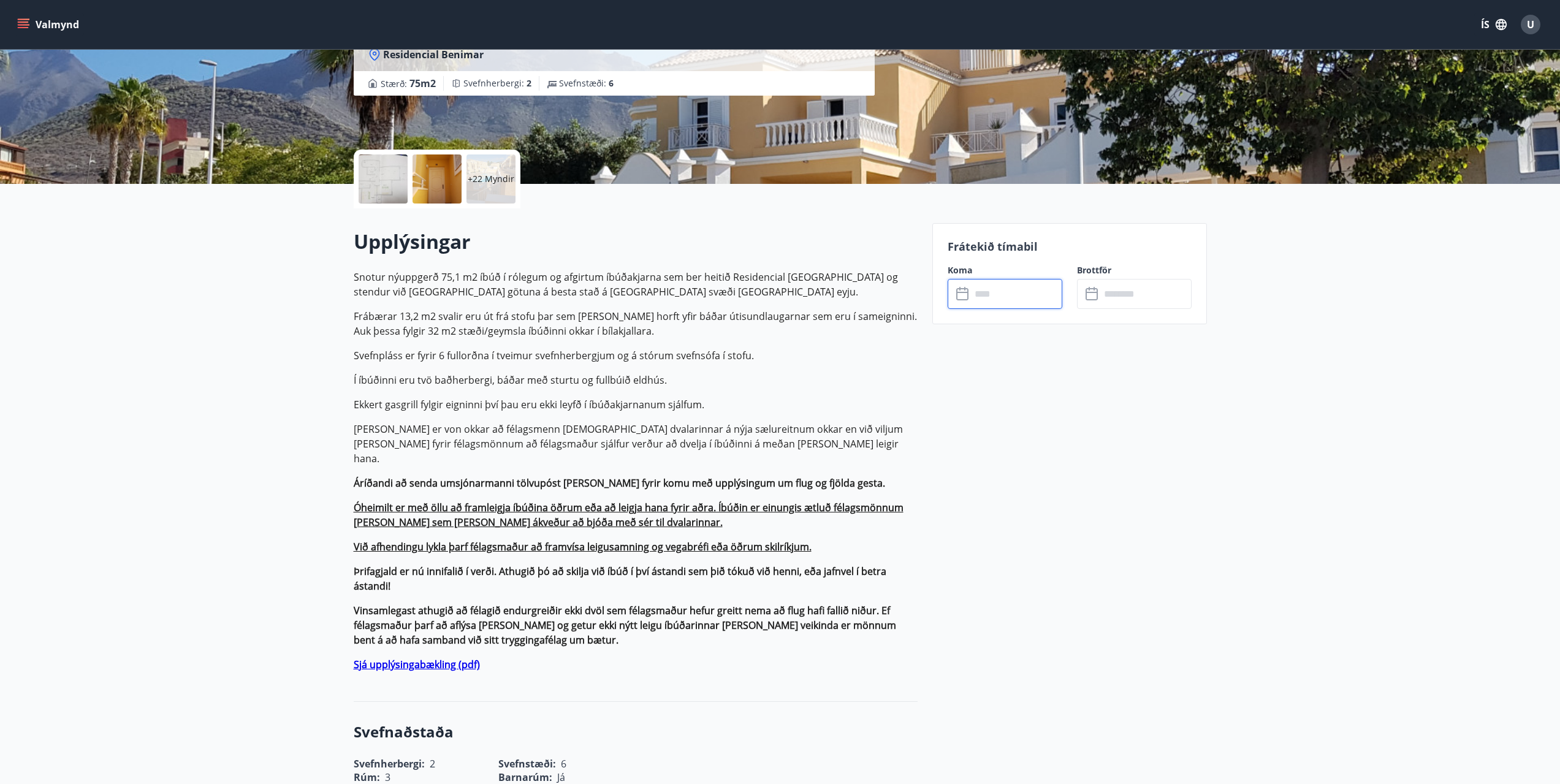
click at [500, 382] on p "Í íbúðinni eru tvö baðherbergi, báðar með sturtu og fullbúið eldhús." at bounding box center [636, 380] width 564 height 15
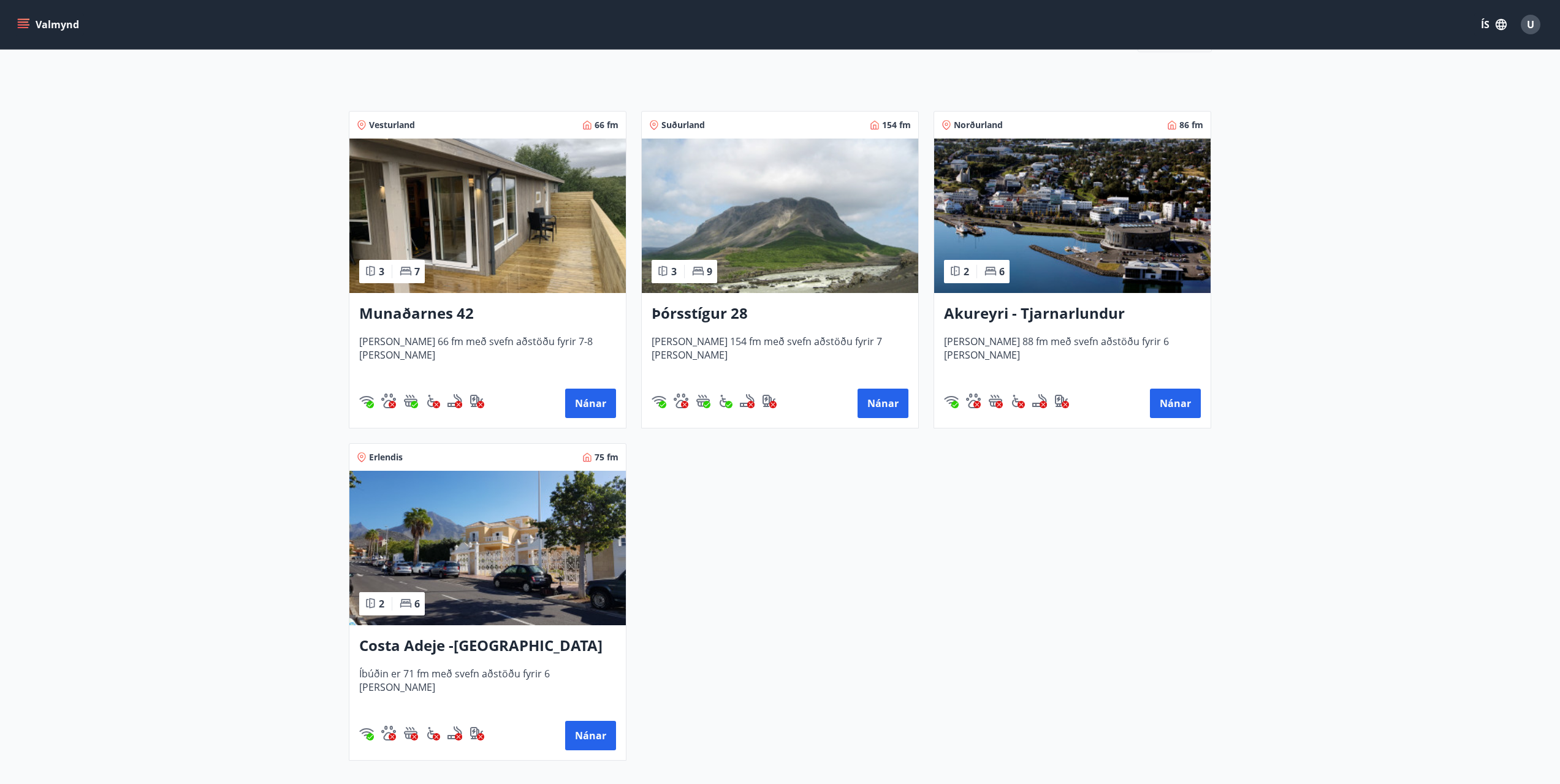
scroll to position [184, 0]
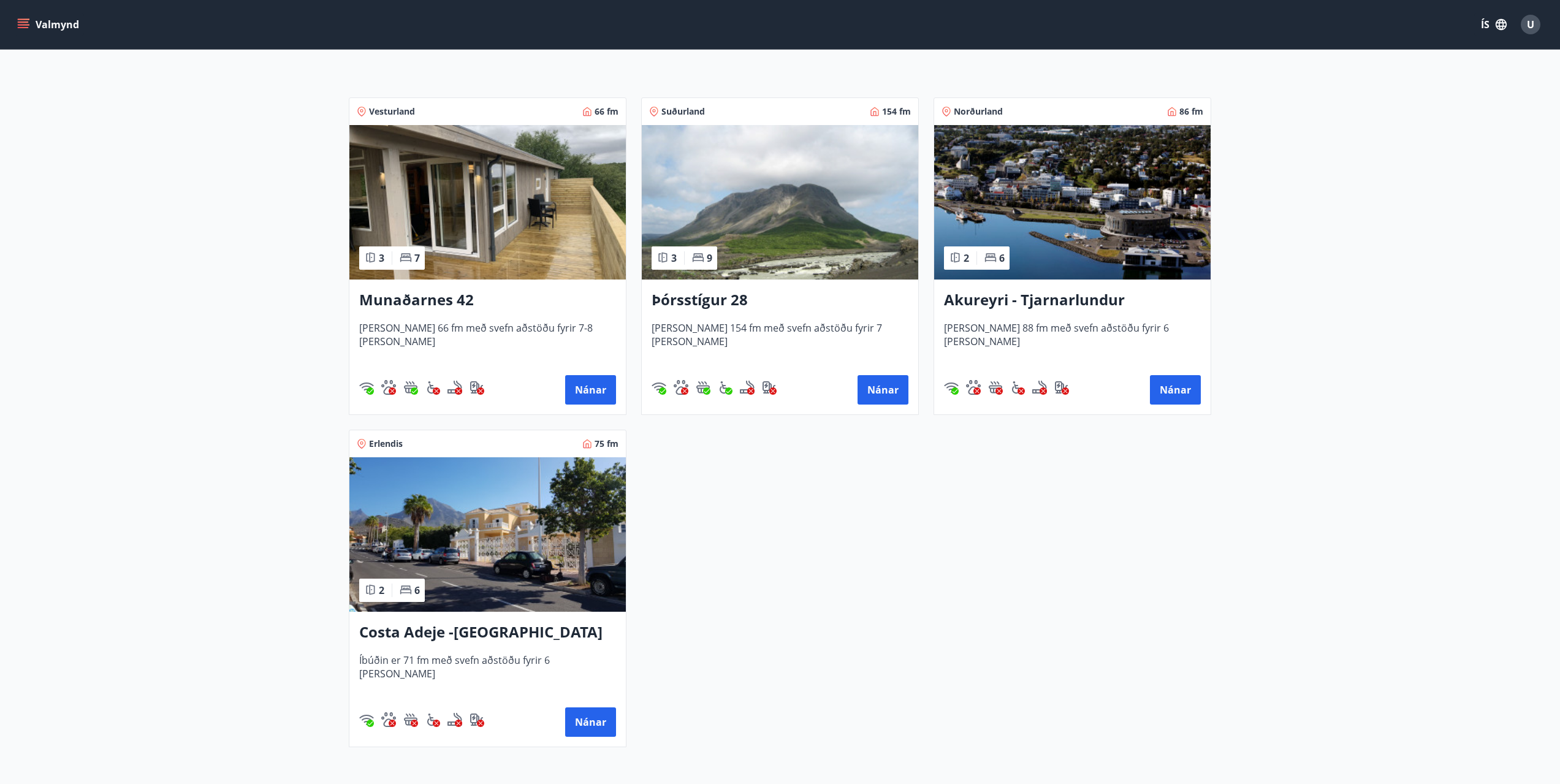
click at [1031, 196] on img at bounding box center [1073, 202] width 277 height 154
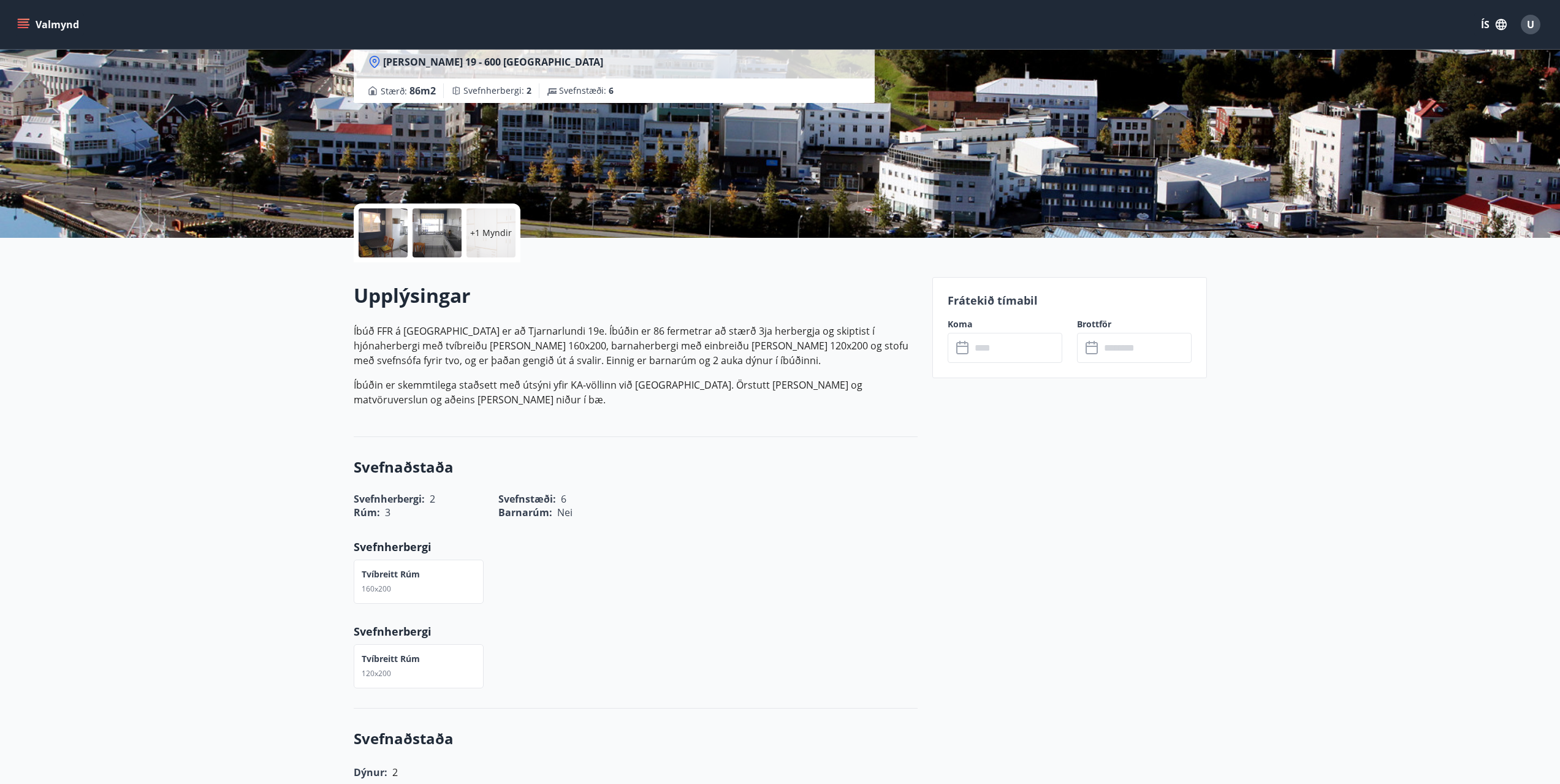
scroll to position [61, 0]
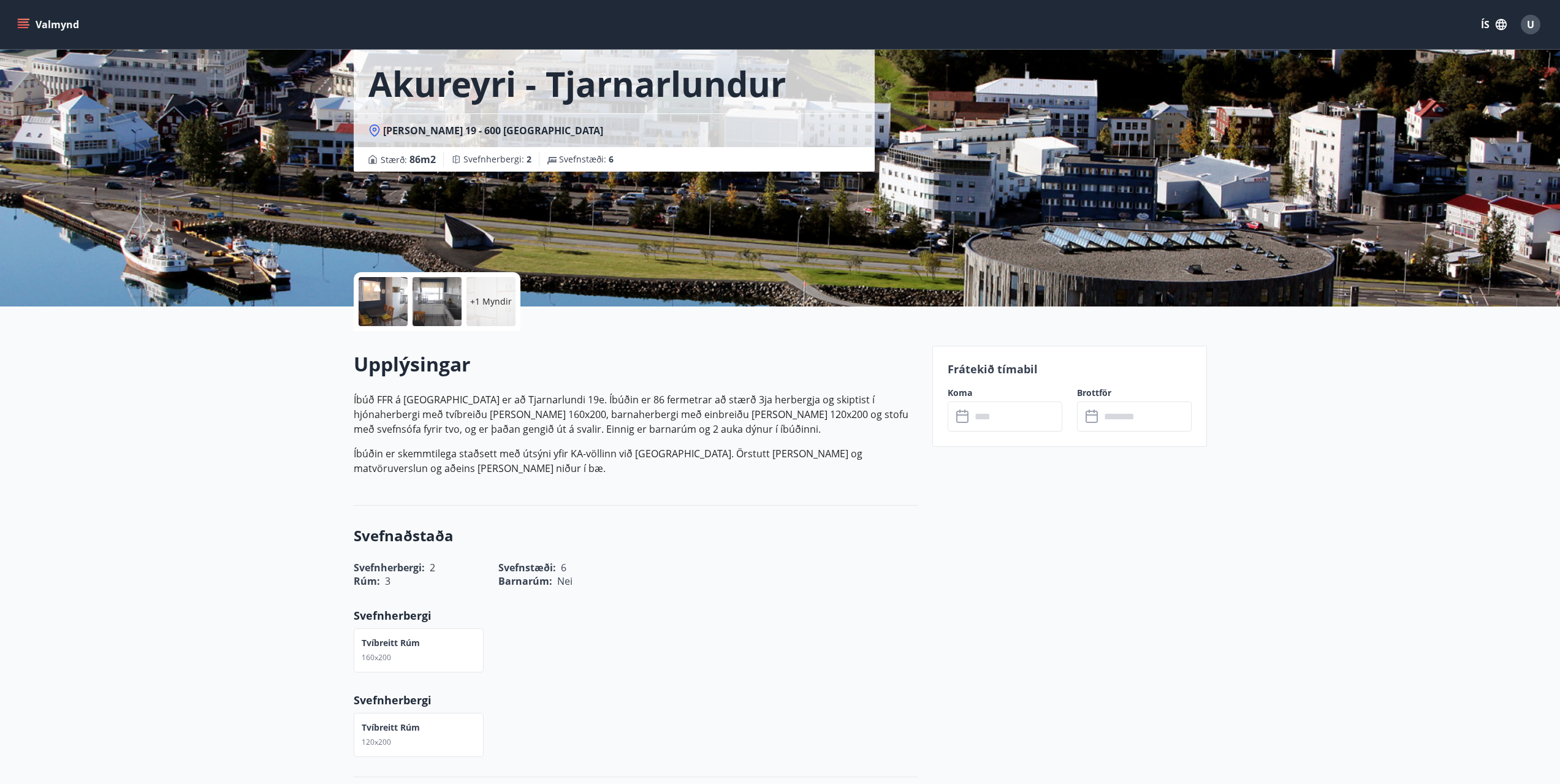
click at [1007, 433] on div "Frátekið tímabil Koma ​ ​ Brottför ​ ​" at bounding box center [1070, 396] width 275 height 101
click at [1003, 420] on input "text" at bounding box center [1016, 416] width 91 height 30
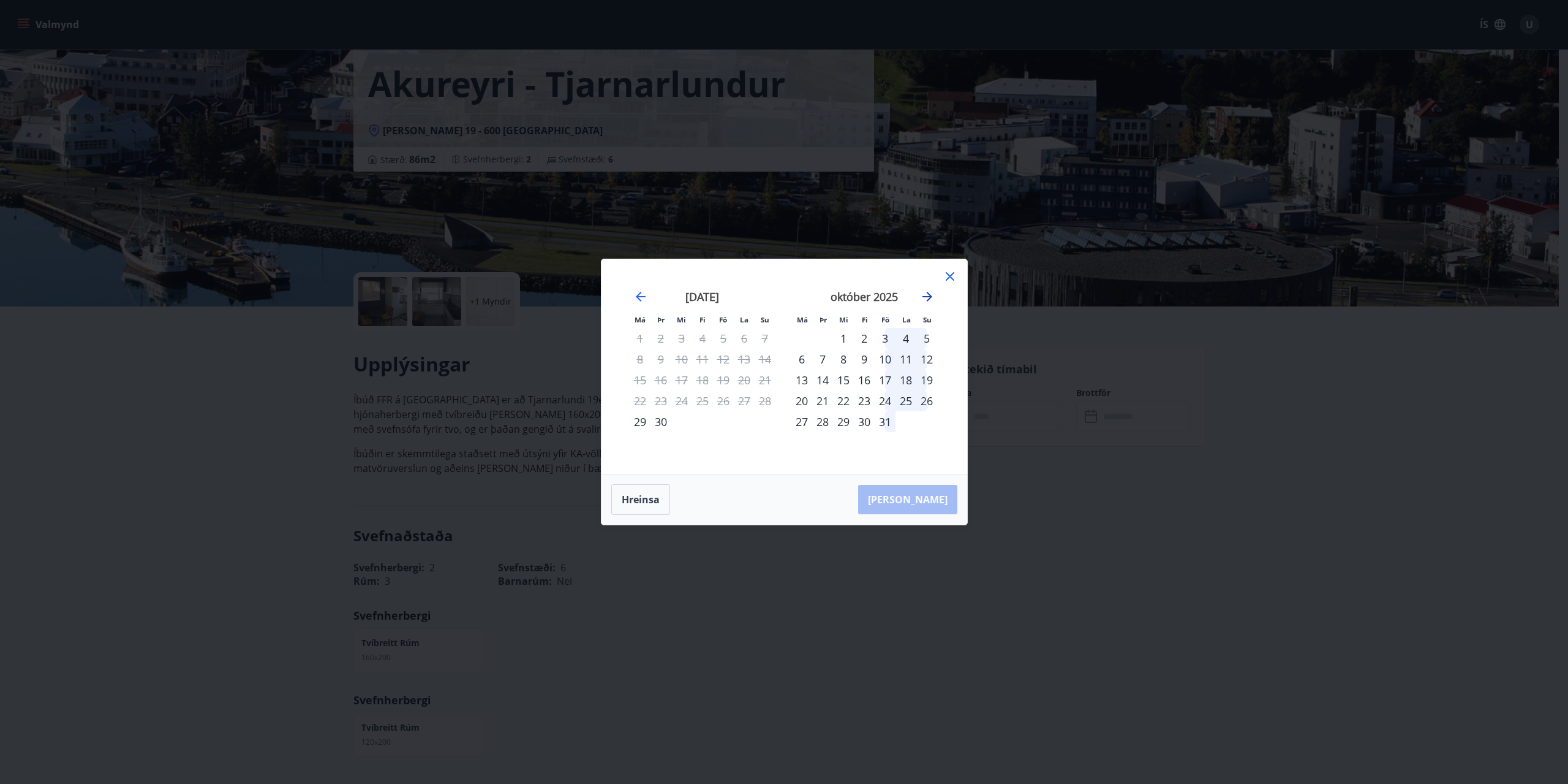
click at [928, 295] on icon "Move forward to switch to the next month." at bounding box center [927, 297] width 15 height 15
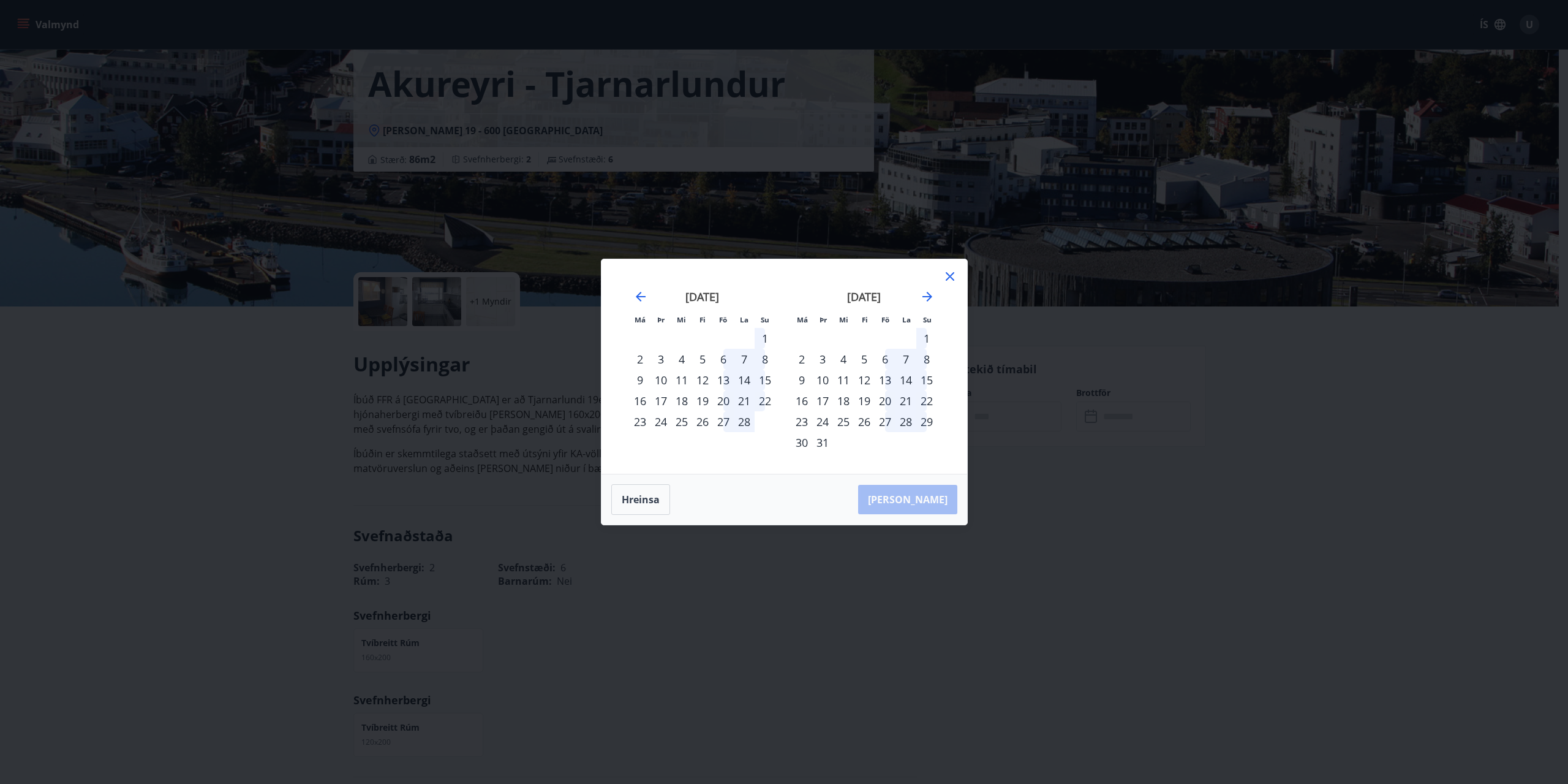
click at [950, 277] on icon at bounding box center [950, 277] width 15 height 15
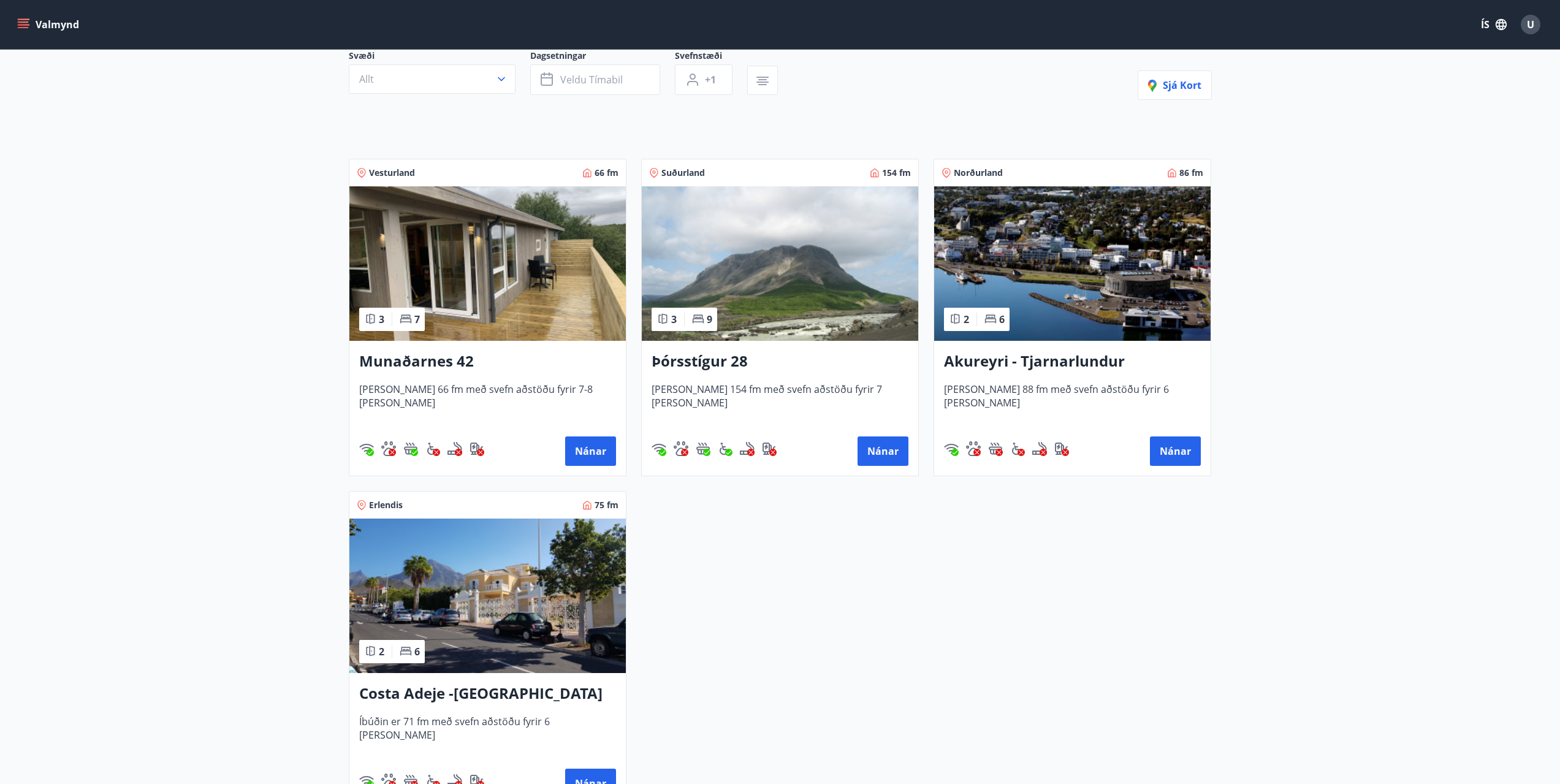
click at [804, 247] on img at bounding box center [780, 263] width 277 height 154
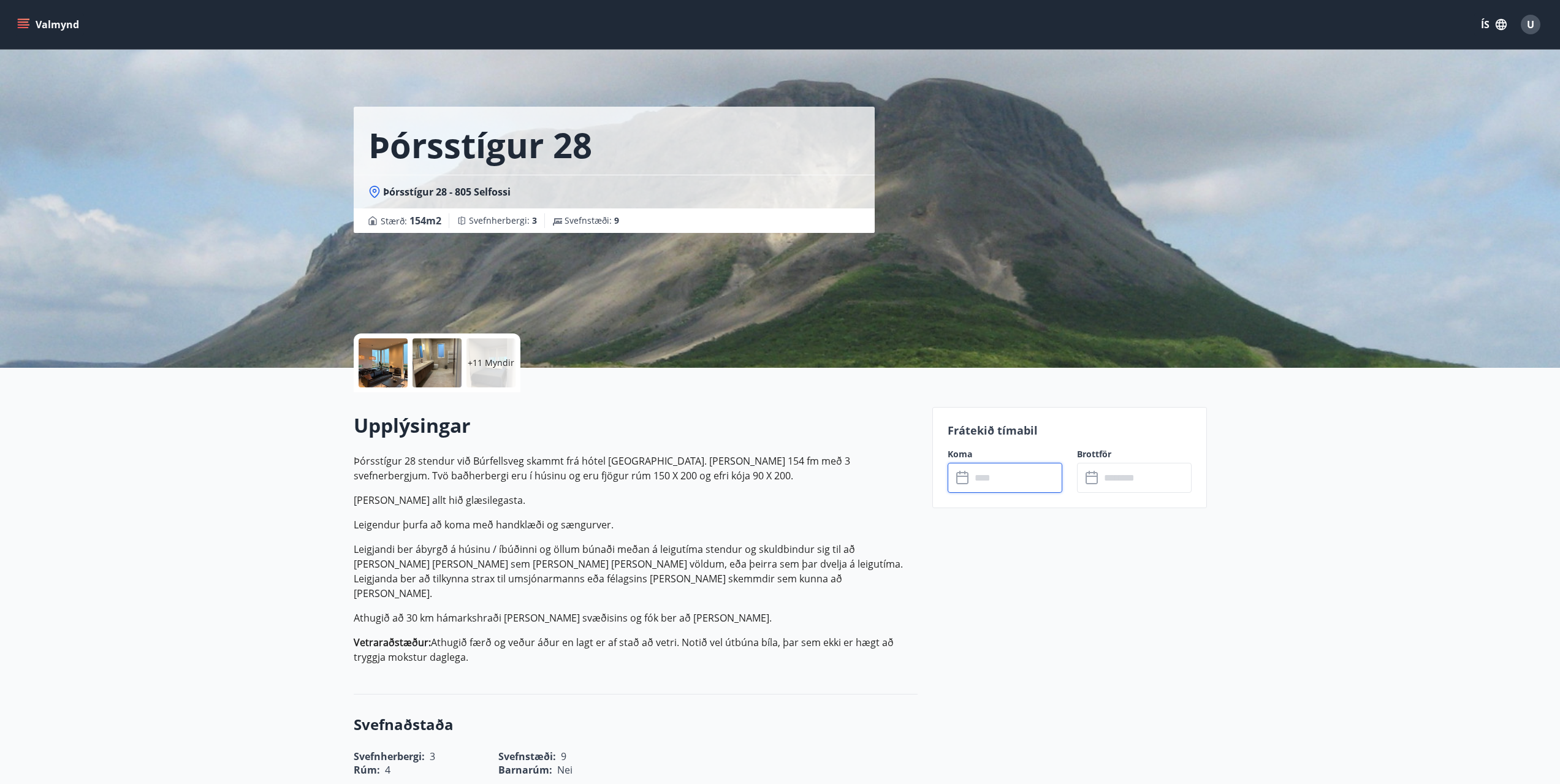
click at [1029, 476] on input "text" at bounding box center [1016, 477] width 91 height 30
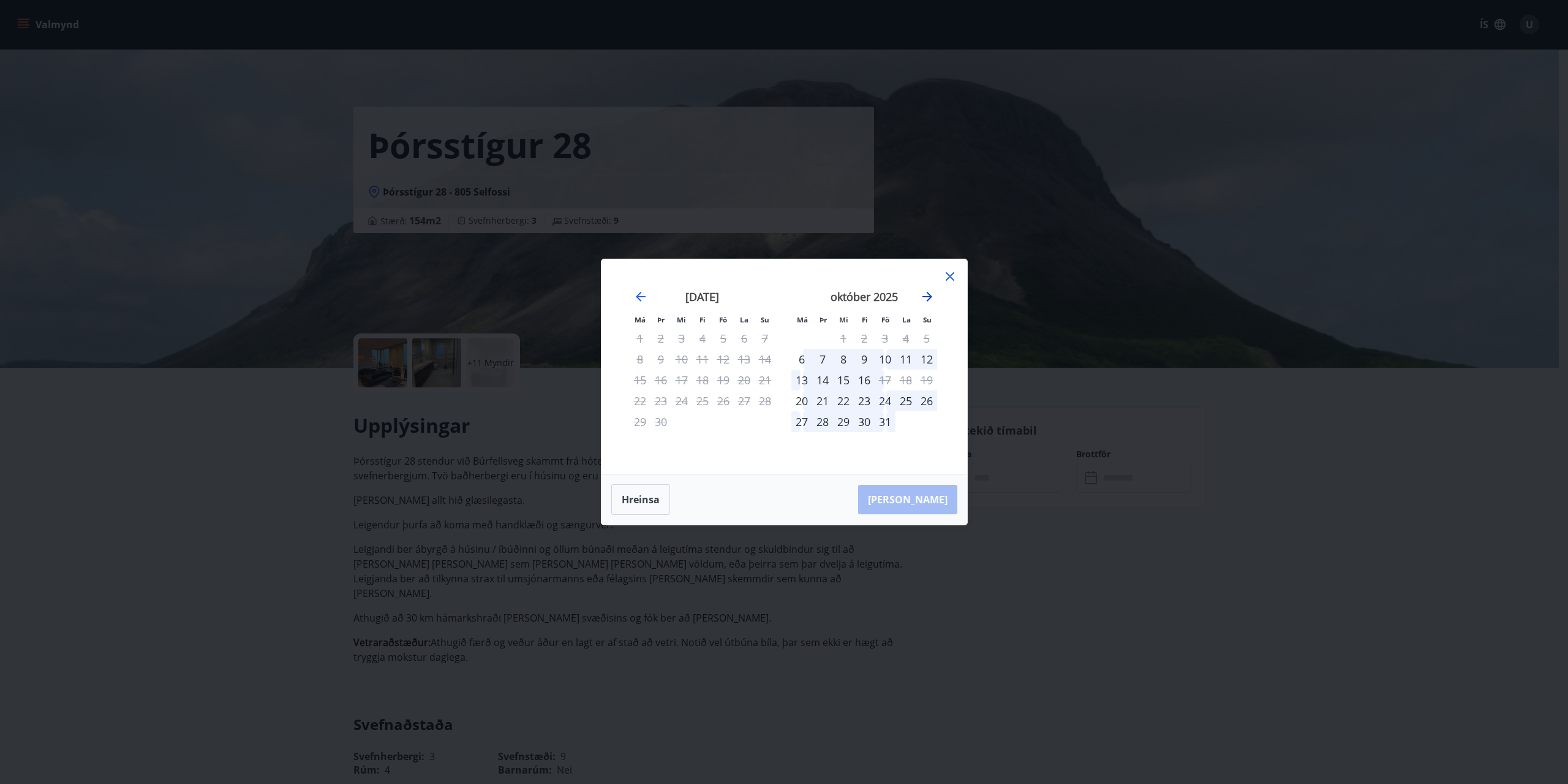
click at [927, 299] on icon "Move forward to switch to the next month." at bounding box center [927, 297] width 15 height 15
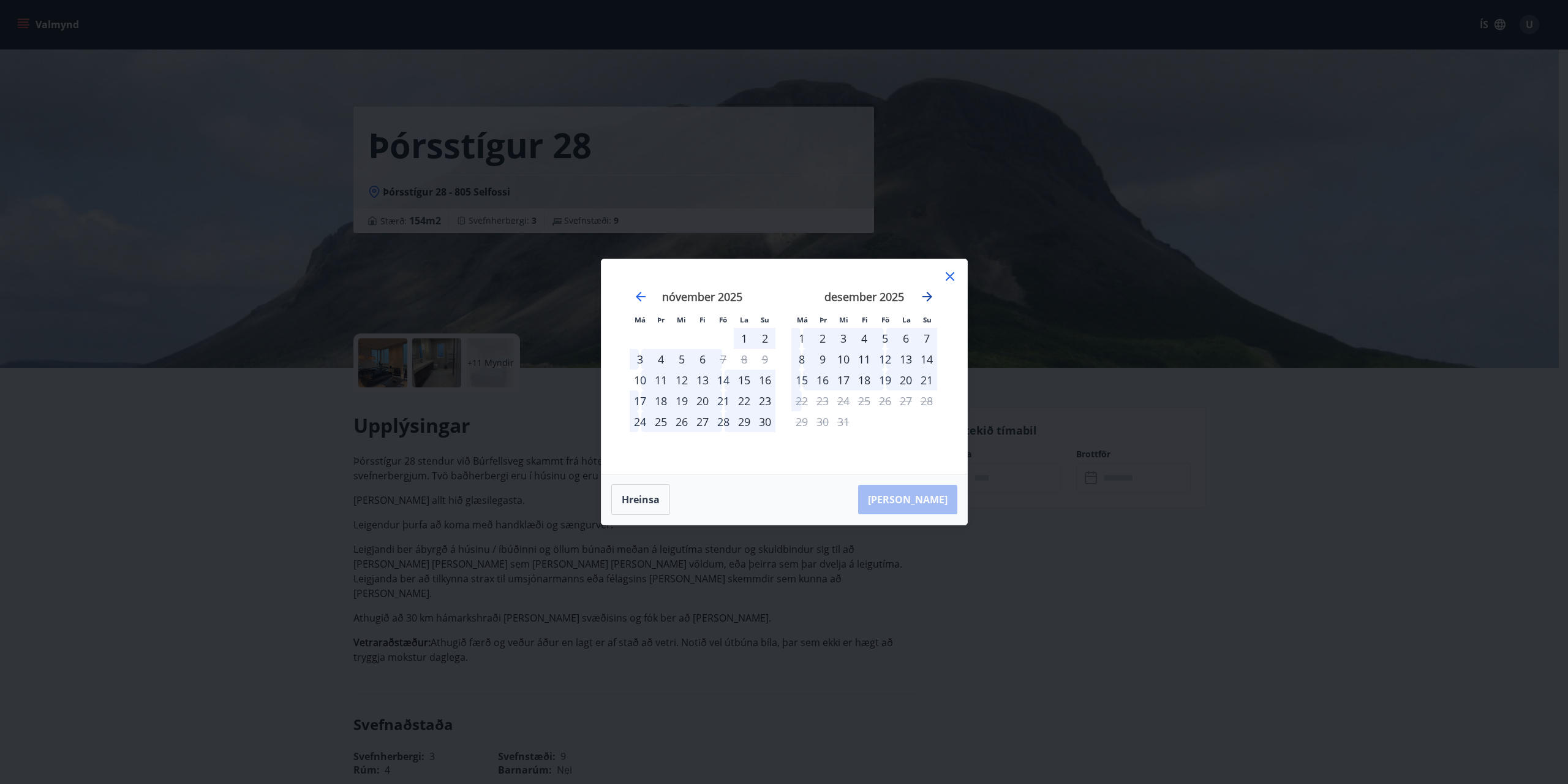
click at [927, 299] on icon "Move forward to switch to the next month." at bounding box center [927, 297] width 15 height 15
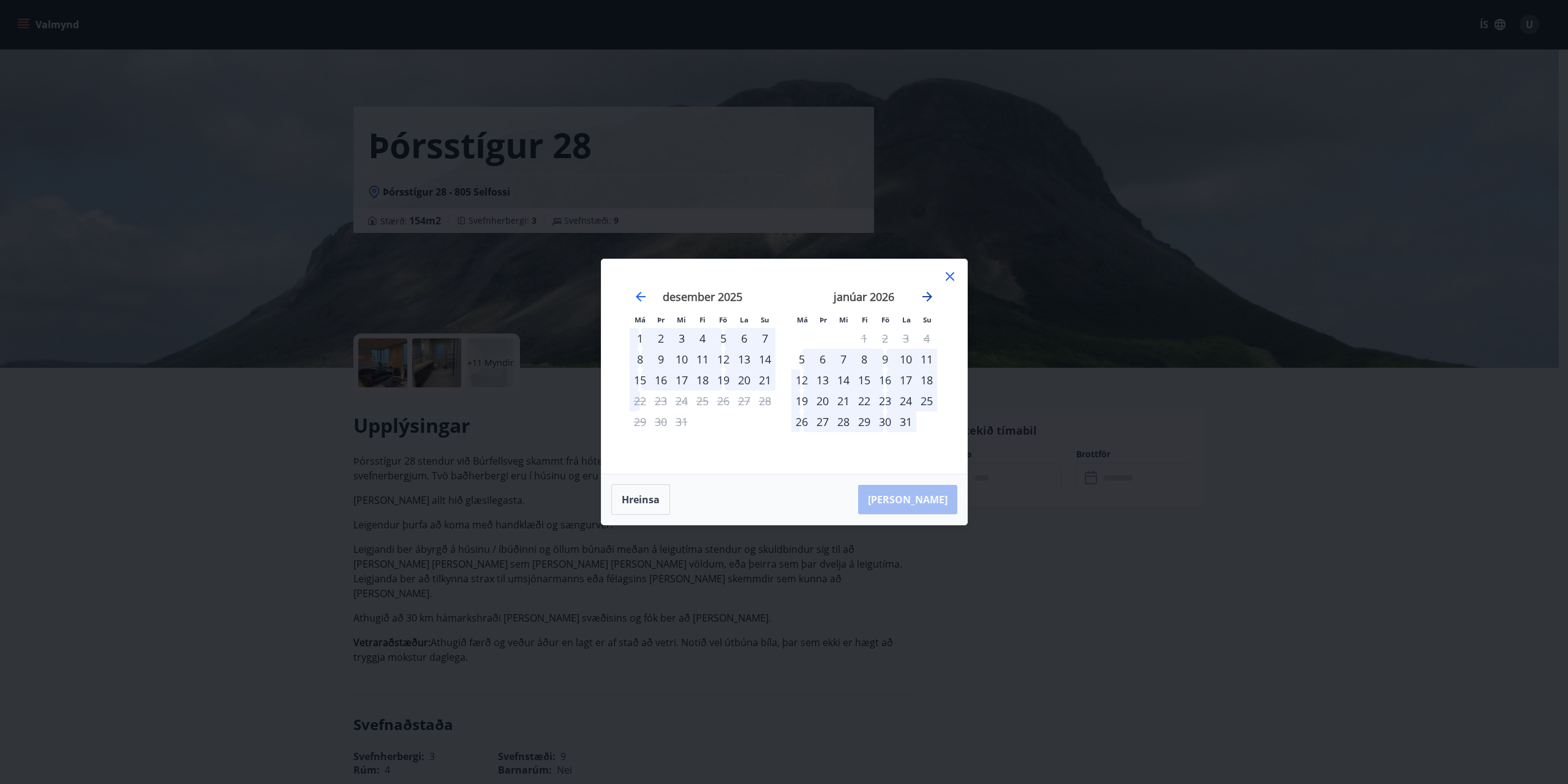
click at [927, 299] on icon "Move forward to switch to the next month." at bounding box center [927, 297] width 15 height 15
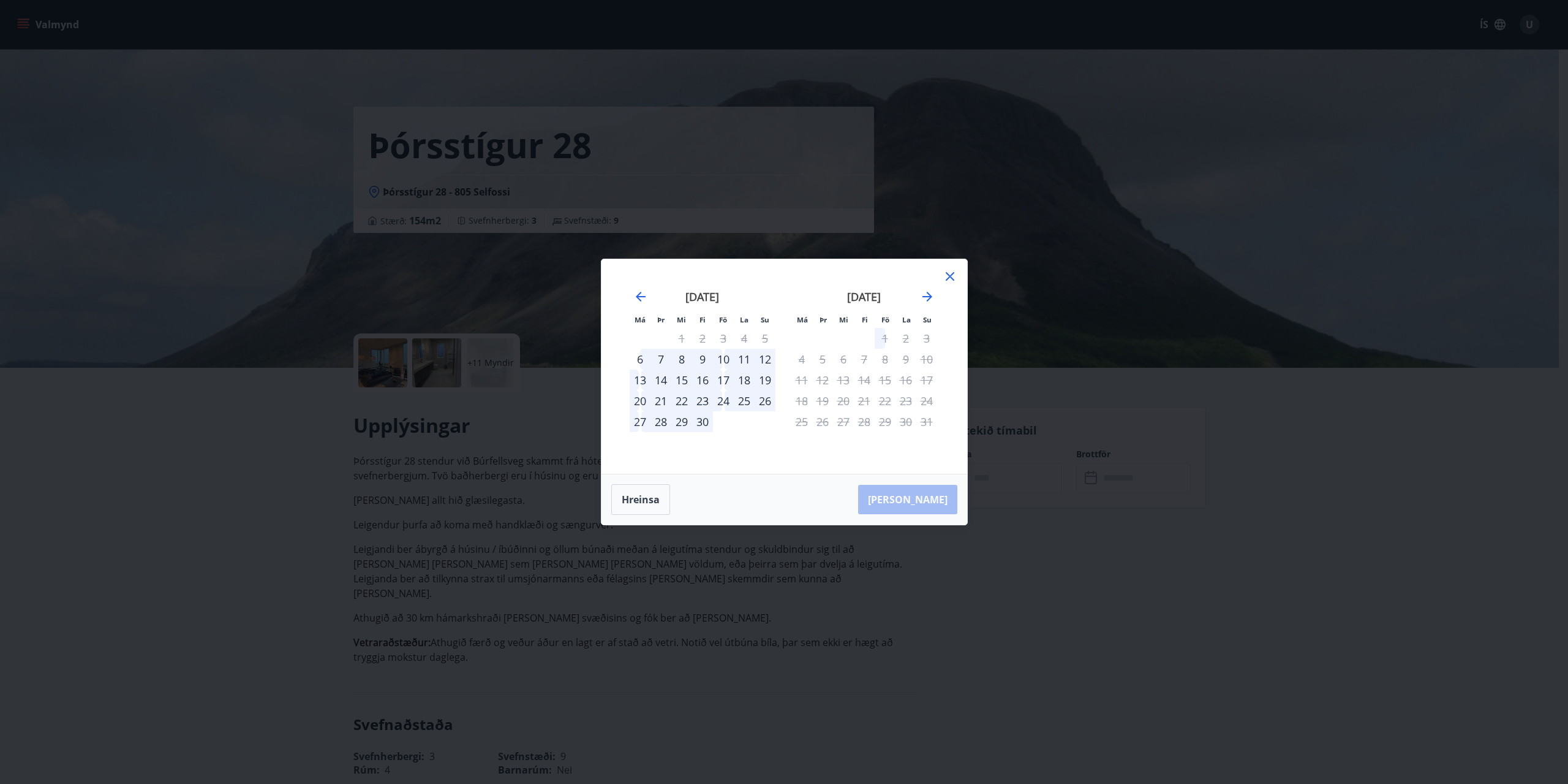
click at [629, 296] on div "apríl 2026" at bounding box center [702, 301] width 146 height 54
click at [635, 296] on icon "Move backward to switch to the previous month." at bounding box center [641, 297] width 15 height 15
click at [927, 297] on icon "Move forward to switch to the next month." at bounding box center [927, 297] width 10 height 10
click at [933, 295] on icon "Move forward to switch to the next month." at bounding box center [927, 297] width 15 height 15
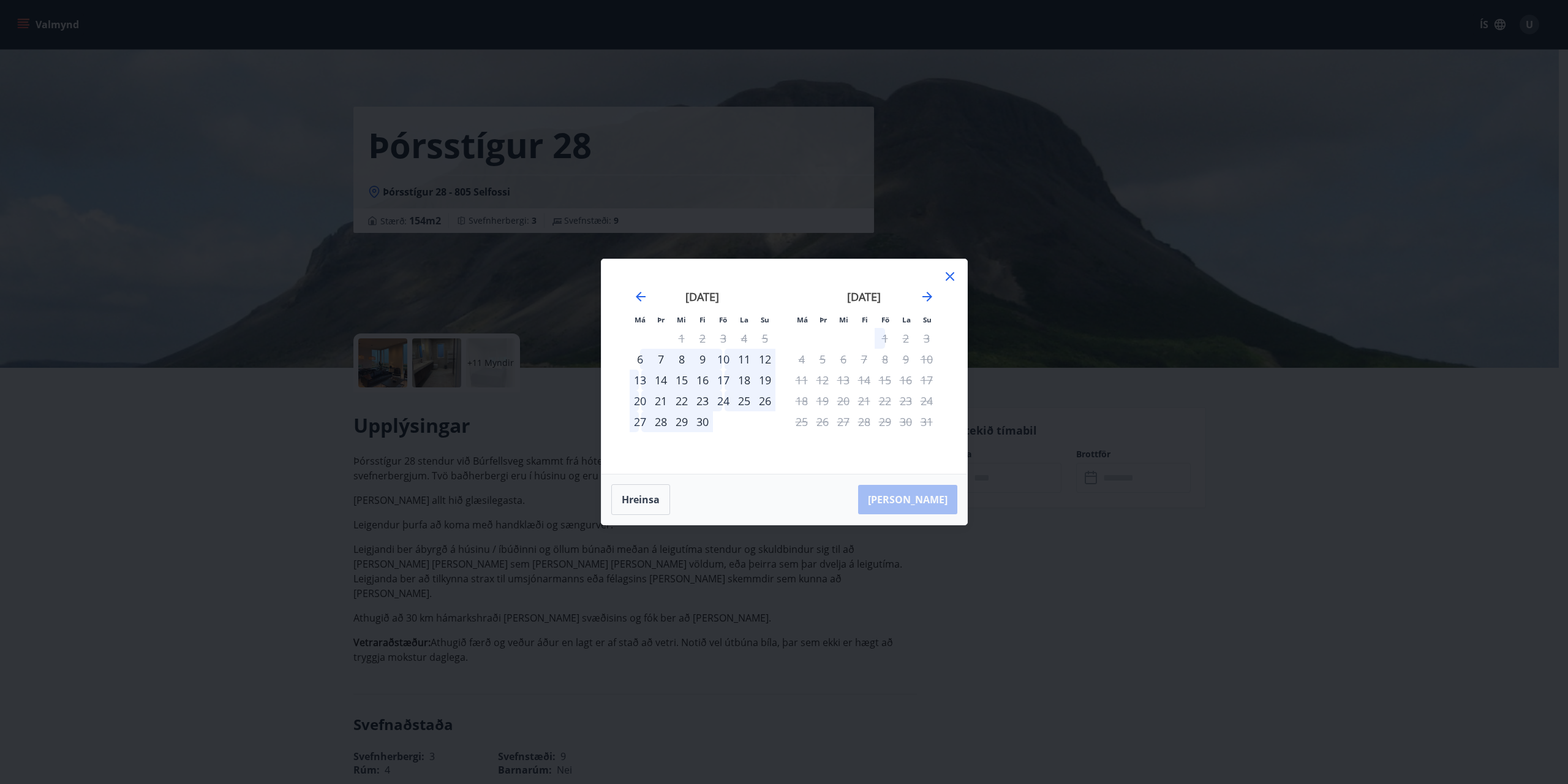
drag, startPoint x: 113, startPoint y: 376, endPoint x: 925, endPoint y: 475, distance: 818.0
click at [113, 376] on div "Má Þr Mi Fi Fö La Su Má Þr Mi Fi Fö La Su mars 2026 1 2 3 4 5 6 7 8 9 10 11 12 …" at bounding box center [784, 392] width 1568 height 784
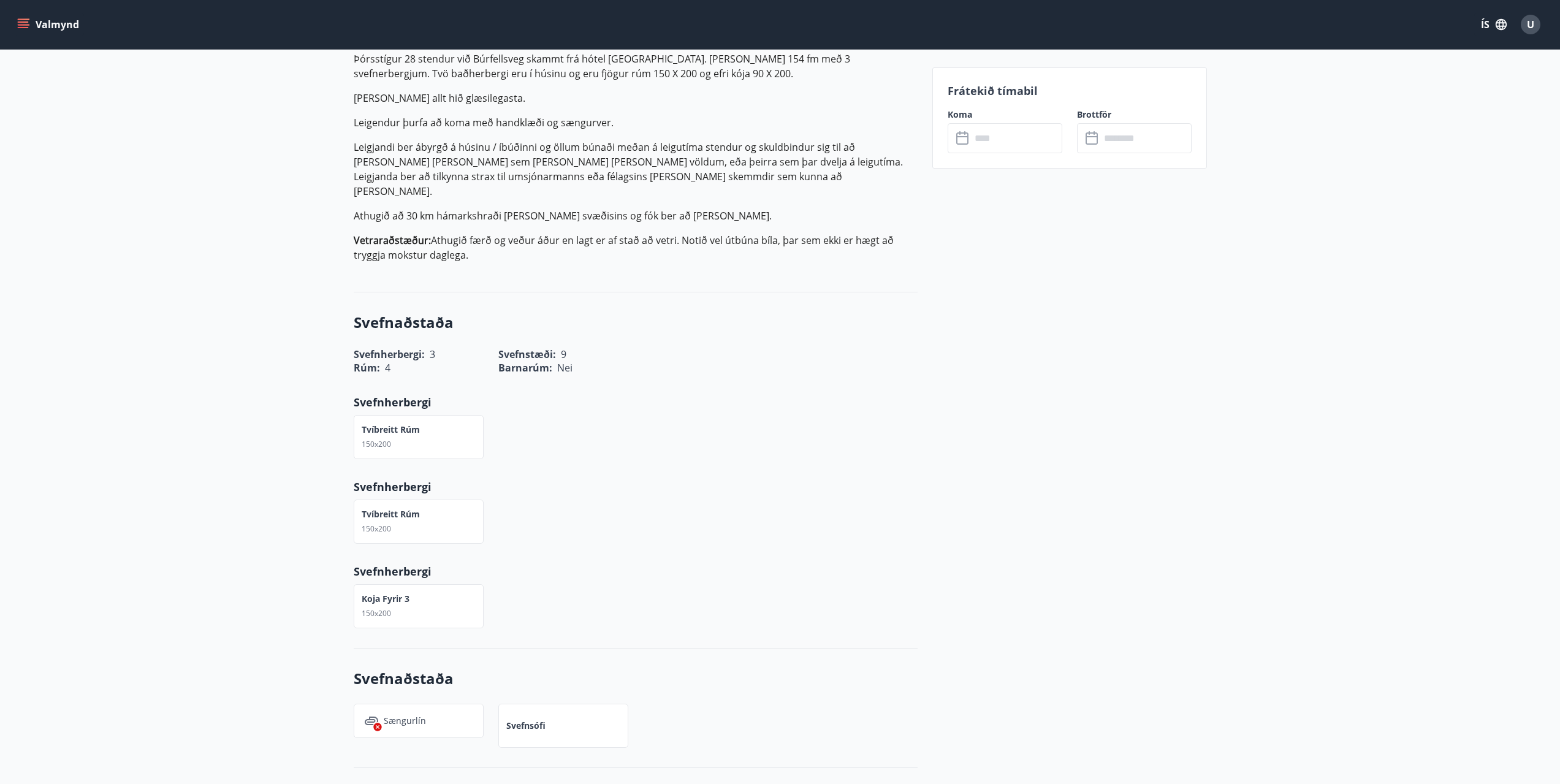
drag, startPoint x: 672, startPoint y: 463, endPoint x: 673, endPoint y: 470, distance: 7.1
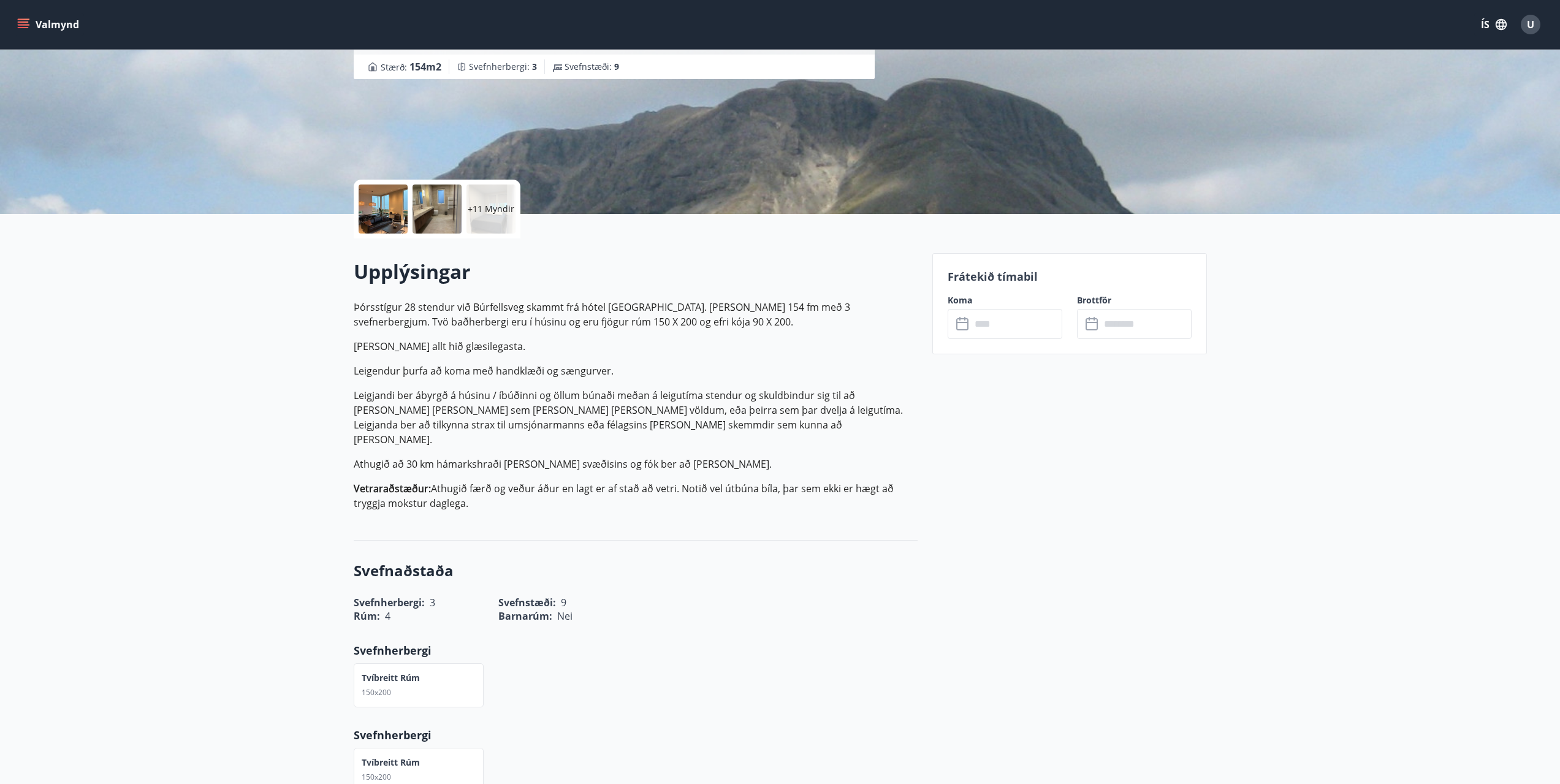
scroll to position [104, 0]
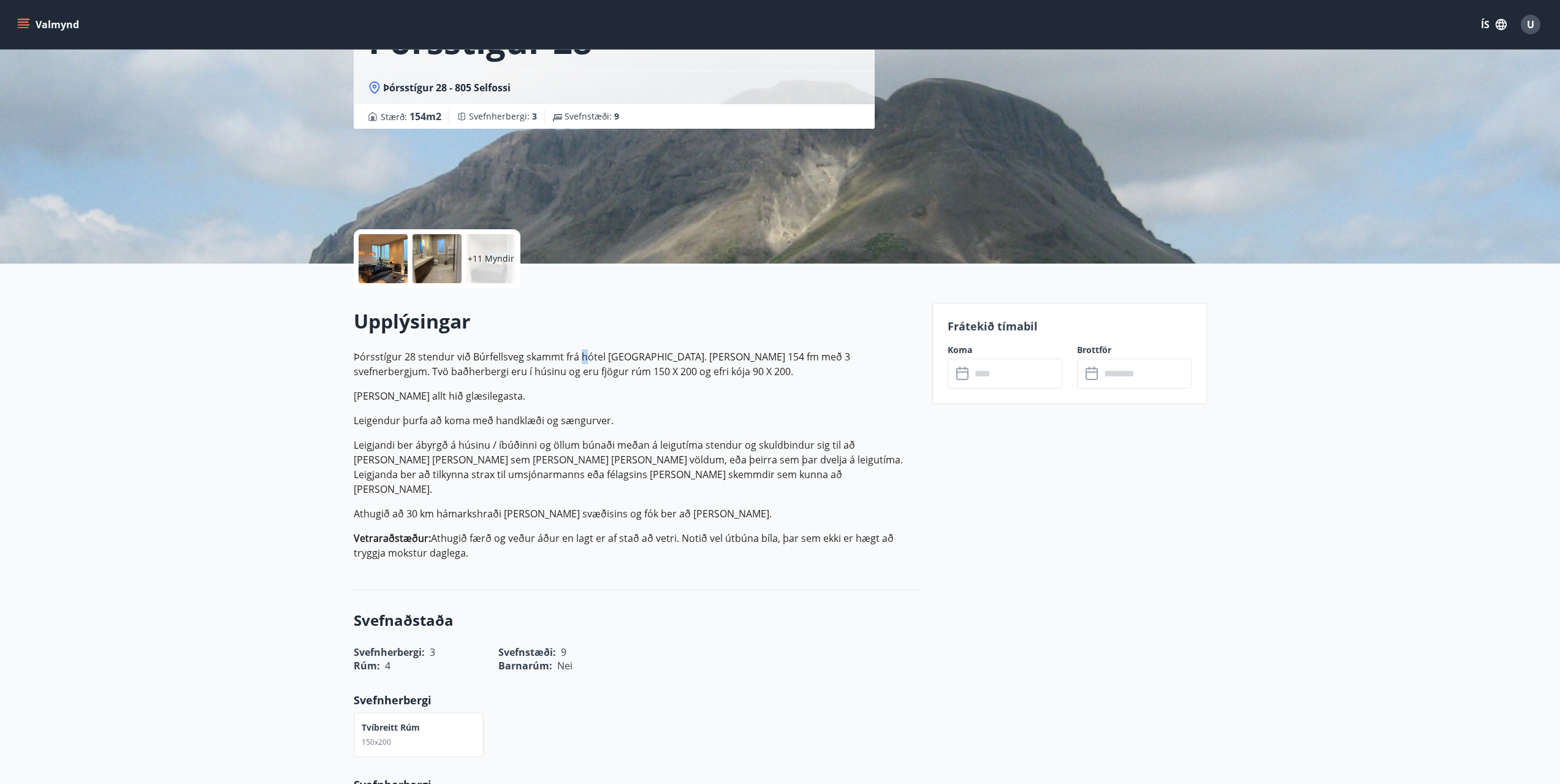
click at [583, 356] on p "Þórsstígur 28 stendur við Búrfellsveg skammt frá hótel Grímsborg. Húsið er 154 …" at bounding box center [636, 364] width 564 height 29
click at [694, 368] on p "Þórsstígur 28 stendur við Búrfellsveg skammt frá hótel Grímsborg. Húsið er 154 …" at bounding box center [636, 364] width 564 height 29
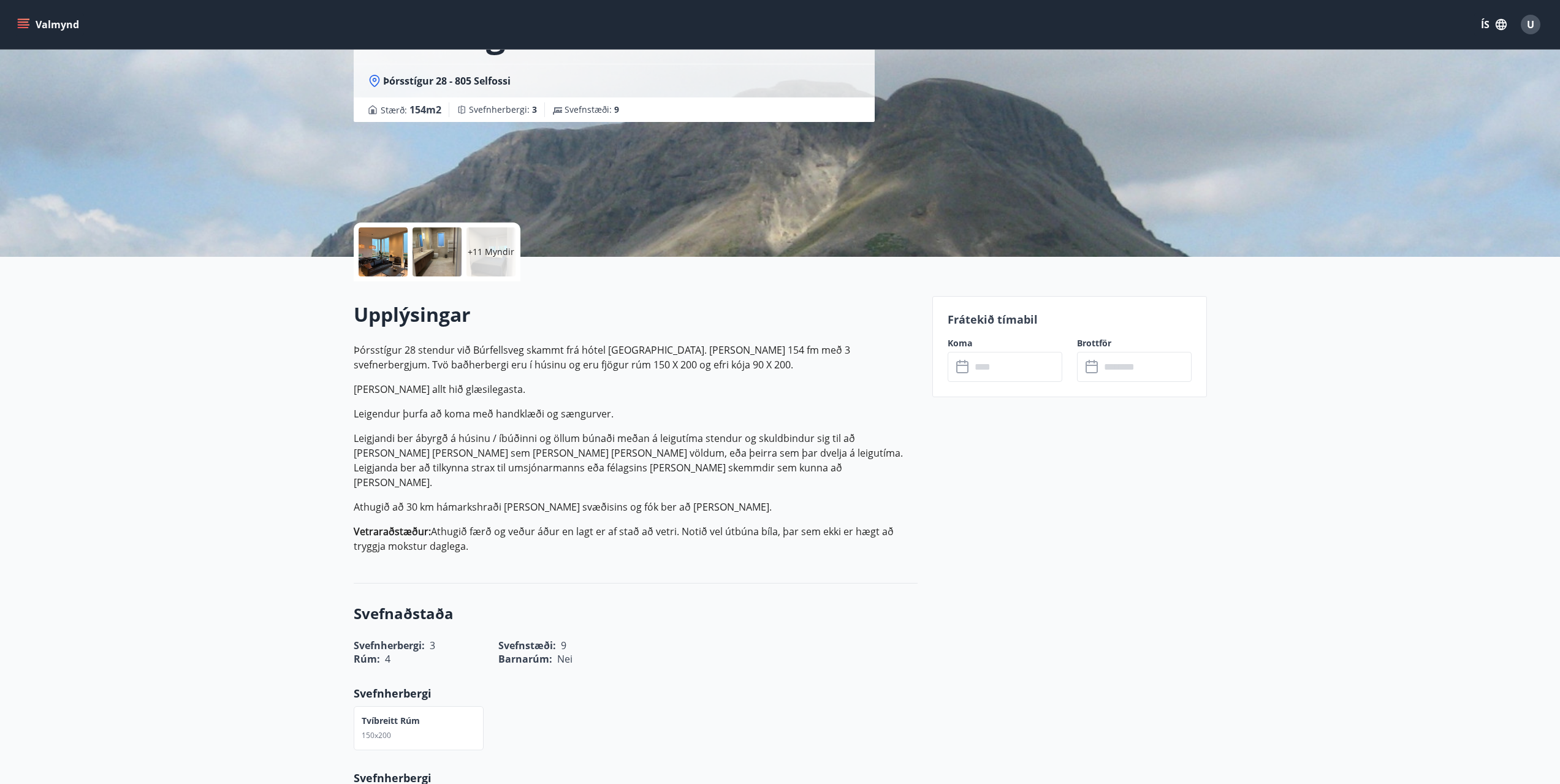
scroll to position [122, 0]
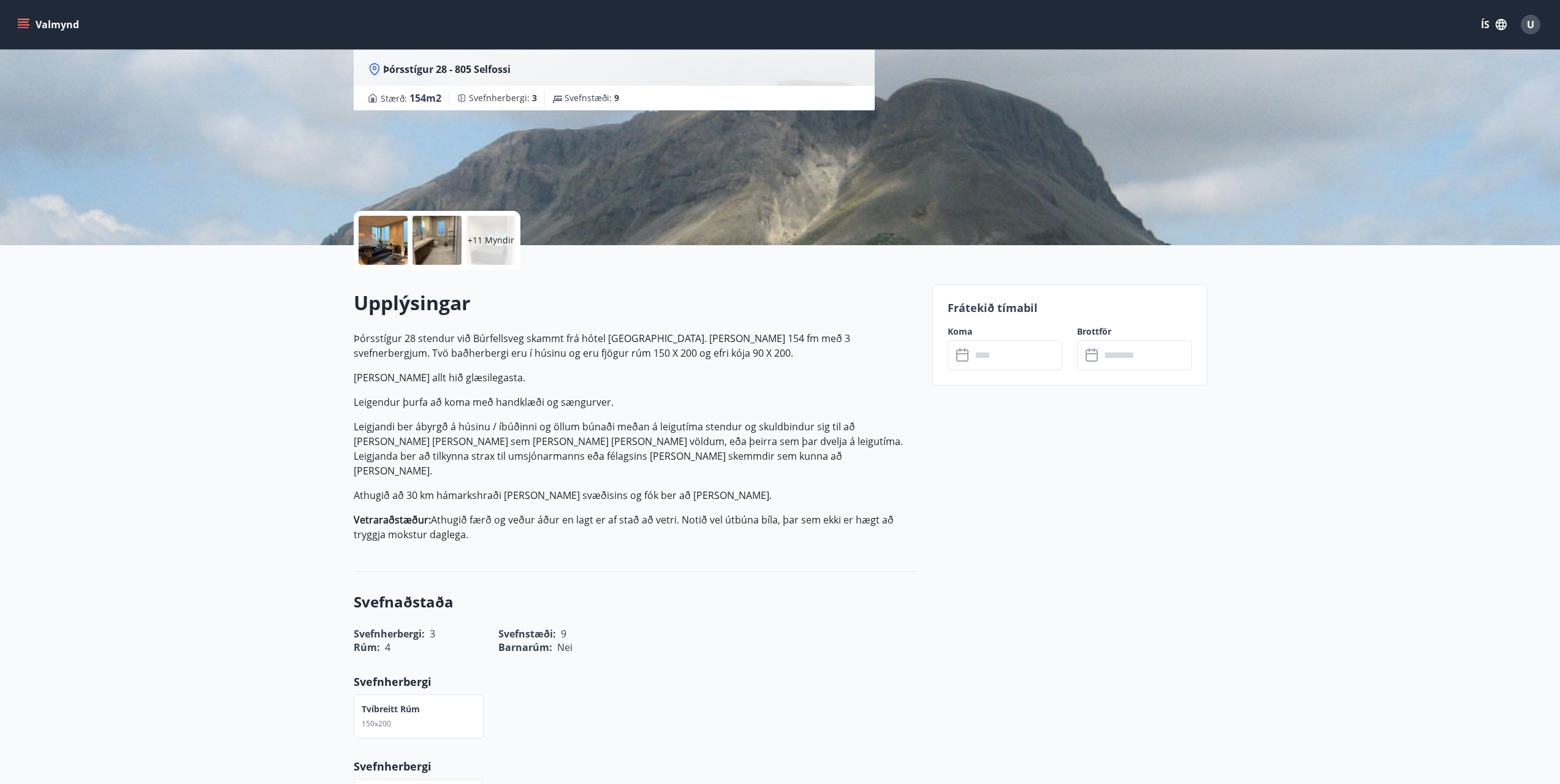
click at [373, 404] on p "Leigendur þurfa að koma með handklæði og sængurver." at bounding box center [636, 402] width 564 height 15
click at [371, 396] on p "Leigendur þurfa að koma með handklæði og sængurver." at bounding box center [636, 402] width 564 height 15
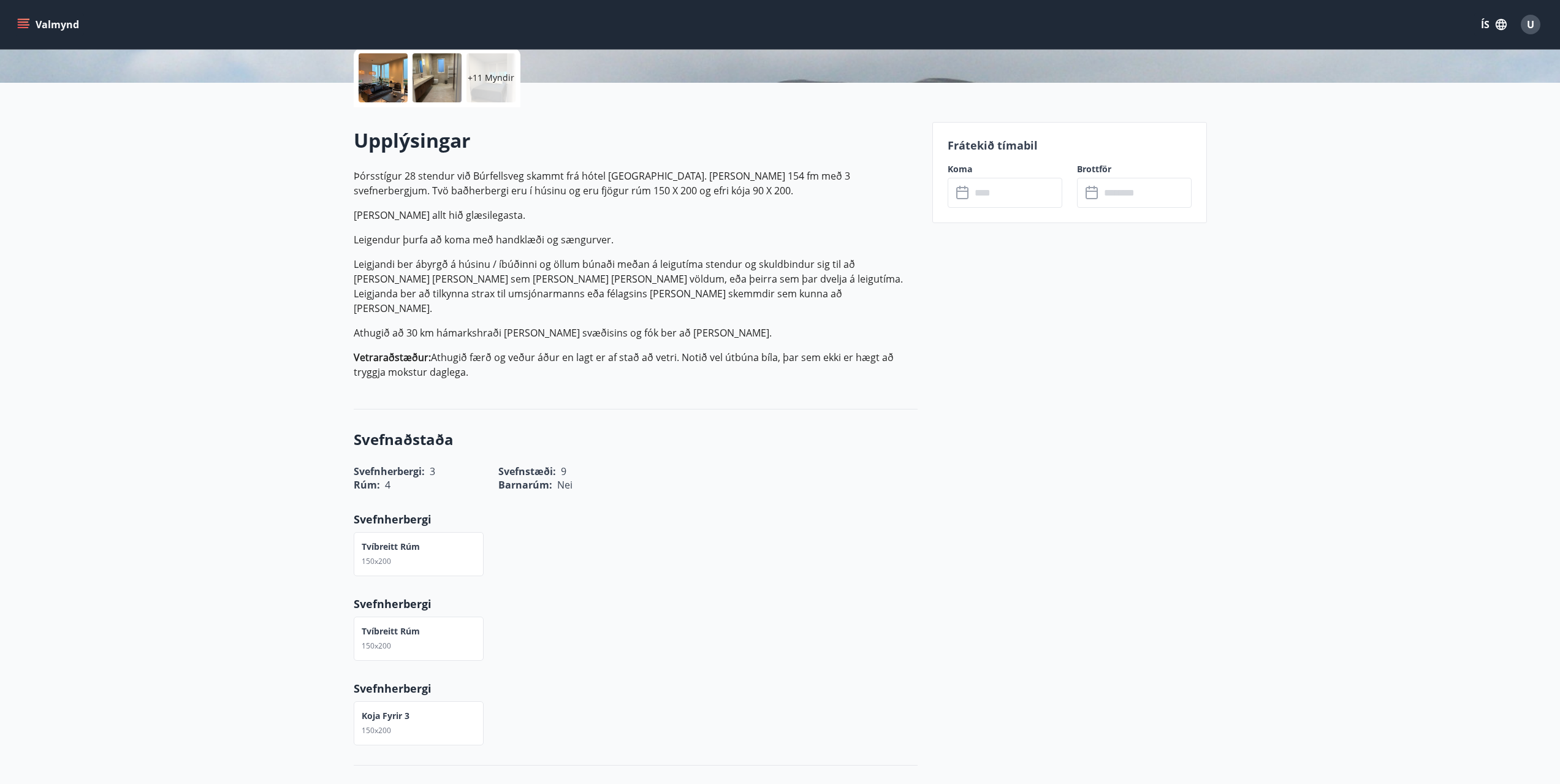
scroll to position [307, 0]
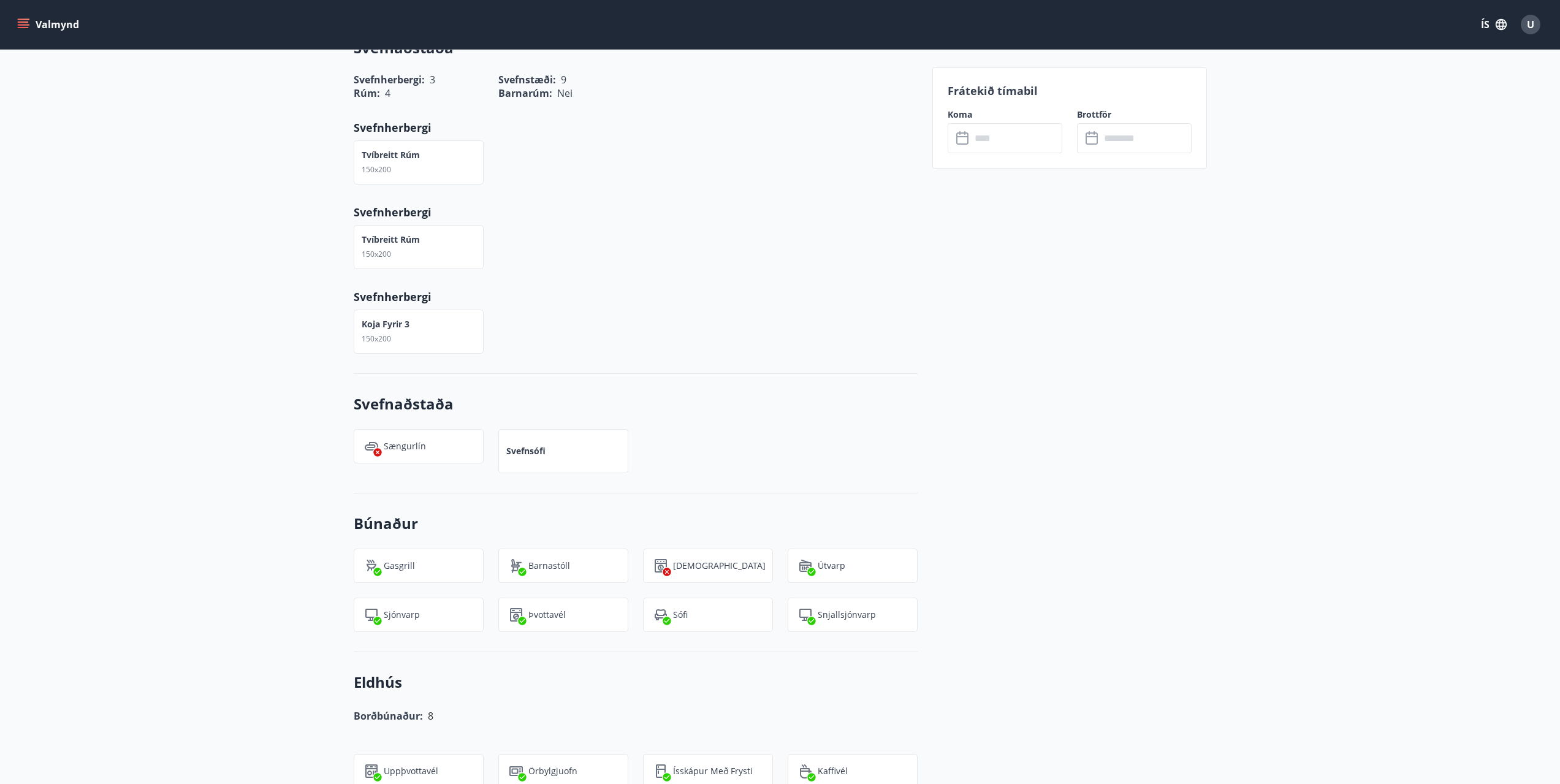
drag, startPoint x: 222, startPoint y: 413, endPoint x: 226, endPoint y: 480, distance: 67.1
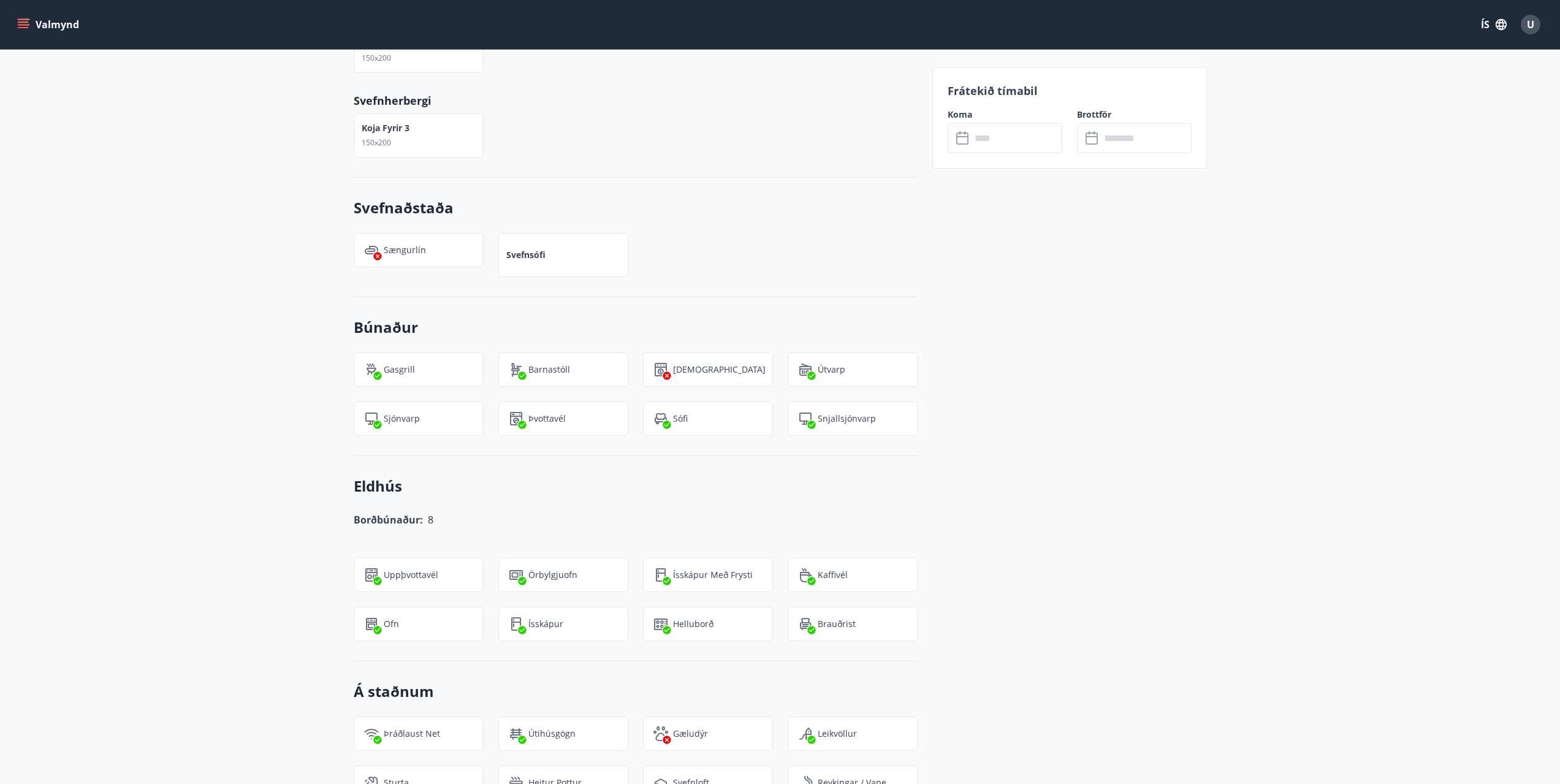
drag, startPoint x: 226, startPoint y: 480, endPoint x: 216, endPoint y: 555, distance: 75.7
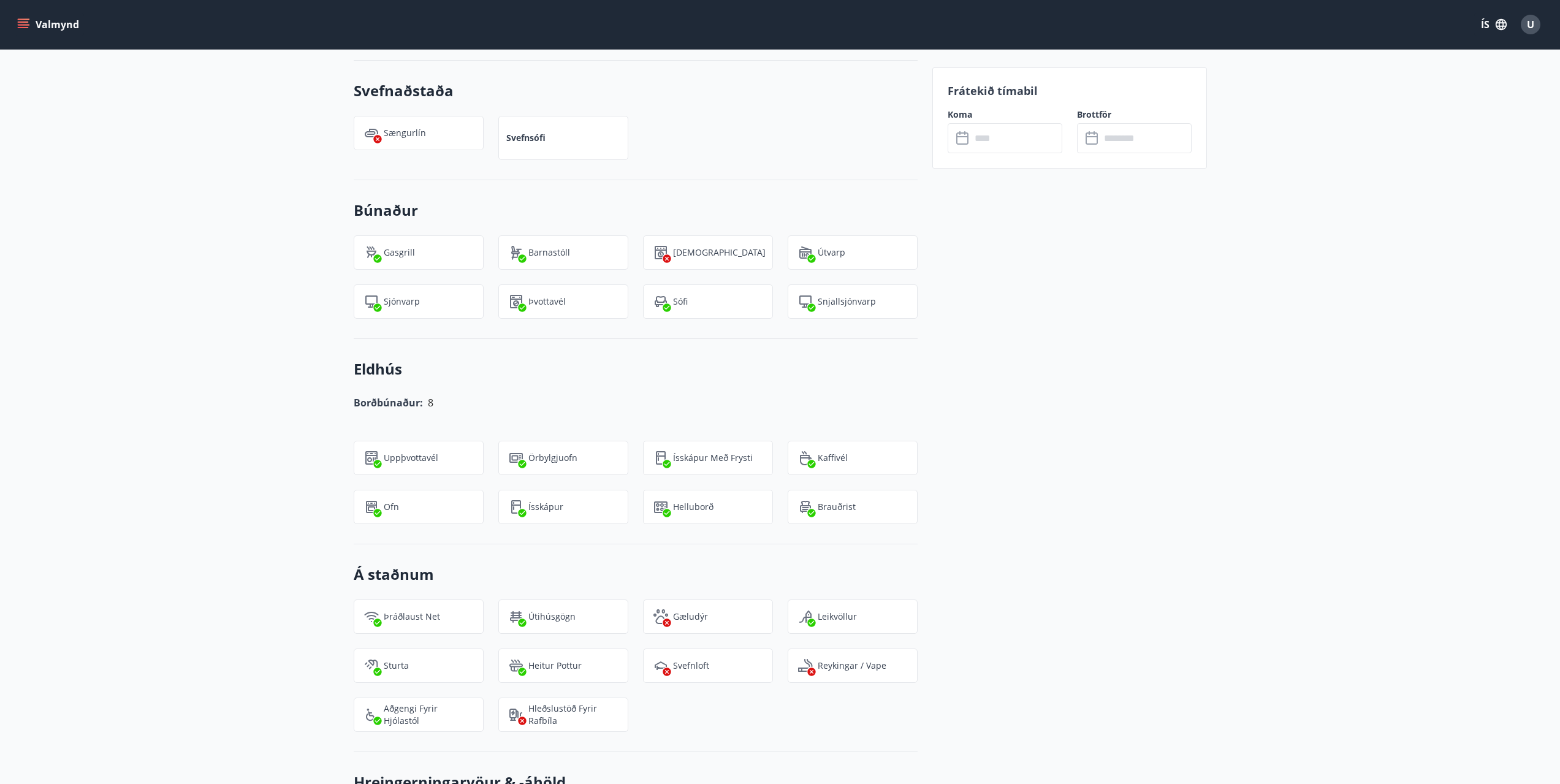
drag, startPoint x: 222, startPoint y: 425, endPoint x: 224, endPoint y: 465, distance: 40.0
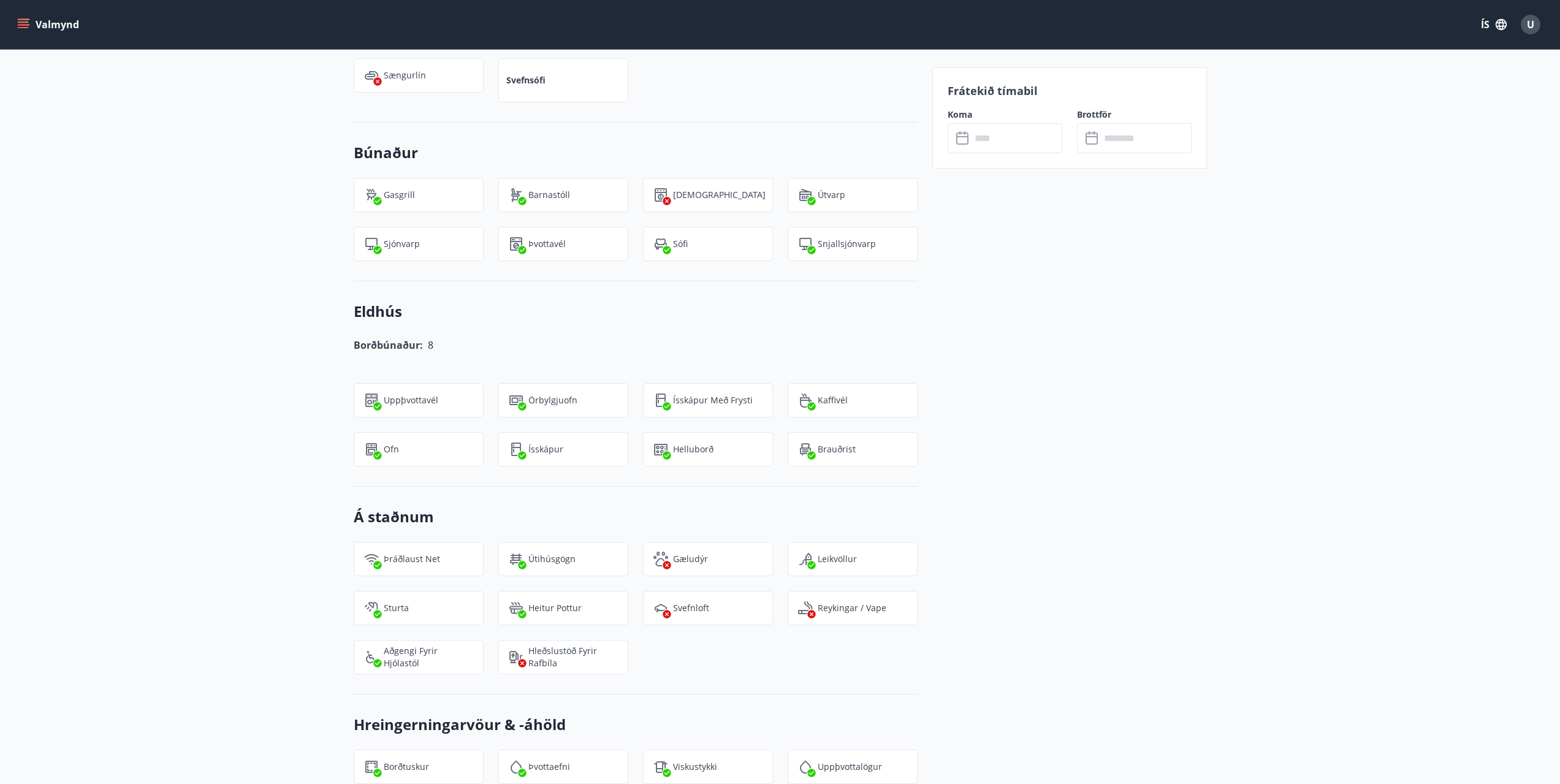
drag, startPoint x: 224, startPoint y: 475, endPoint x: 224, endPoint y: 541, distance: 66.0
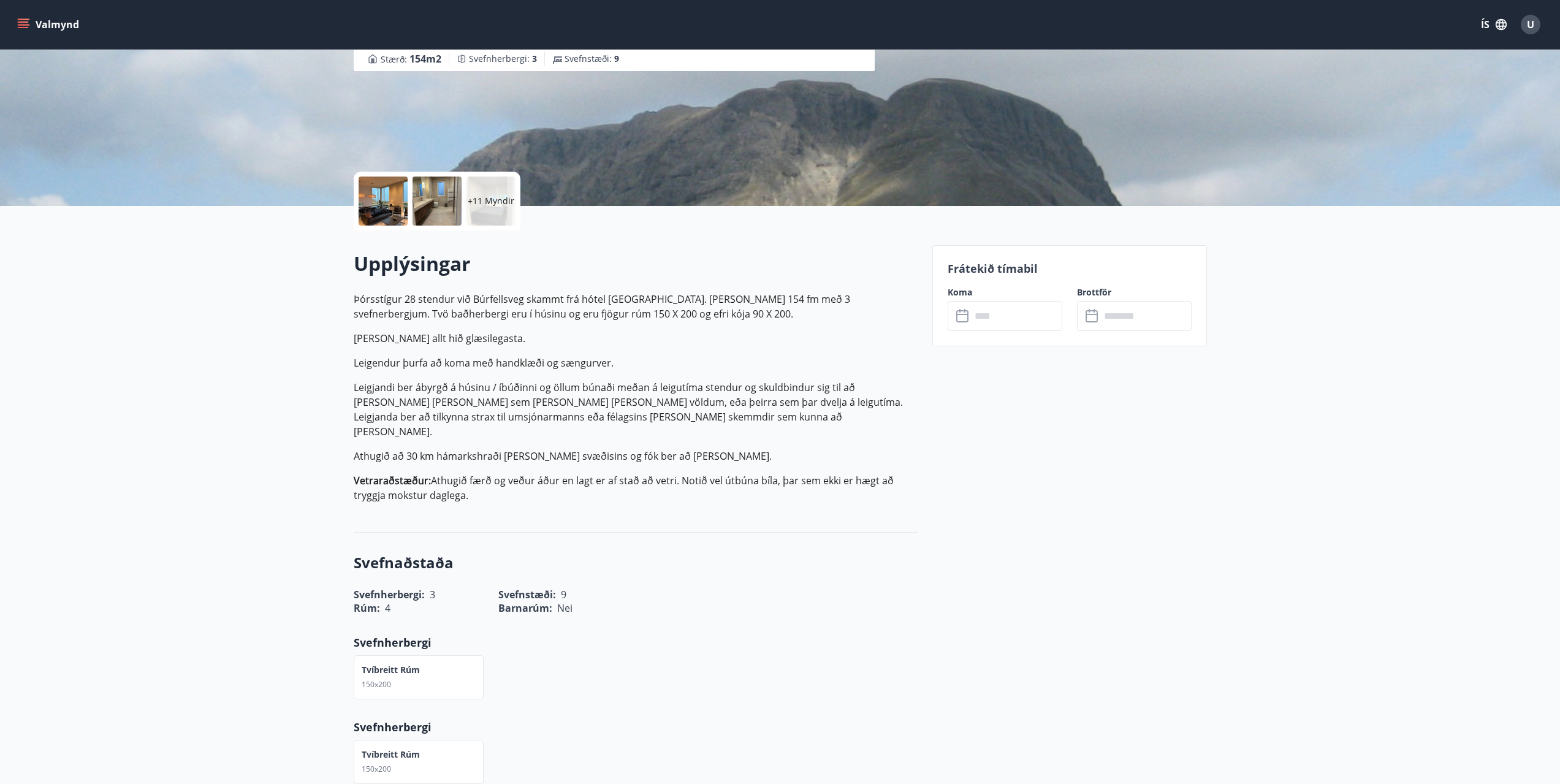
scroll to position [0, 0]
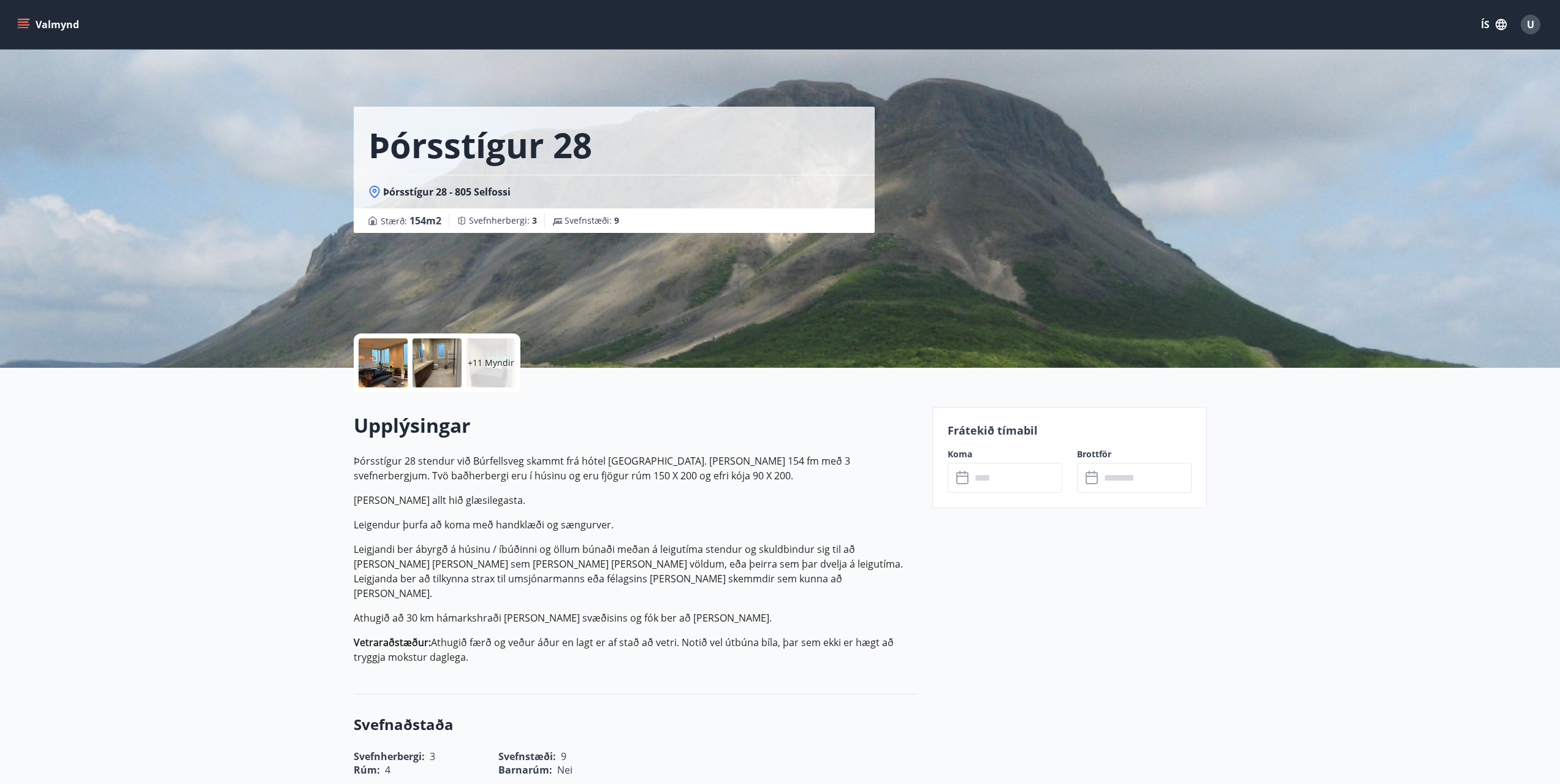
click at [393, 463] on p "Þórsstígur 28 stendur við Búrfellsveg skammt frá hótel Grímsborg. Húsið er 154 …" at bounding box center [636, 468] width 564 height 29
